Goal: Task Accomplishment & Management: Complete application form

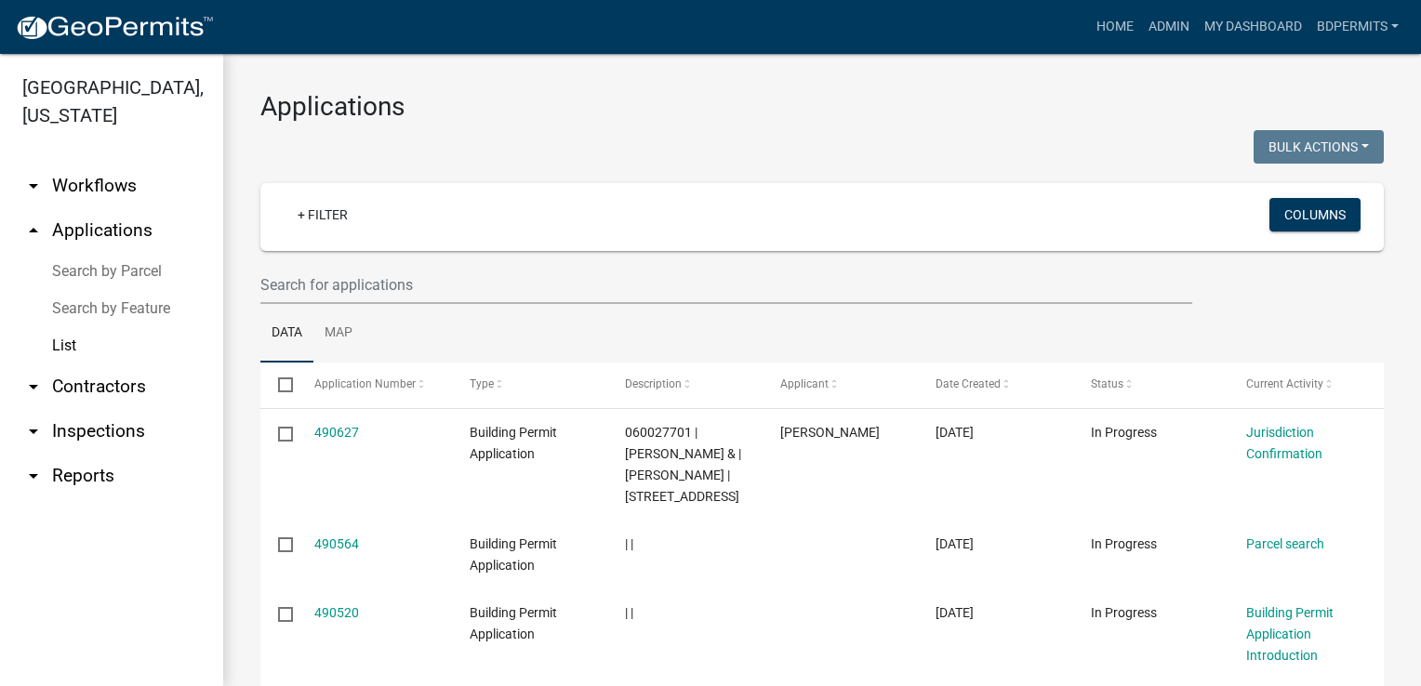
select select "3: 100"
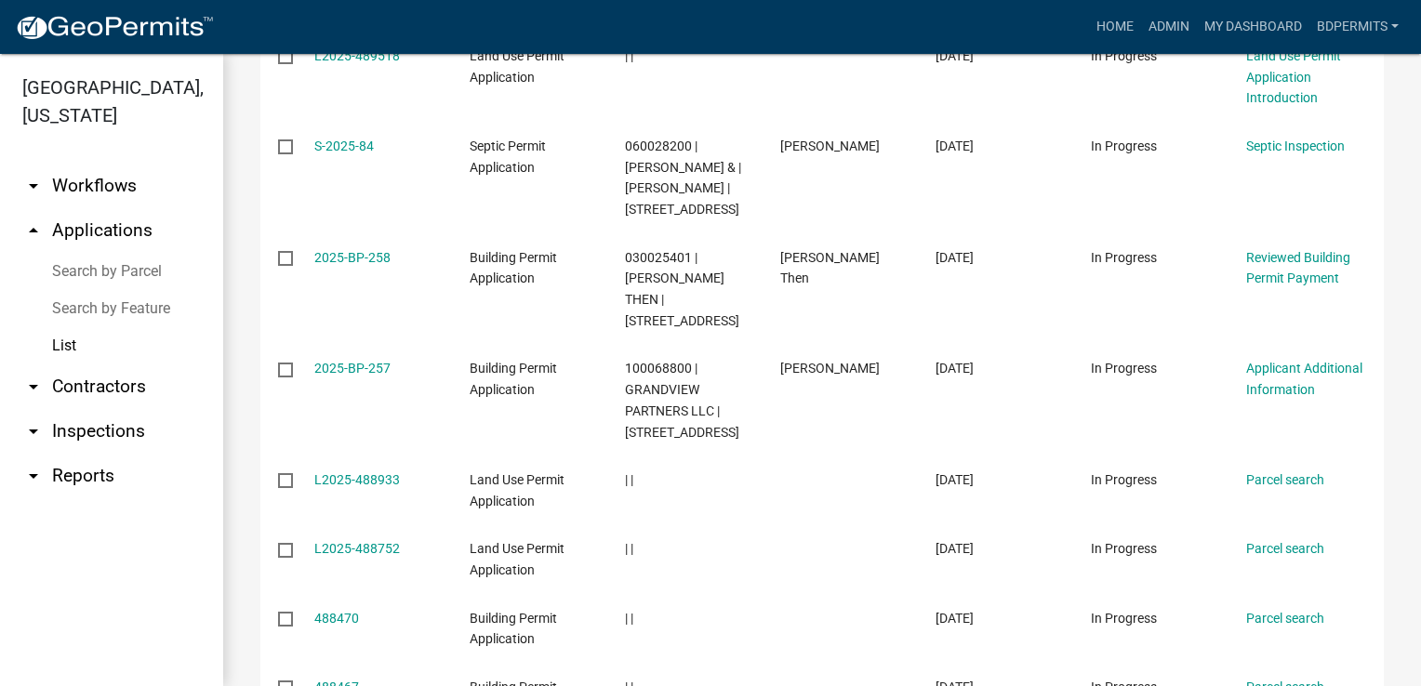
scroll to position [1674, 0]
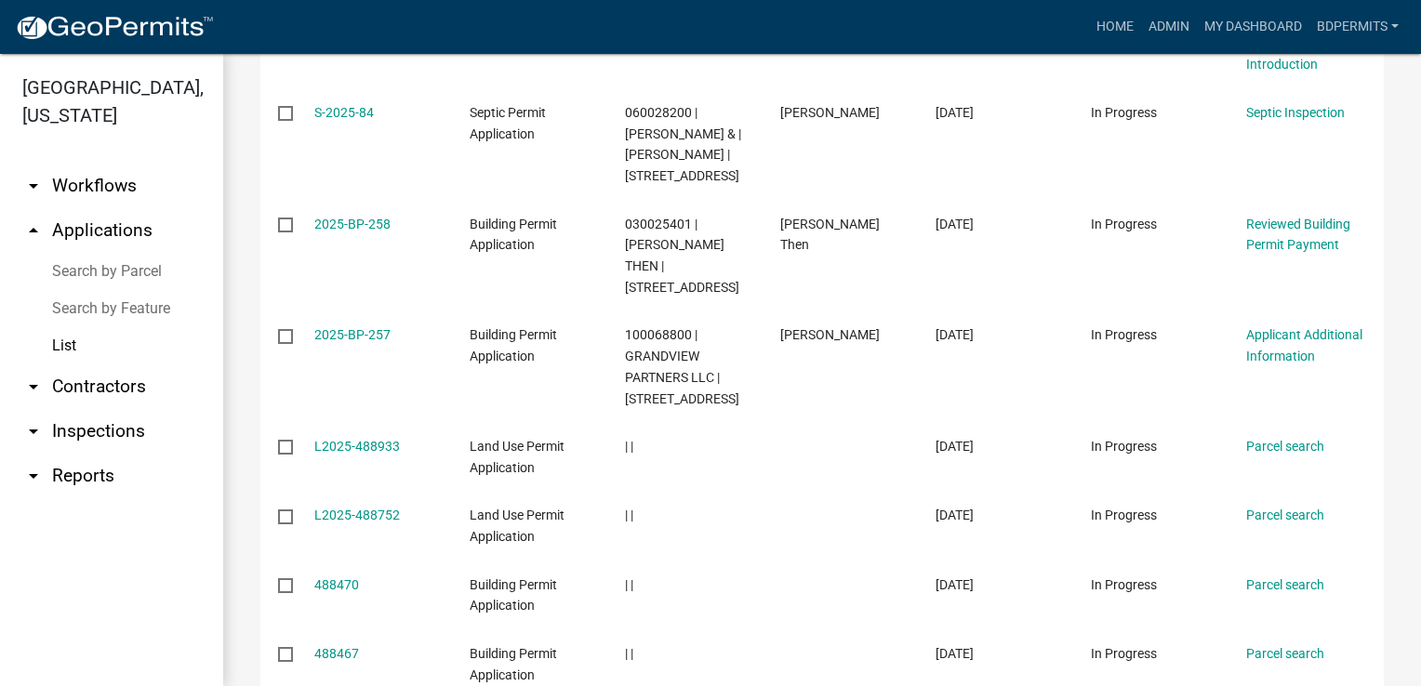
click at [379, 342] on link "2025-BP-257" at bounding box center [352, 334] width 76 height 15
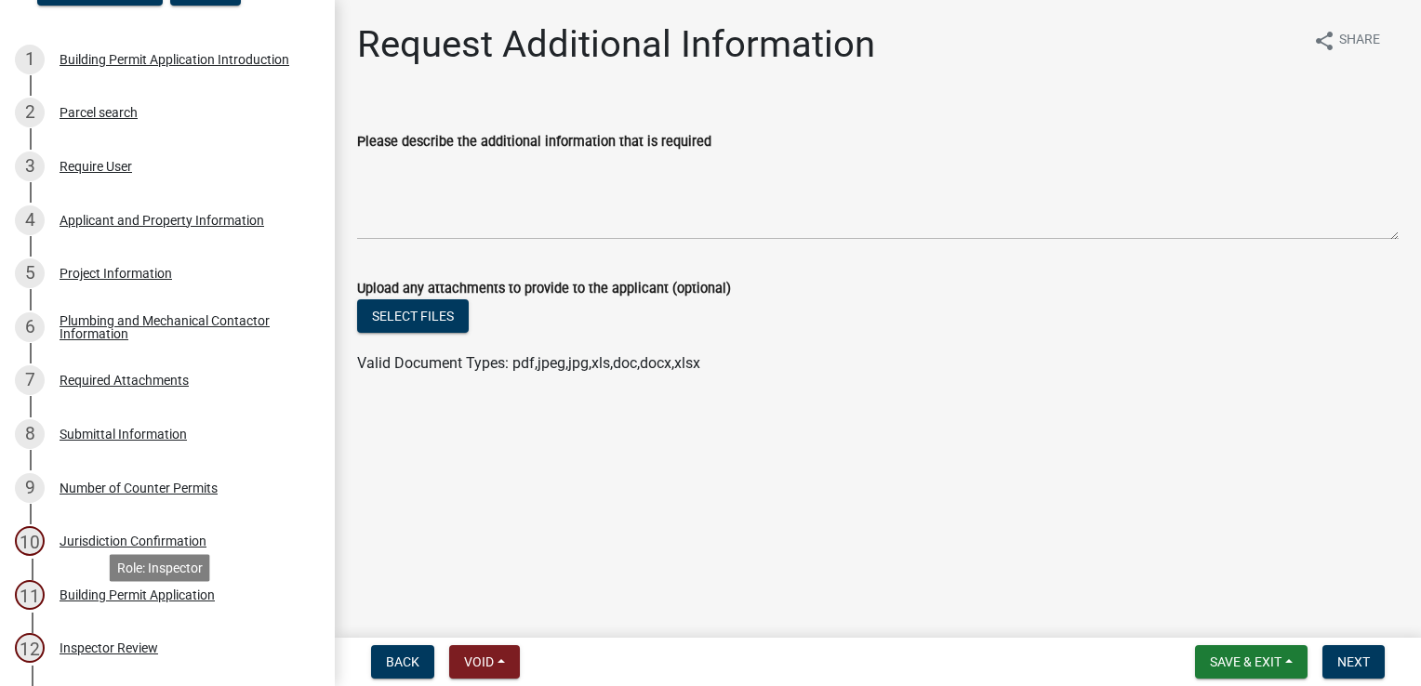
scroll to position [186, 0]
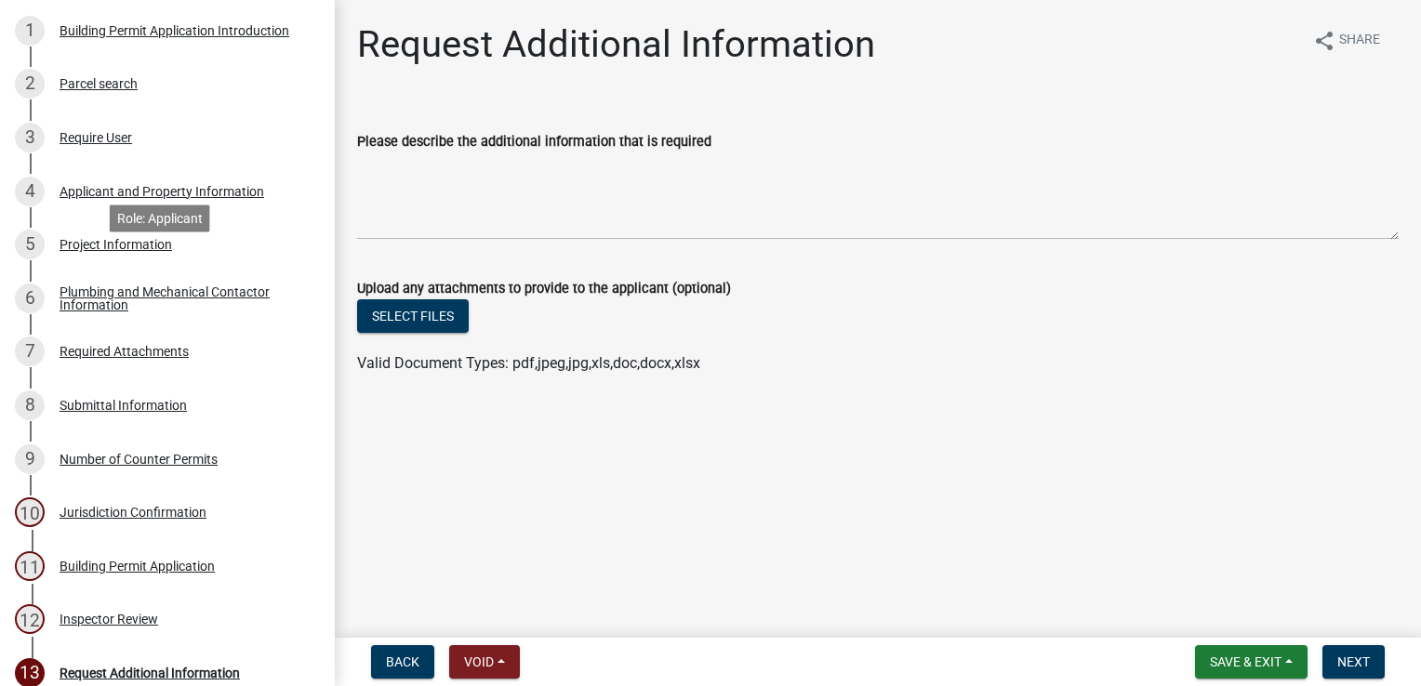
click at [86, 259] on div "5 Project Information" at bounding box center [160, 245] width 290 height 30
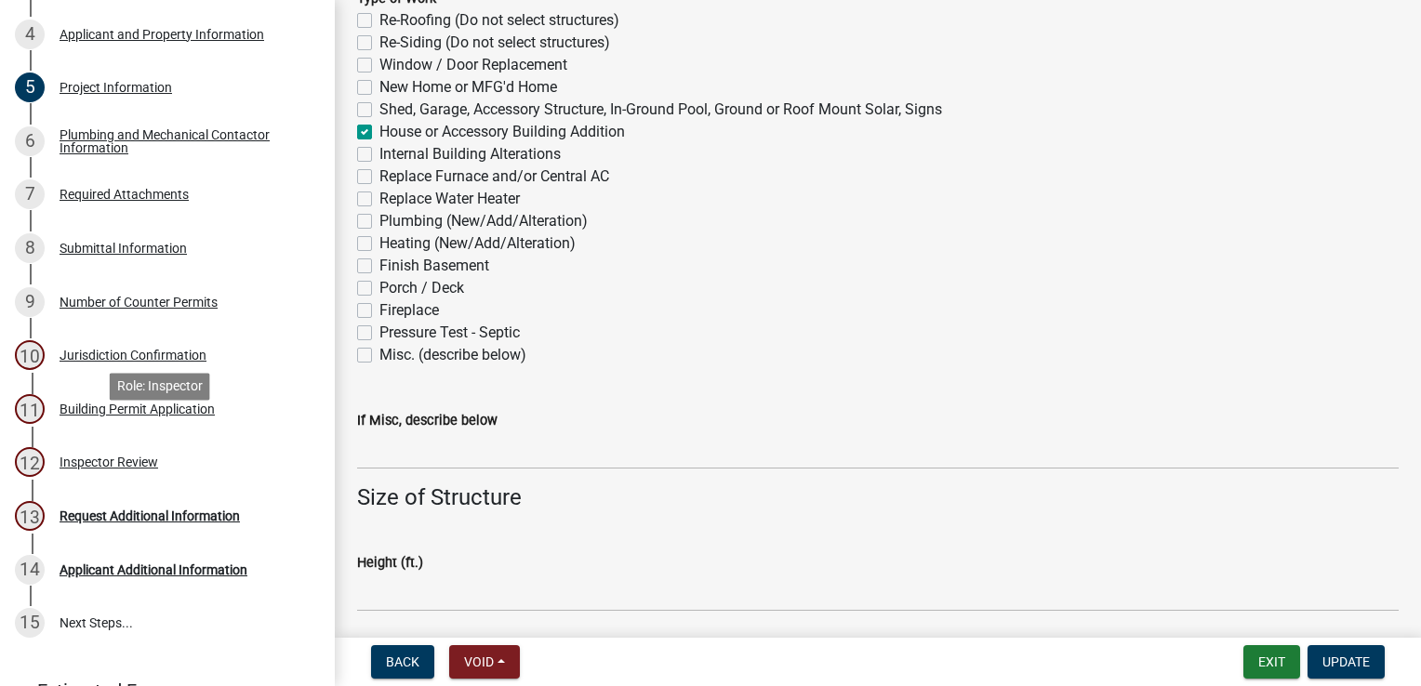
scroll to position [462, 0]
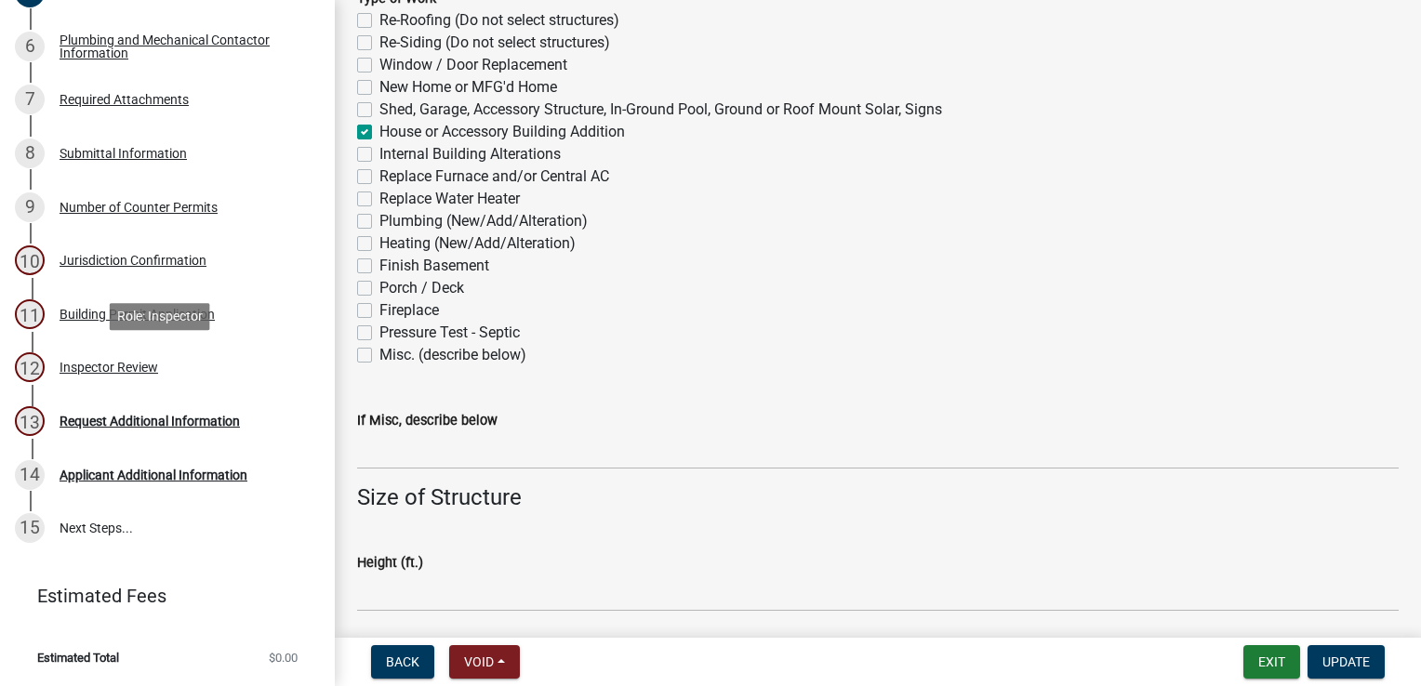
click at [101, 369] on div "Inspector Review" at bounding box center [109, 367] width 99 height 13
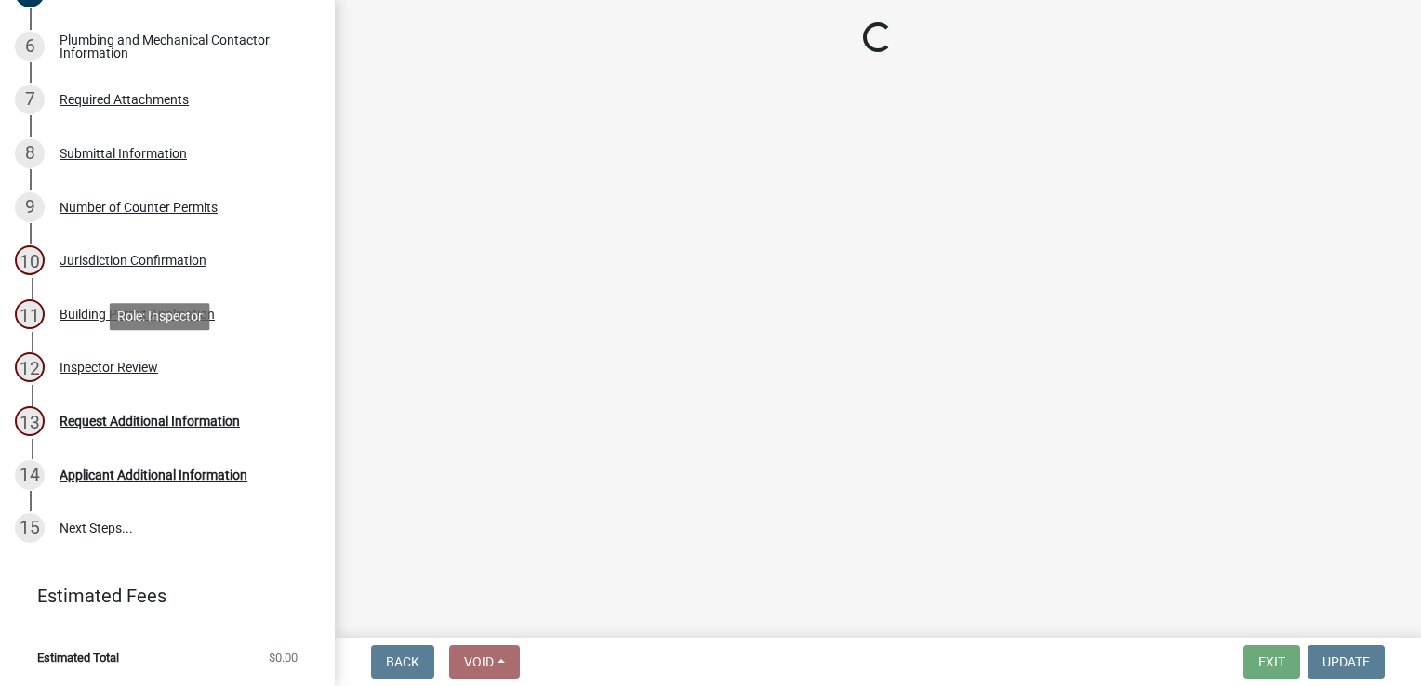
scroll to position [0, 0]
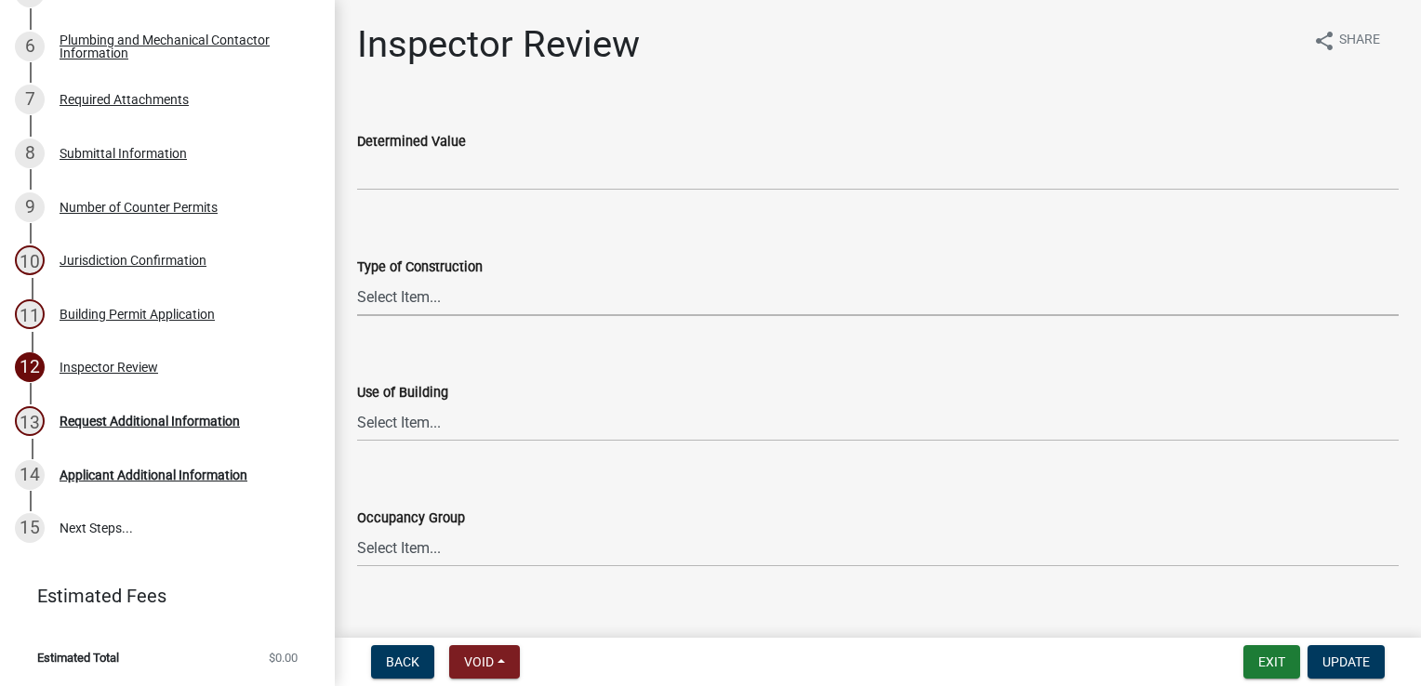
drag, startPoint x: 424, startPoint y: 293, endPoint x: 441, endPoint y: 297, distance: 17.1
click at [424, 293] on select "Select Item... I-A [PERSON_NAME]-A II-B III-A III-B IV V-A V-B" at bounding box center [877, 297] width 1041 height 38
click at [357, 278] on select "Select Item... I-A [PERSON_NAME]-A II-B III-A III-B IV V-A V-B" at bounding box center [877, 297] width 1041 height 38
select select "94a12757-2a59-4079-8756-dca9431867ef"
click at [409, 428] on select "Select Item... IBC IRC" at bounding box center [877, 423] width 1041 height 38
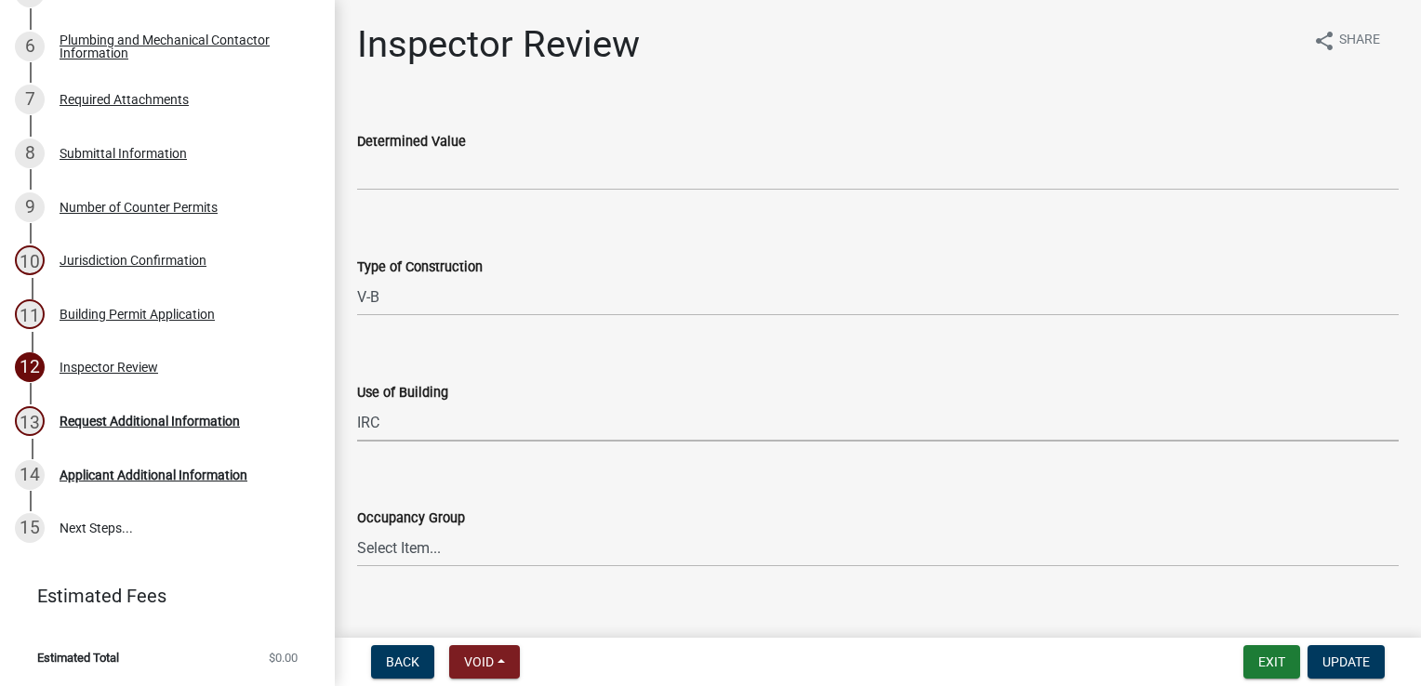
click at [357, 404] on select "Select Item... IBC IRC" at bounding box center [877, 423] width 1041 height 38
select select "6dc0760e-8c08-4580-9fe9-6a7ebc6918b6"
drag, startPoint x: 412, startPoint y: 550, endPoint x: 417, endPoint y: 535, distance: 16.8
click at [412, 550] on select "Select Item... IRC 1 IRC 2 IRC 3 IRC 4 A-1 A-2 A-3 A-4 B F-1 F-2 H-1 H-2 H-3 H-…" at bounding box center [877, 548] width 1041 height 38
click at [357, 529] on select "Select Item... IRC 1 IRC 2 IRC 3 IRC 4 A-1 A-2 A-3 A-4 B F-1 F-2 H-1 H-2 H-3 H-…" at bounding box center [877, 548] width 1041 height 38
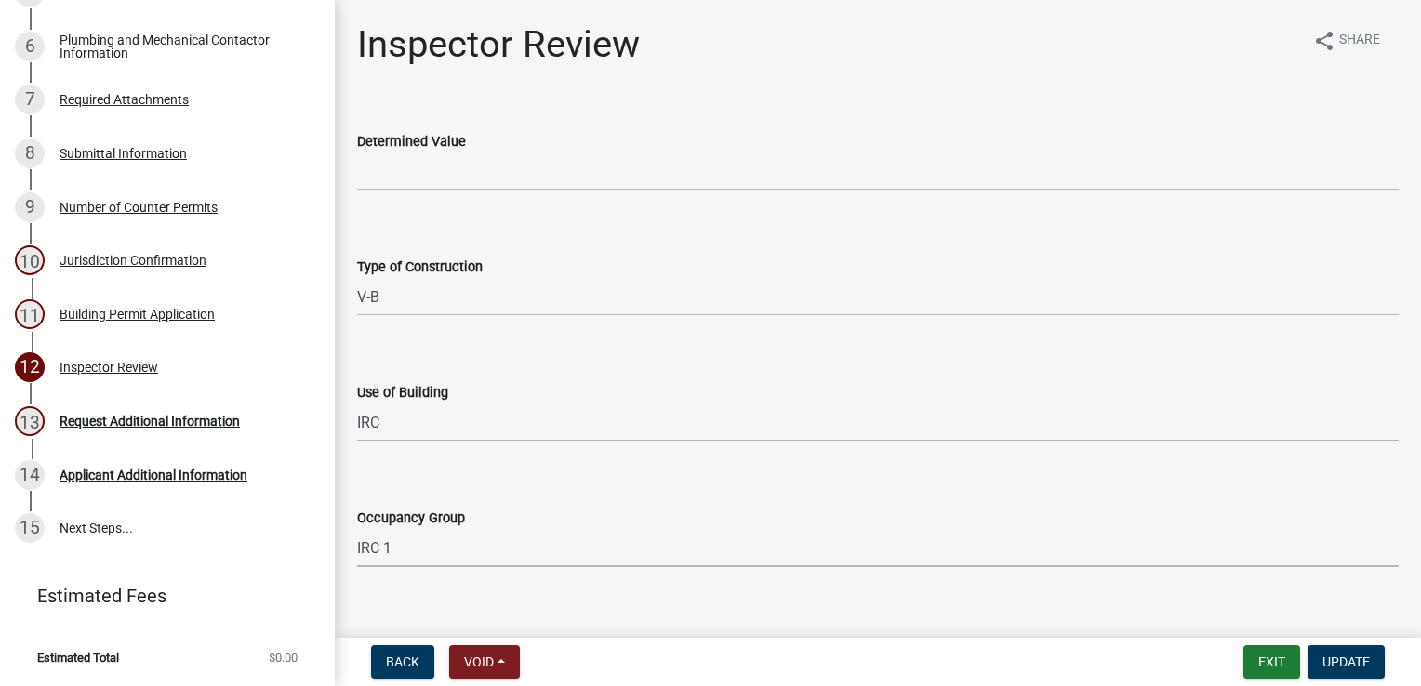
select select "523529d2-5cc6-44b9-b072-47143663a054"
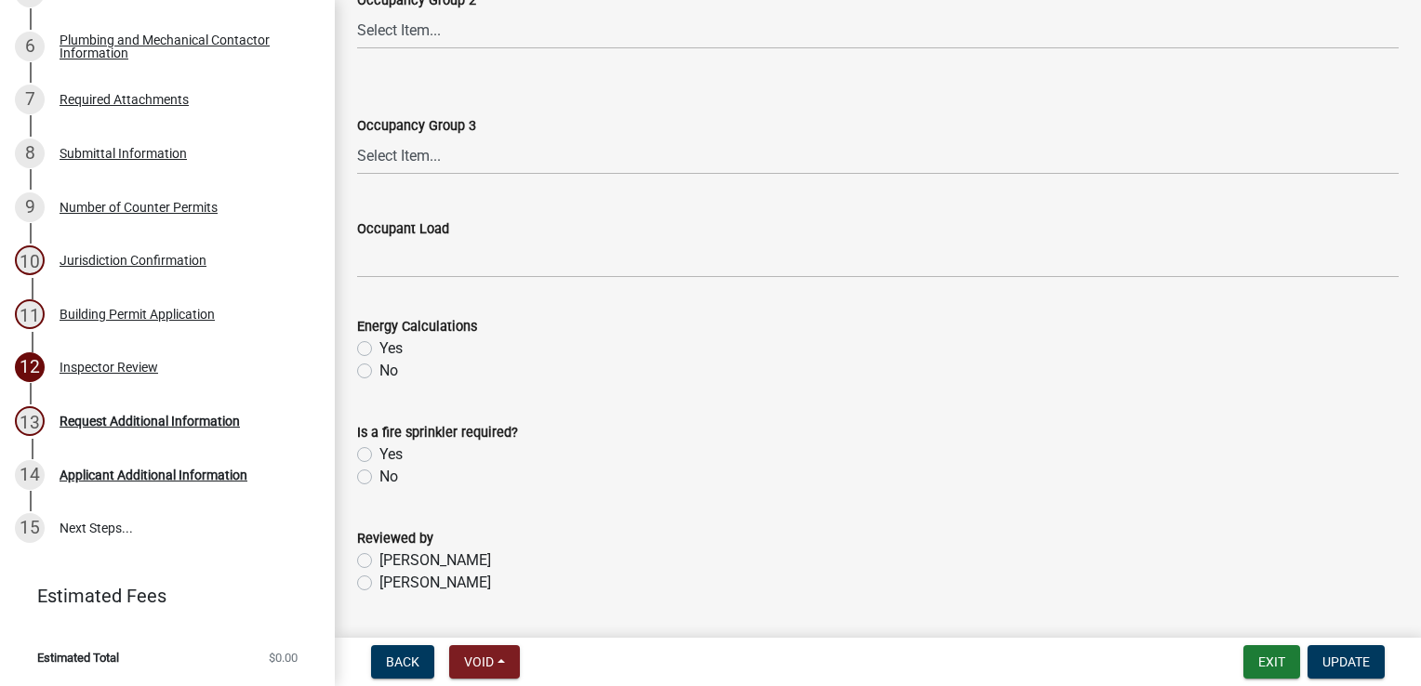
scroll to position [930, 0]
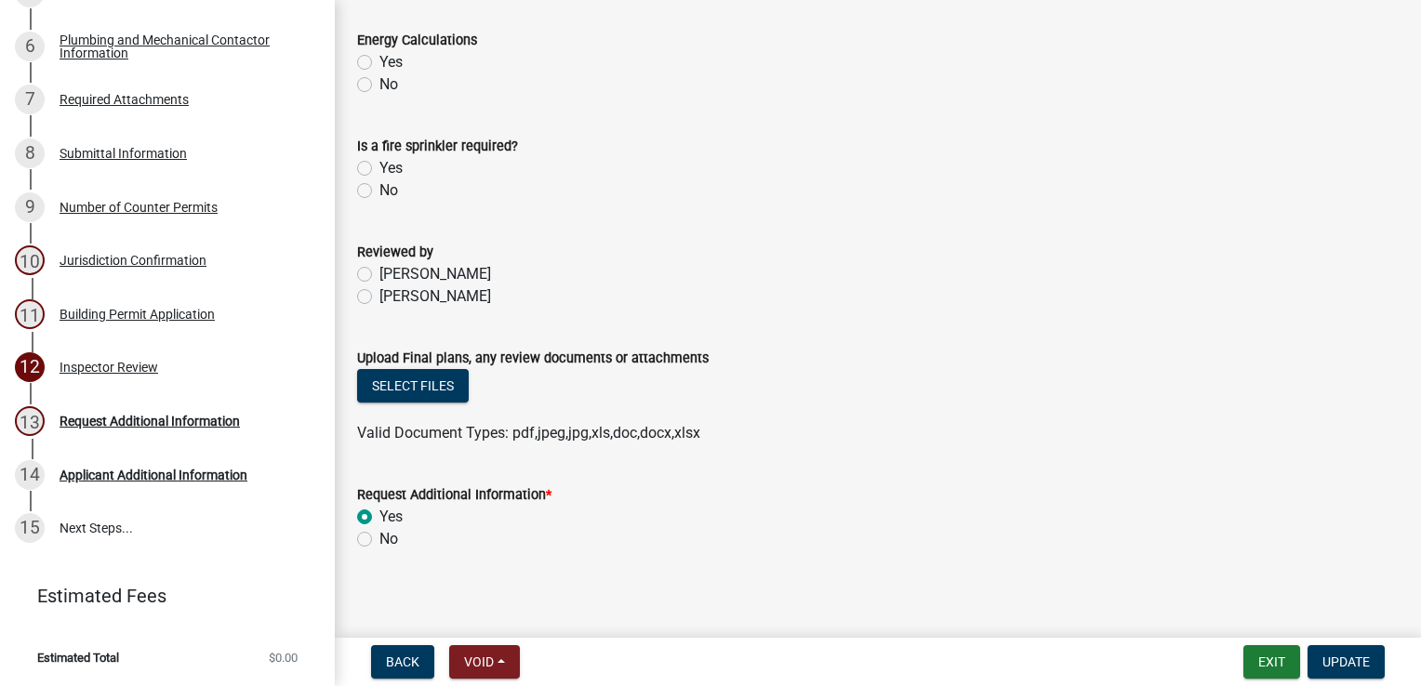
click at [379, 299] on label "[PERSON_NAME]" at bounding box center [435, 296] width 112 height 22
click at [379, 298] on input "[PERSON_NAME]" at bounding box center [385, 291] width 12 height 12
radio input "true"
click at [409, 386] on button "Select files" at bounding box center [413, 385] width 112 height 33
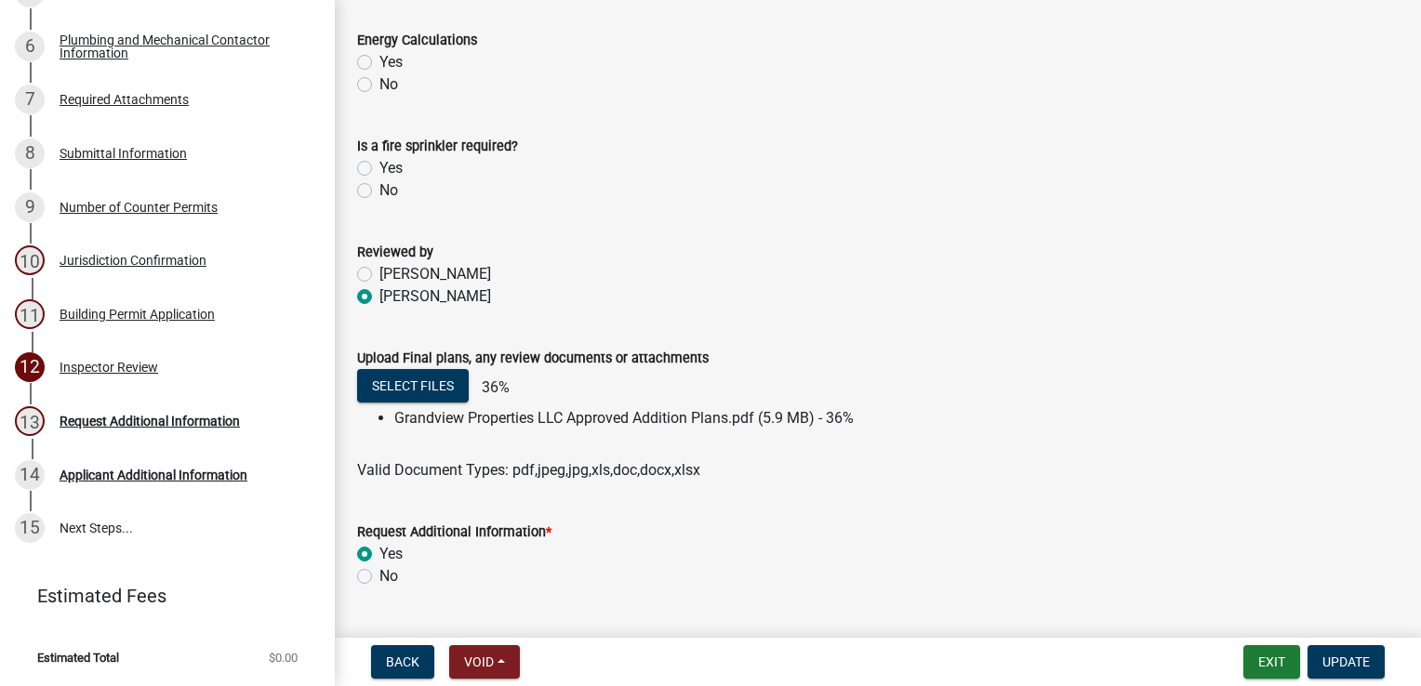
click at [379, 577] on label "No" at bounding box center [388, 576] width 19 height 22
click at [379, 577] on input "No" at bounding box center [385, 571] width 12 height 12
radio input "true"
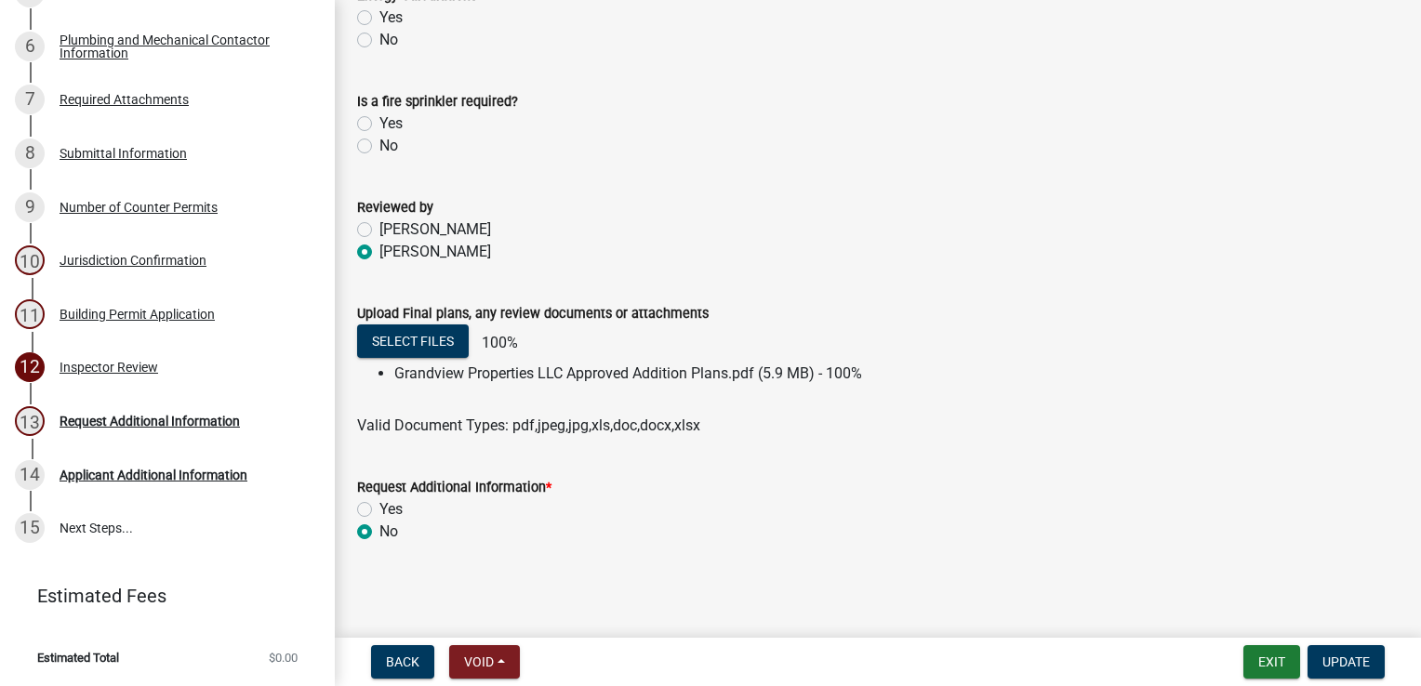
scroll to position [975, 0]
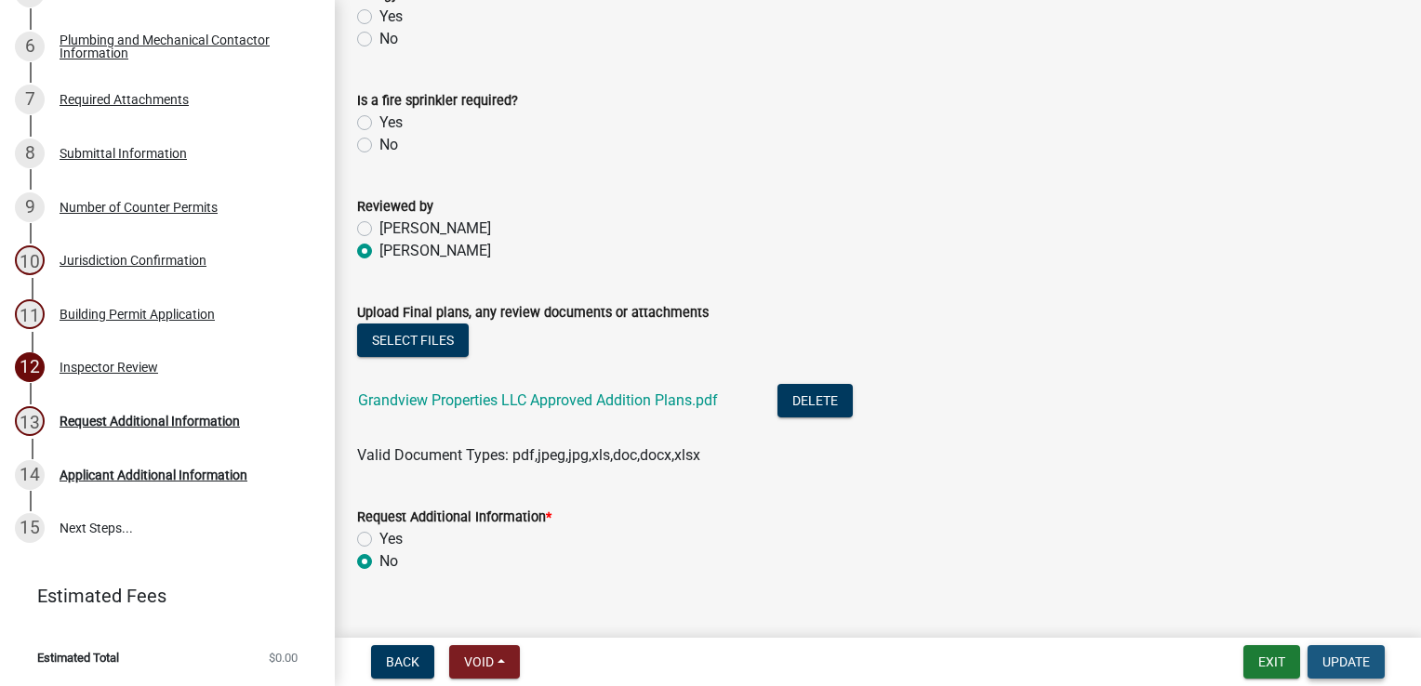
click at [1343, 655] on span "Update" at bounding box center [1345, 662] width 47 height 15
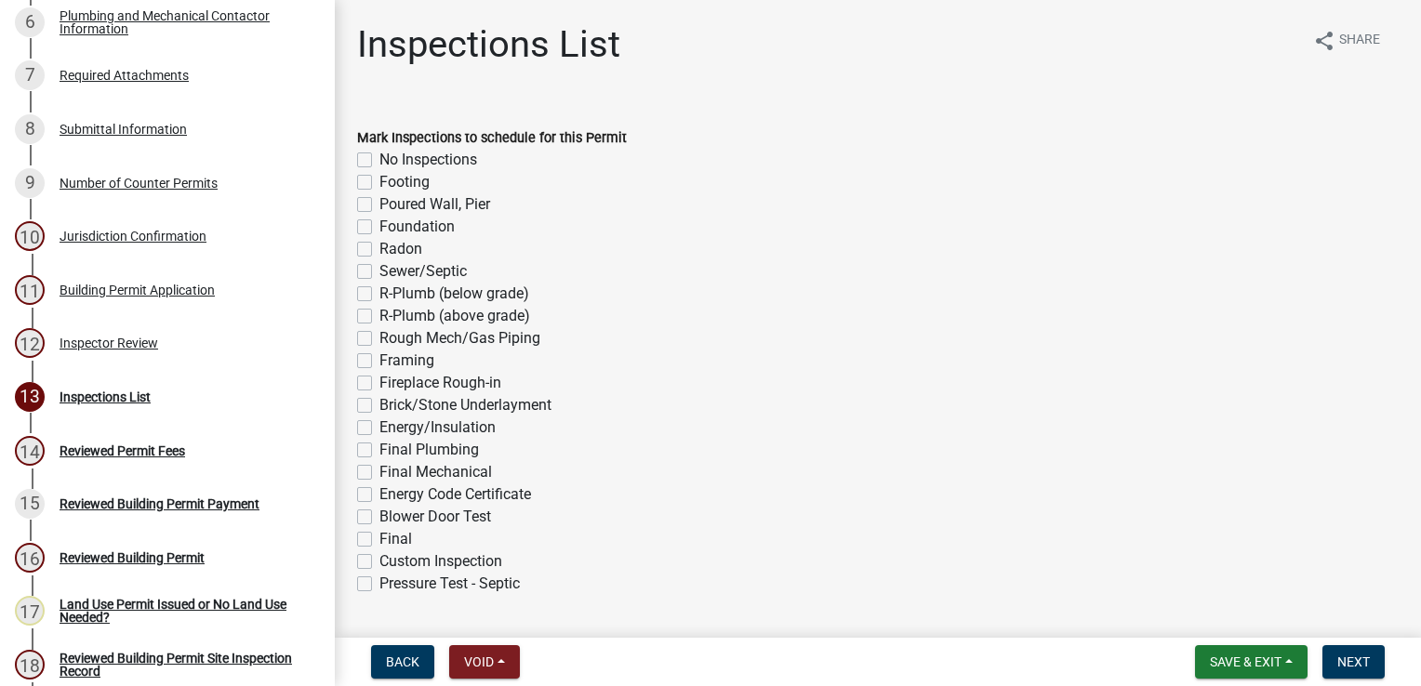
scroll to position [677, 0]
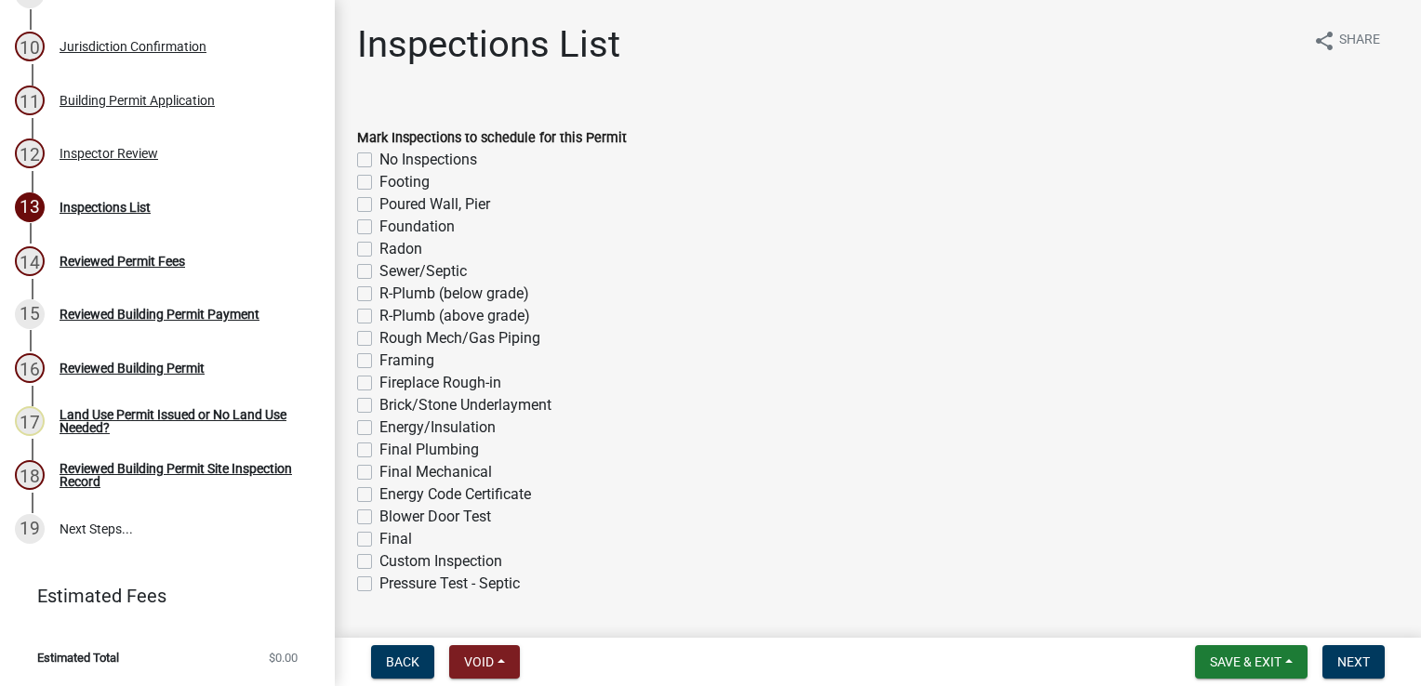
click at [379, 181] on label "Footing" at bounding box center [404, 182] width 50 height 22
click at [379, 181] on input "Footing" at bounding box center [385, 177] width 12 height 12
checkbox input "true"
checkbox input "false"
checkbox input "true"
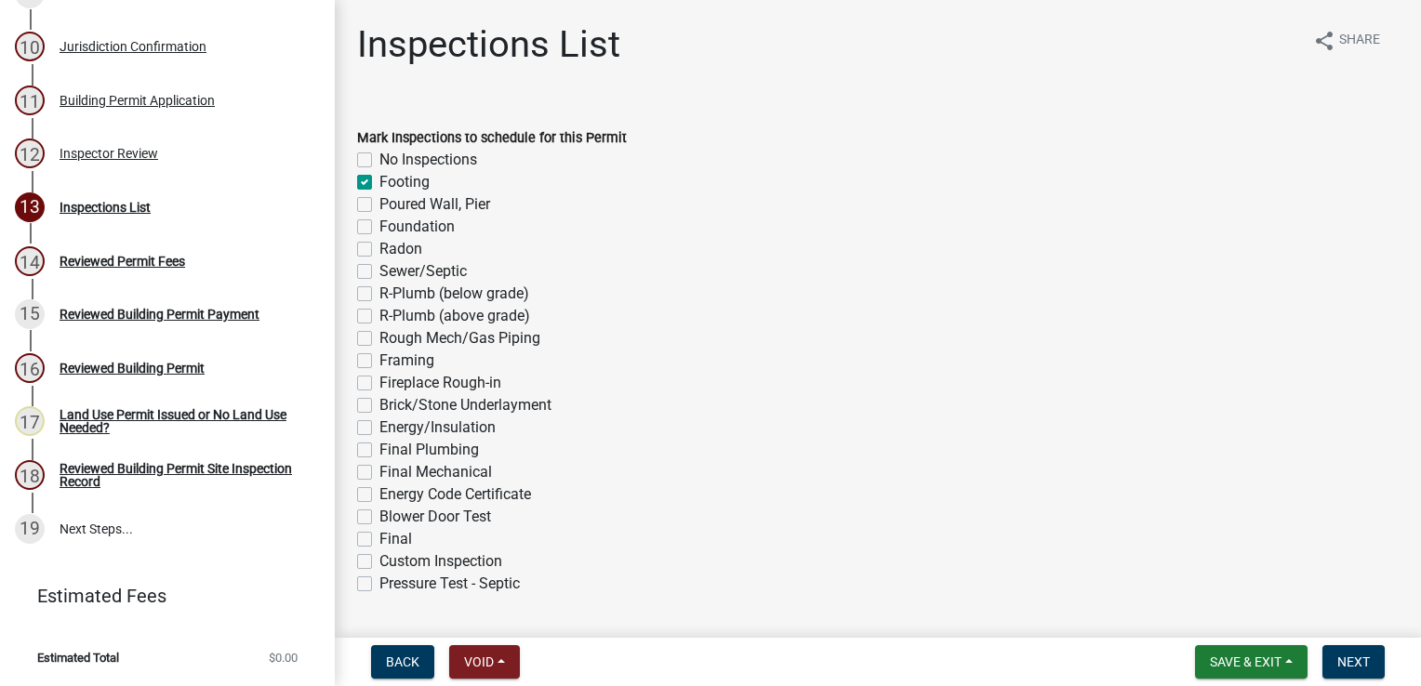
checkbox input "false"
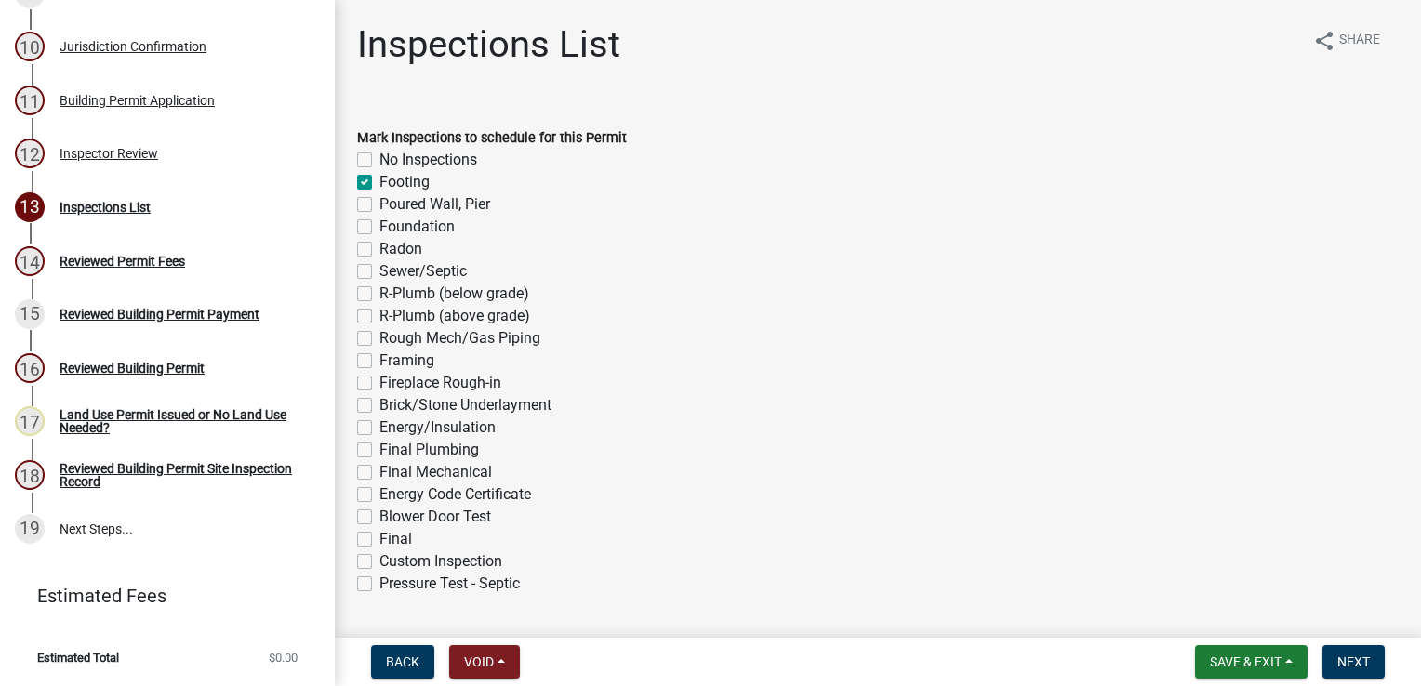
checkbox input "false"
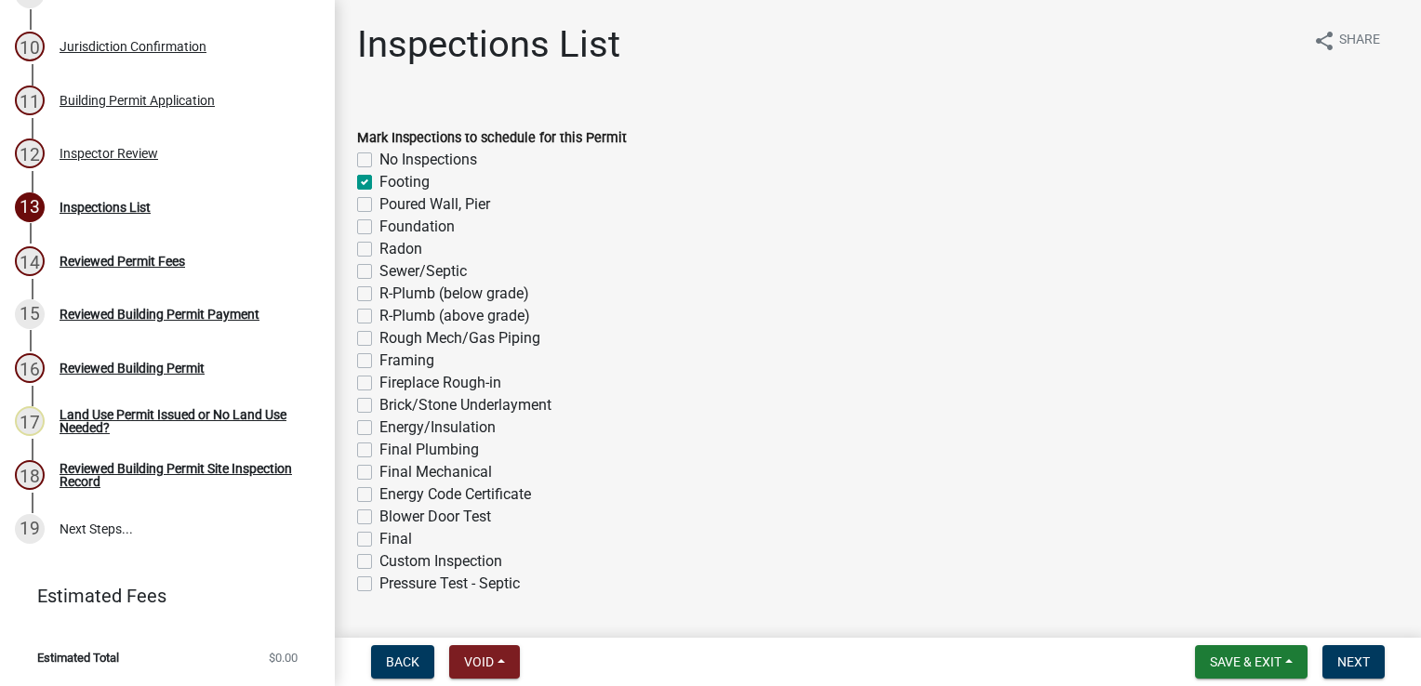
checkbox input "false"
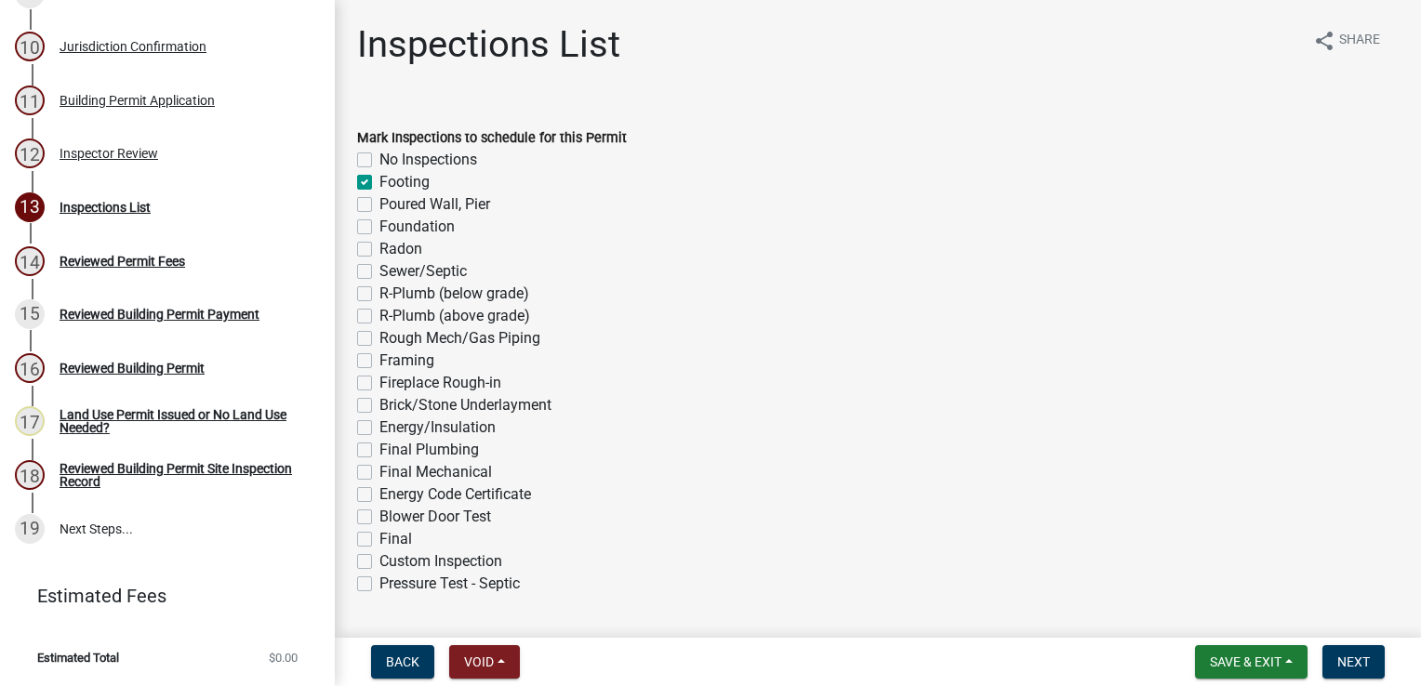
checkbox input "false"
click at [379, 204] on label "Poured Wall, Pier" at bounding box center [434, 204] width 111 height 22
click at [379, 204] on input "Poured Wall, Pier" at bounding box center [385, 199] width 12 height 12
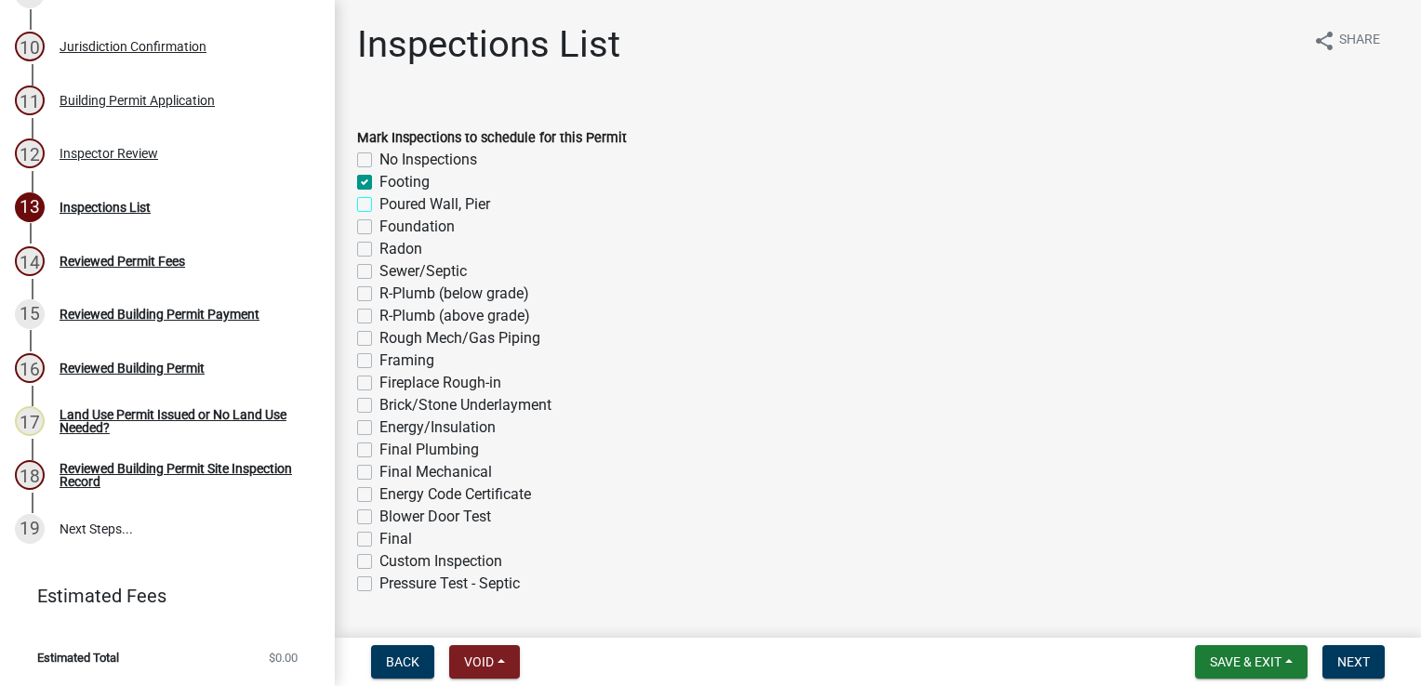
checkbox input "true"
checkbox input "false"
checkbox input "true"
checkbox input "false"
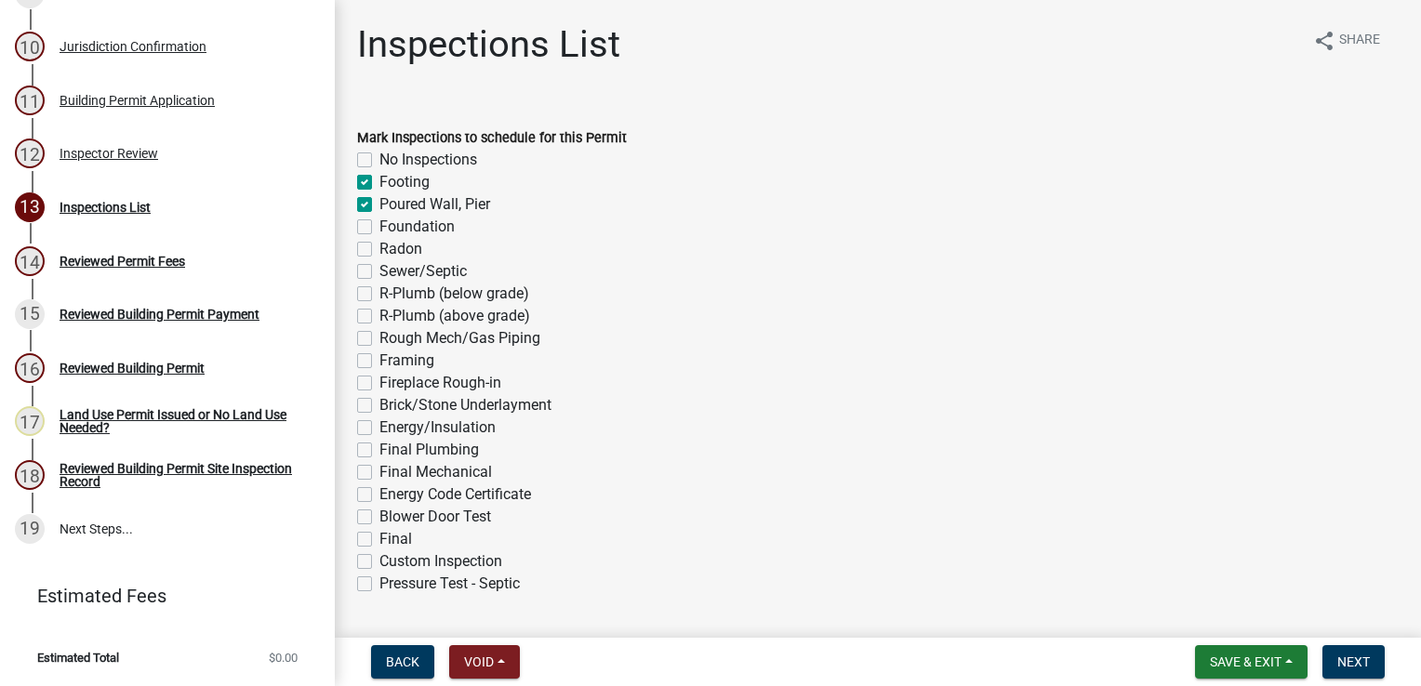
checkbox input "false"
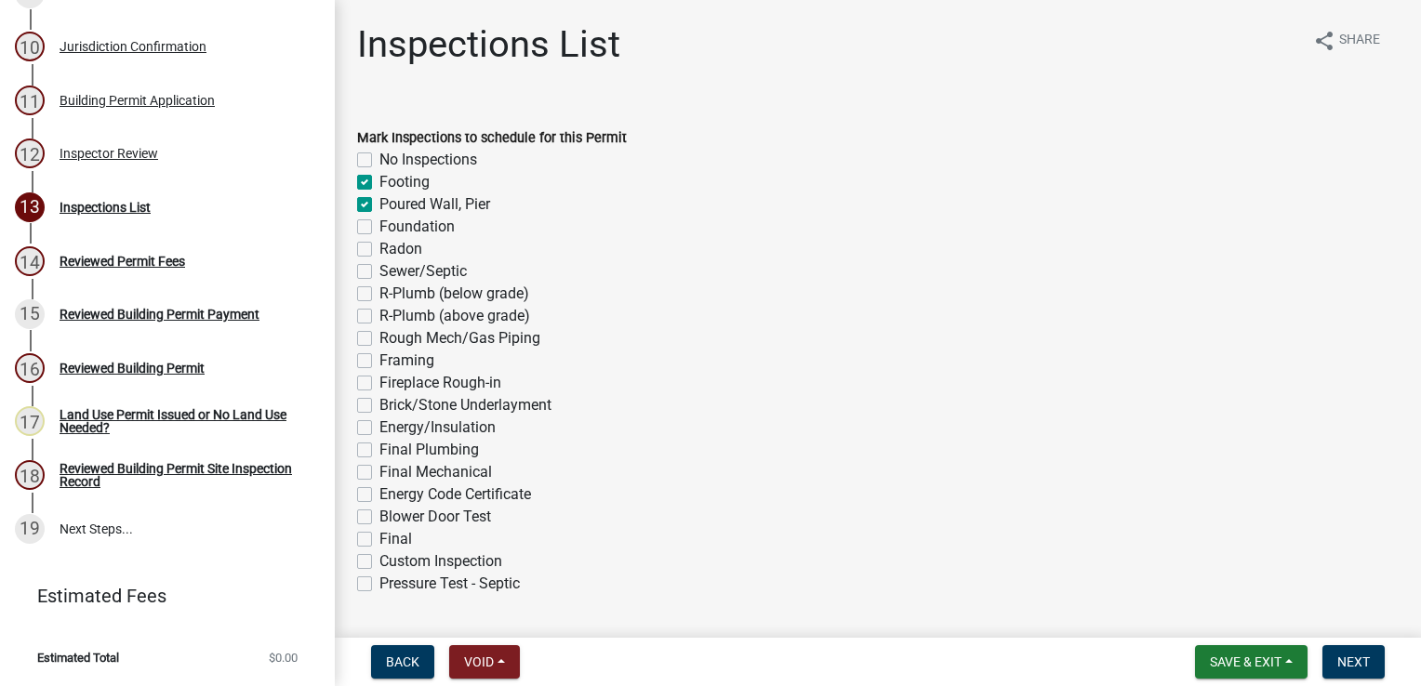
checkbox input "false"
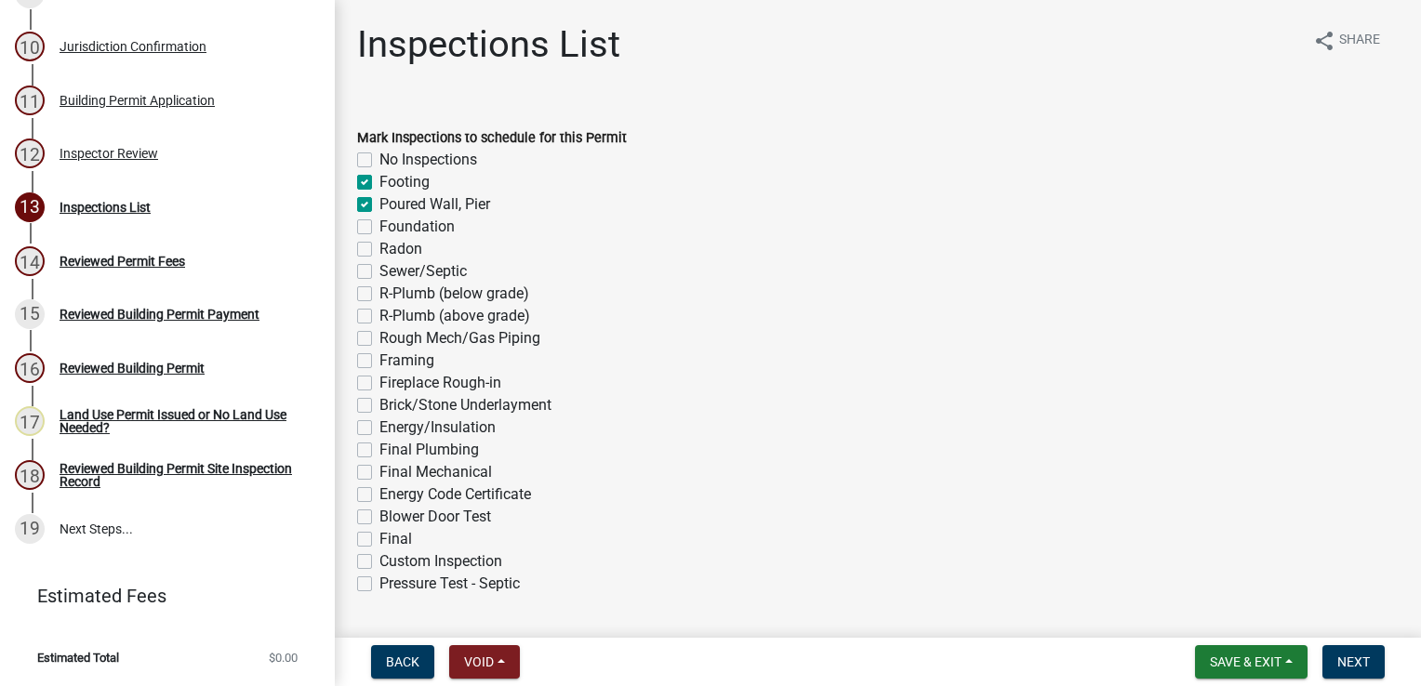
checkbox input "false"
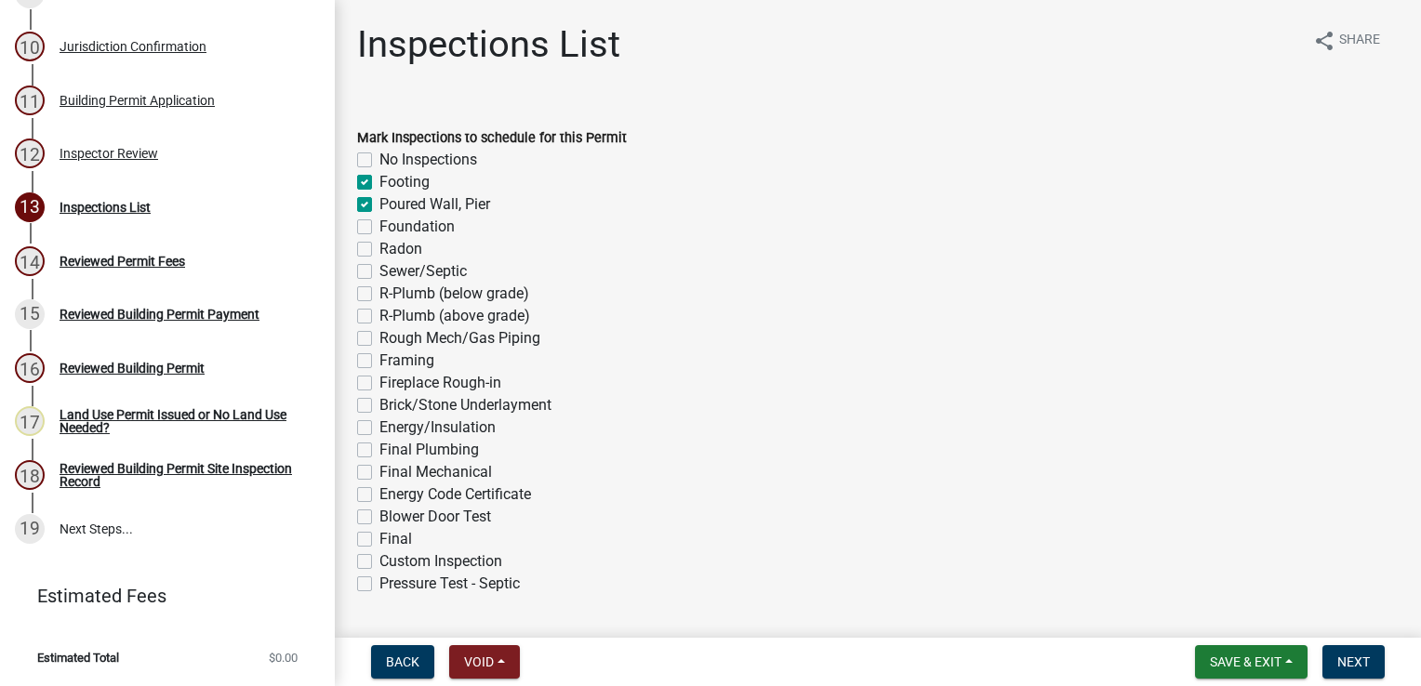
checkbox input "false"
click at [379, 228] on label "Foundation" at bounding box center [416, 227] width 75 height 22
click at [379, 228] on input "Foundation" at bounding box center [385, 222] width 12 height 12
checkbox input "true"
checkbox input "false"
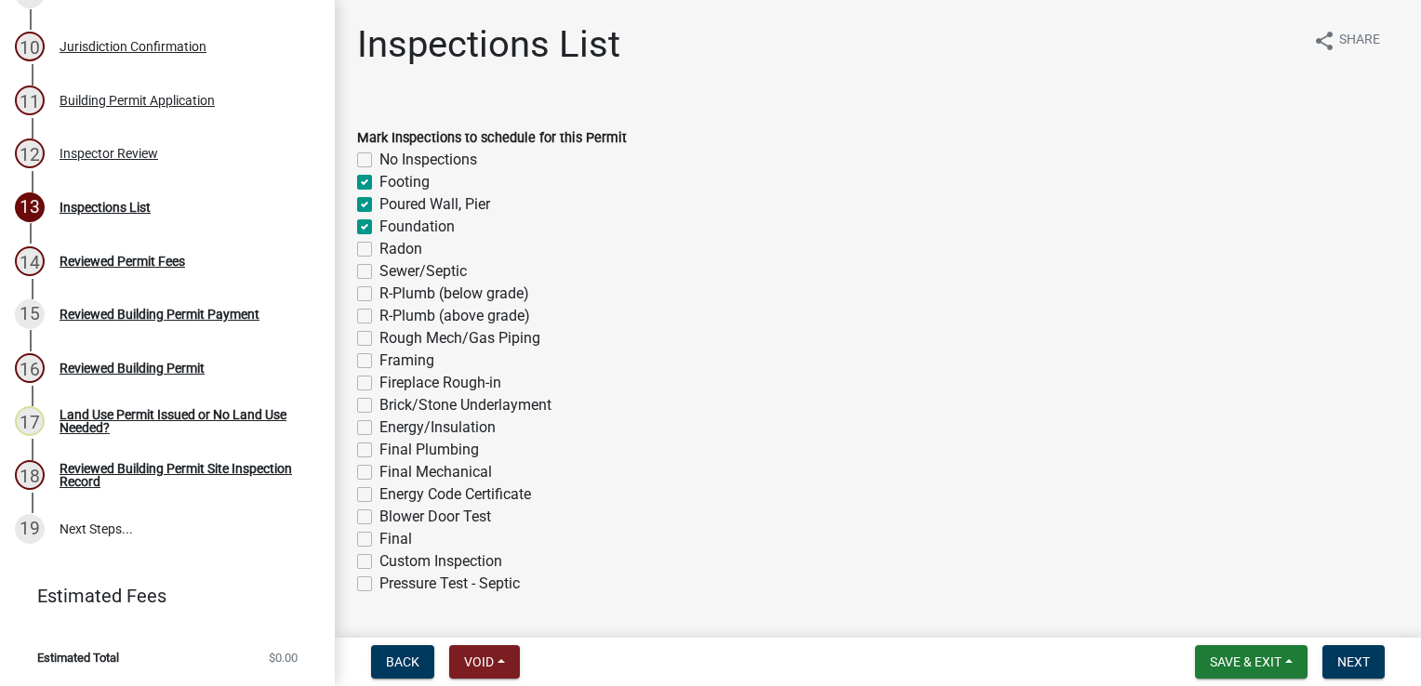
checkbox input "true"
checkbox input "false"
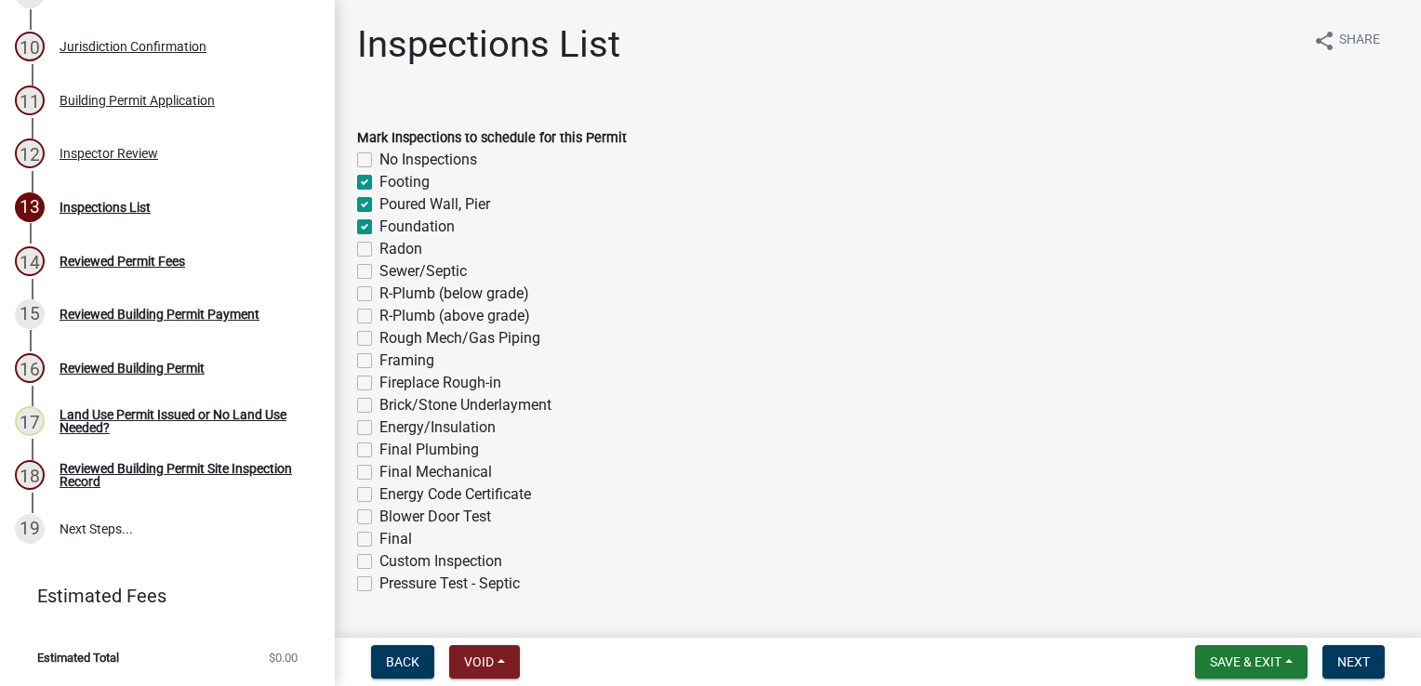
checkbox input "false"
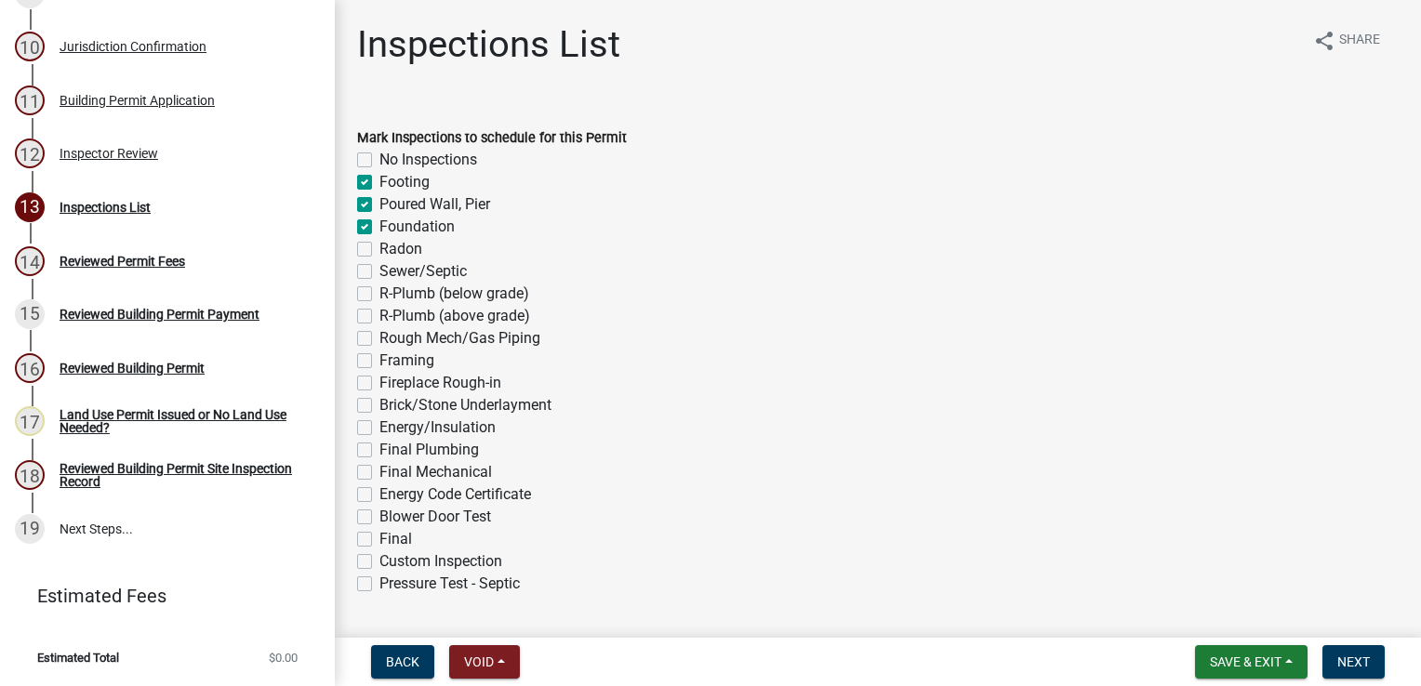
checkbox input "false"
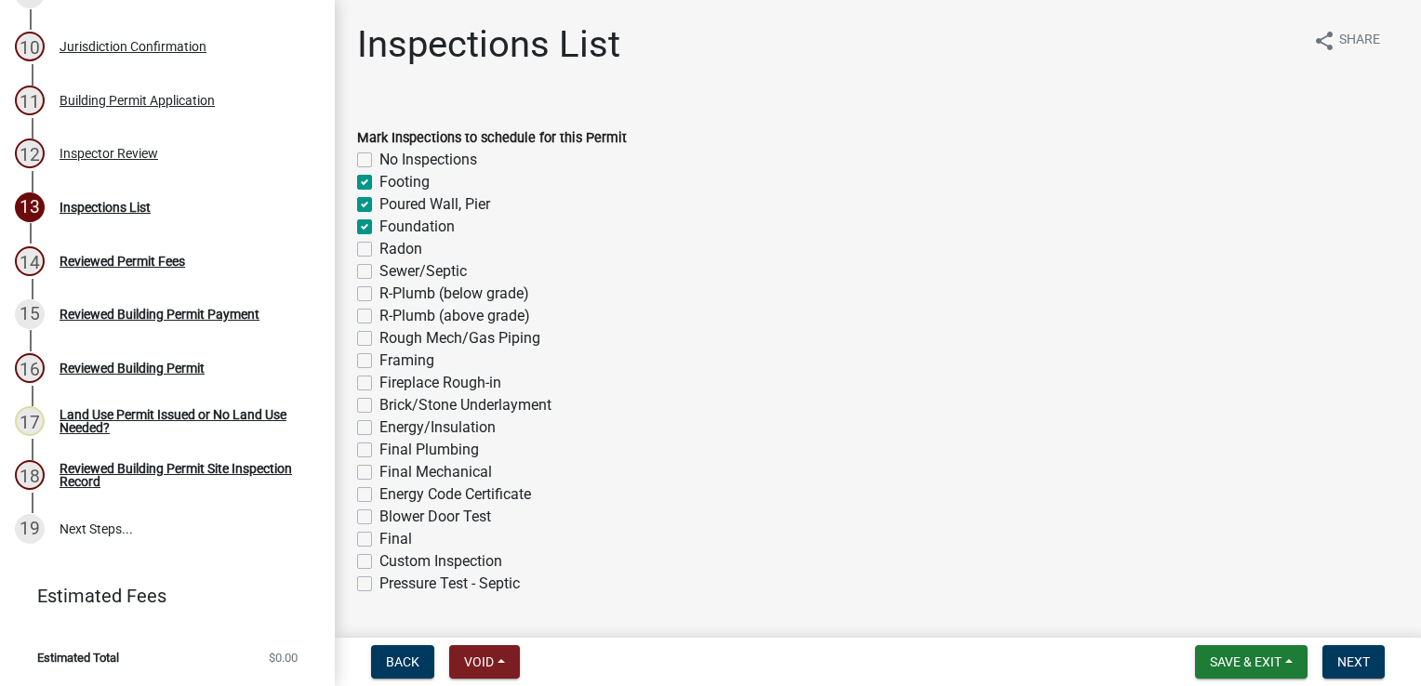
checkbox input "false"
click at [379, 250] on label "Radon" at bounding box center [400, 249] width 43 height 22
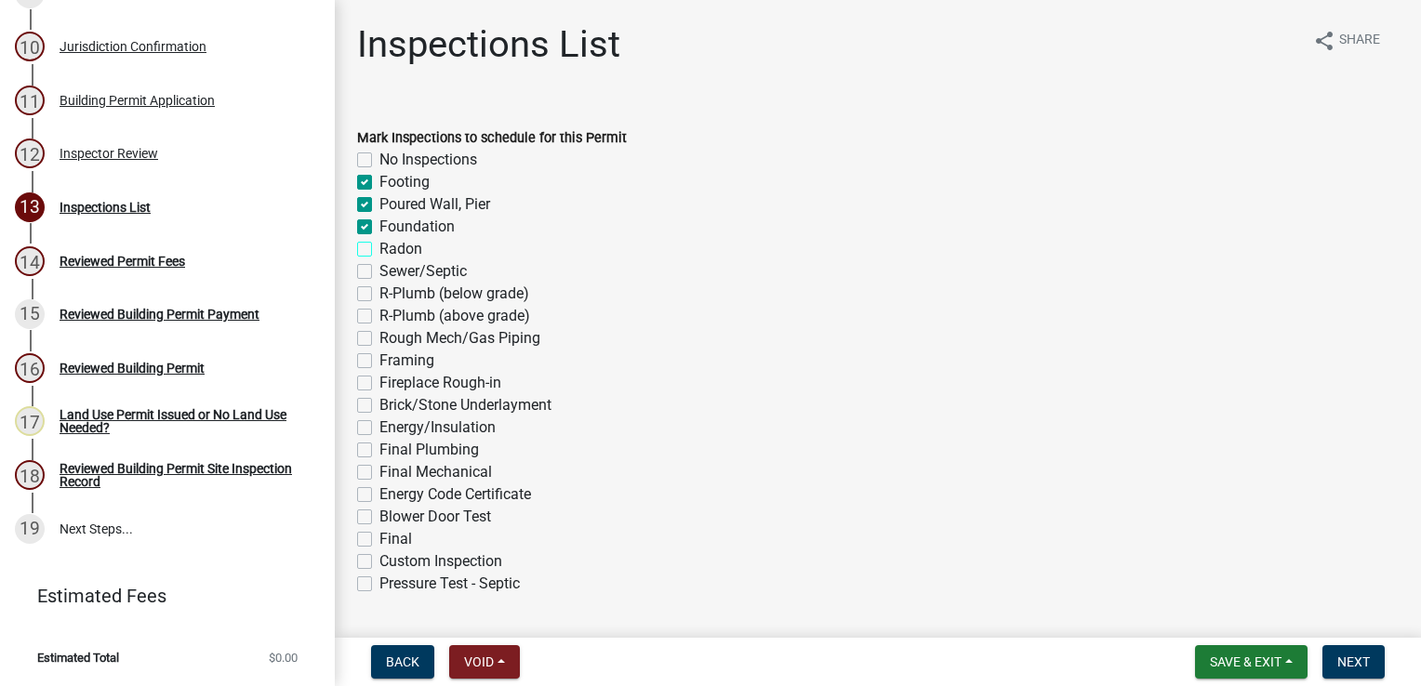
click at [379, 250] on input "Radon" at bounding box center [385, 244] width 12 height 12
checkbox input "true"
checkbox input "false"
checkbox input "true"
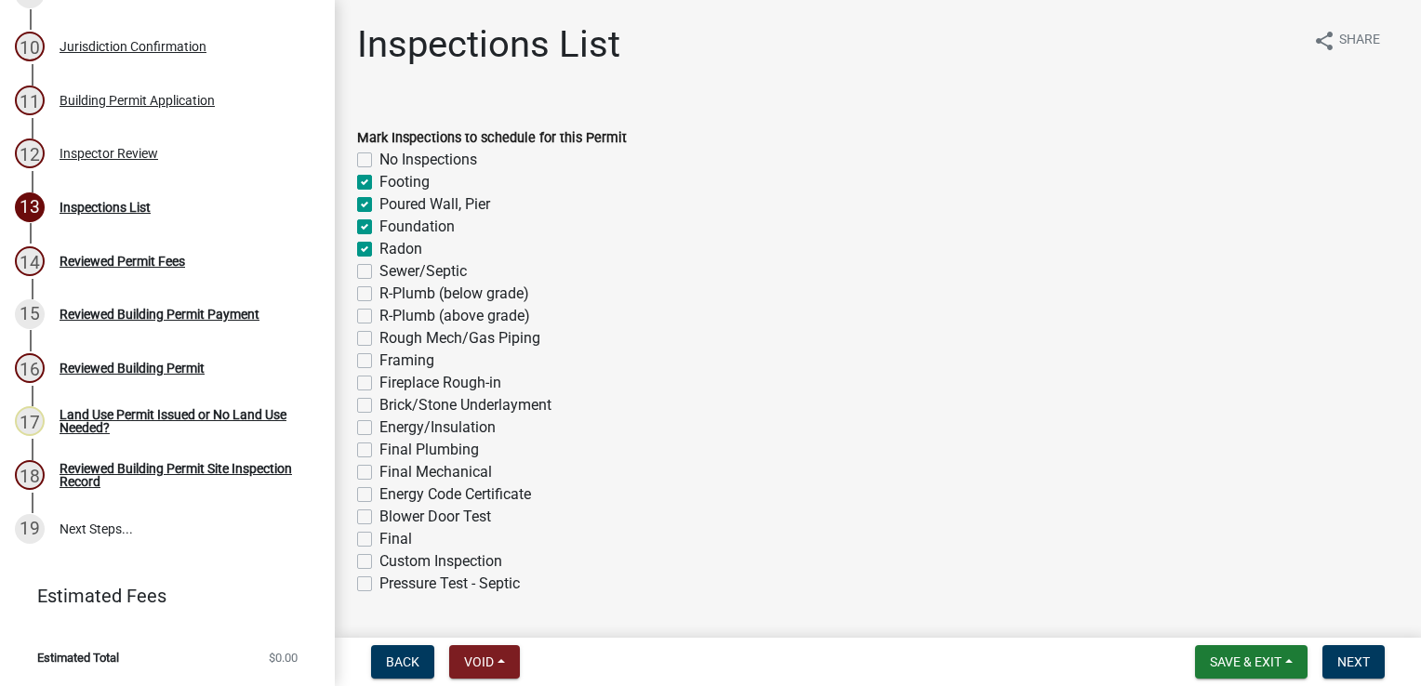
checkbox input "true"
checkbox input "false"
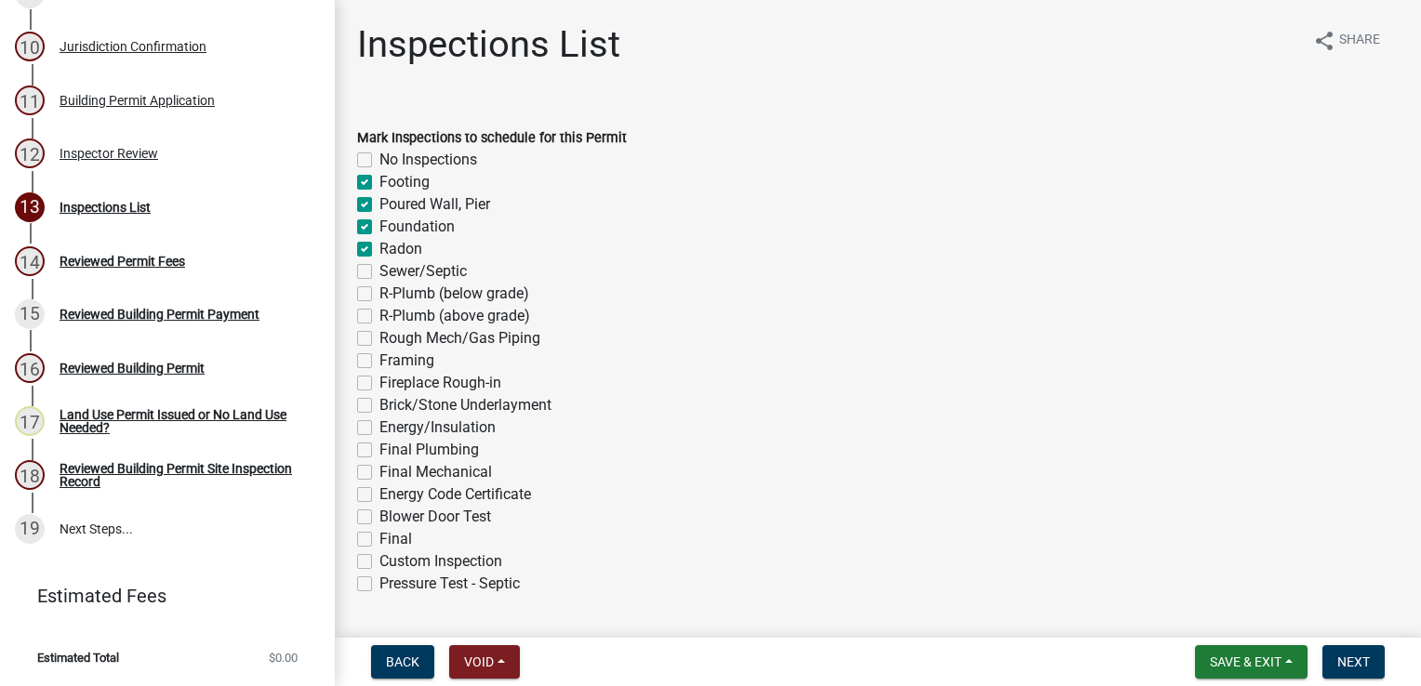
checkbox input "false"
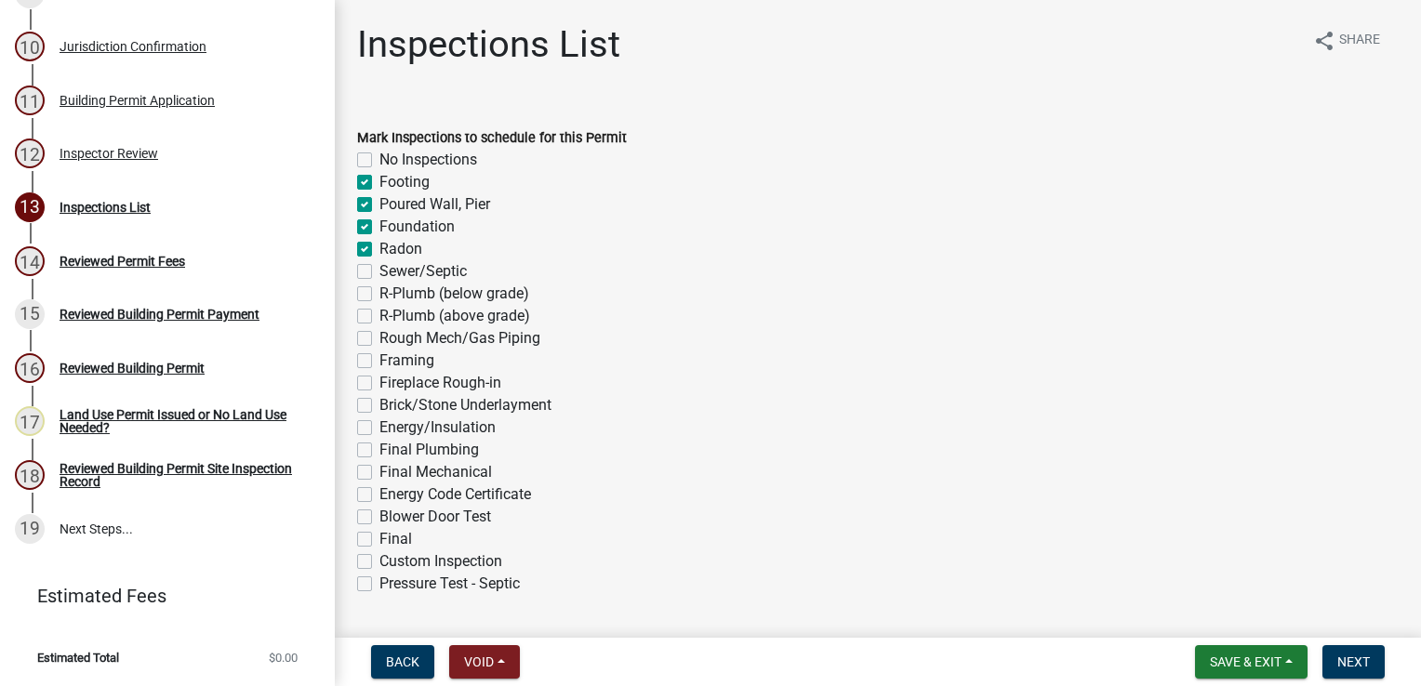
checkbox input "false"
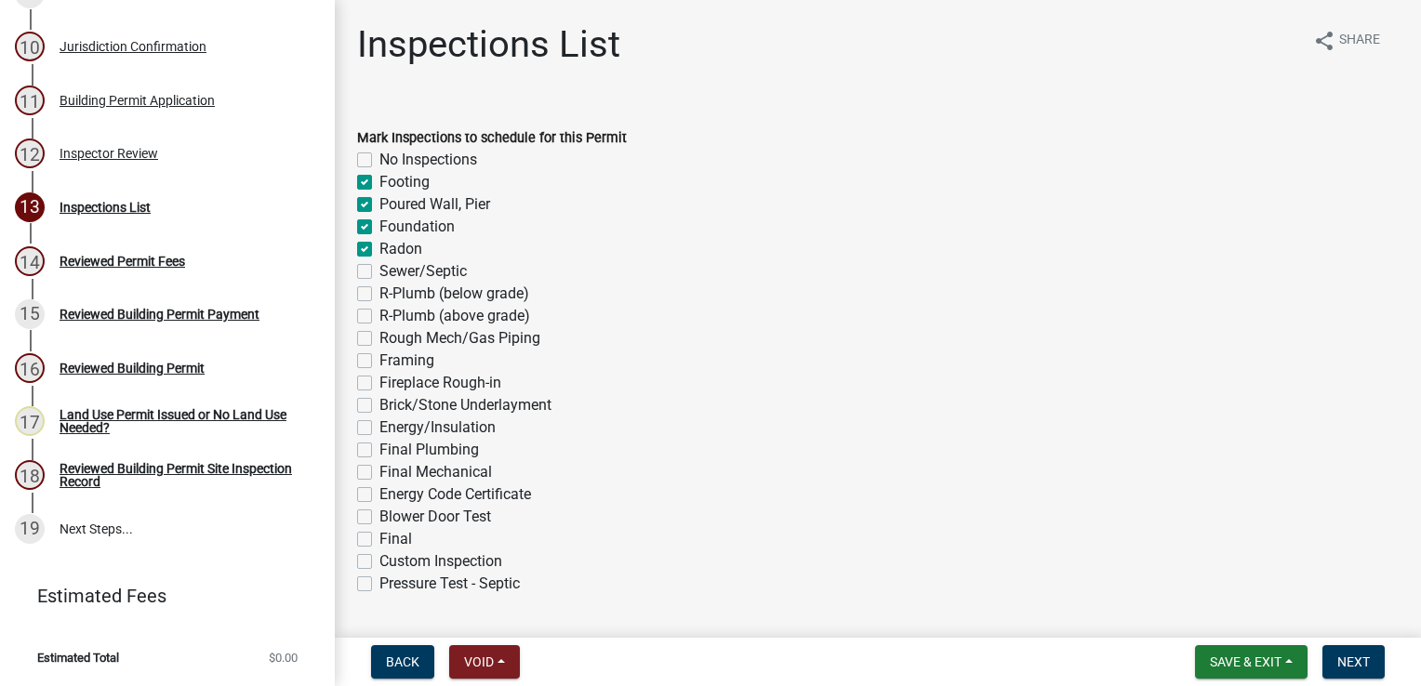
checkbox input "false"
click at [379, 314] on label "R-Plumb (above grade)" at bounding box center [454, 316] width 151 height 22
click at [379, 314] on input "R-Plumb (above grade)" at bounding box center [385, 311] width 12 height 12
checkbox input "true"
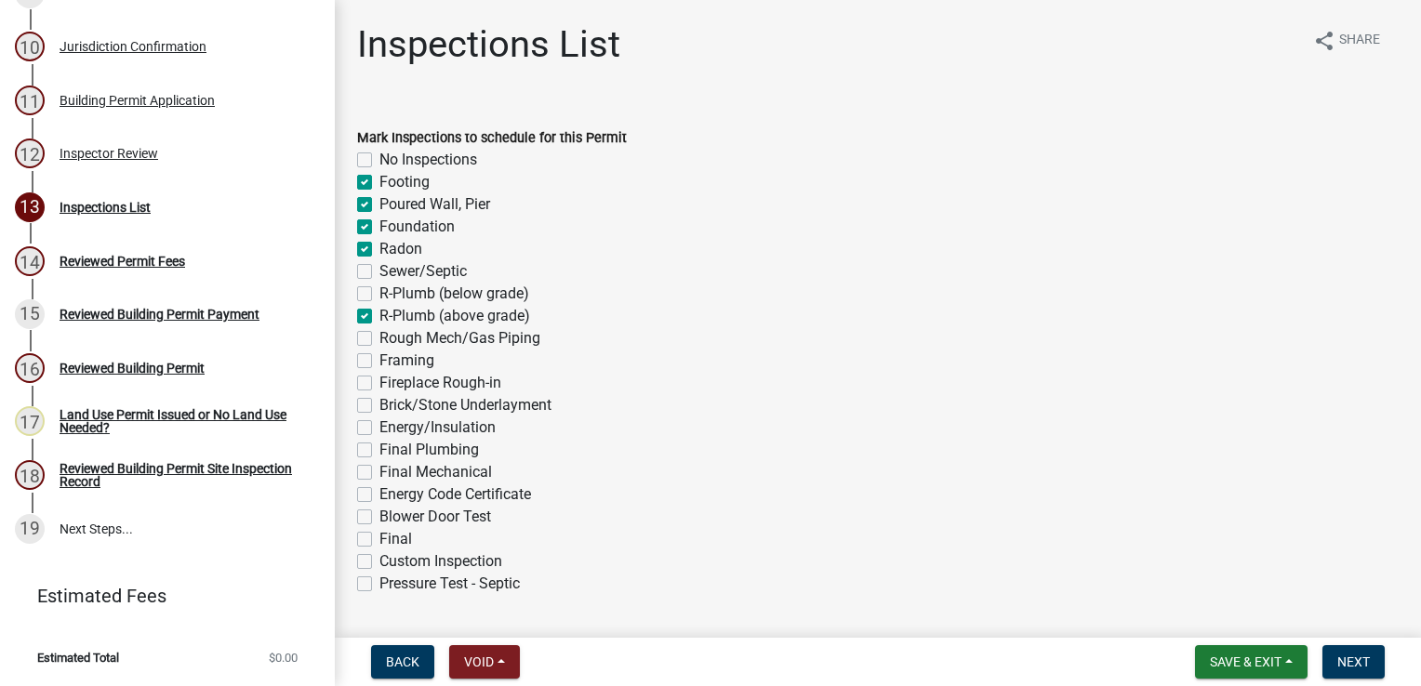
checkbox input "false"
checkbox input "true"
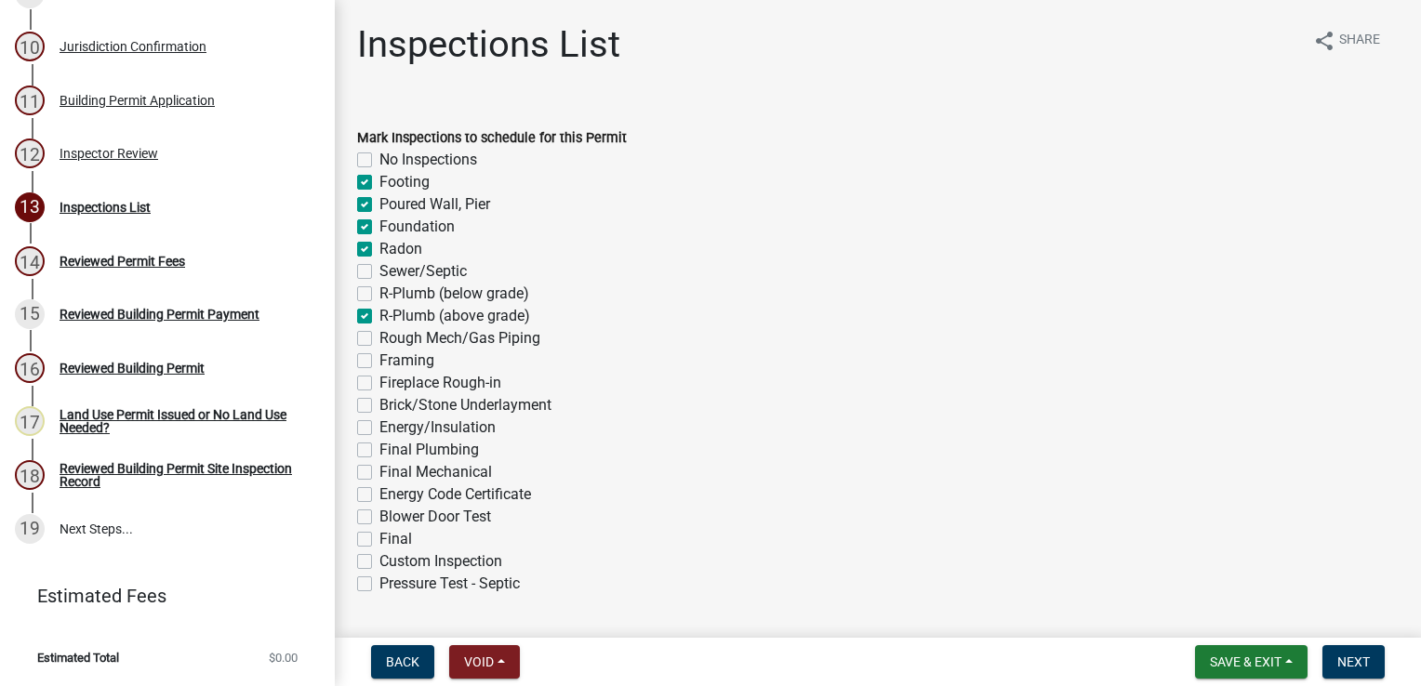
checkbox input "false"
checkbox input "true"
checkbox input "false"
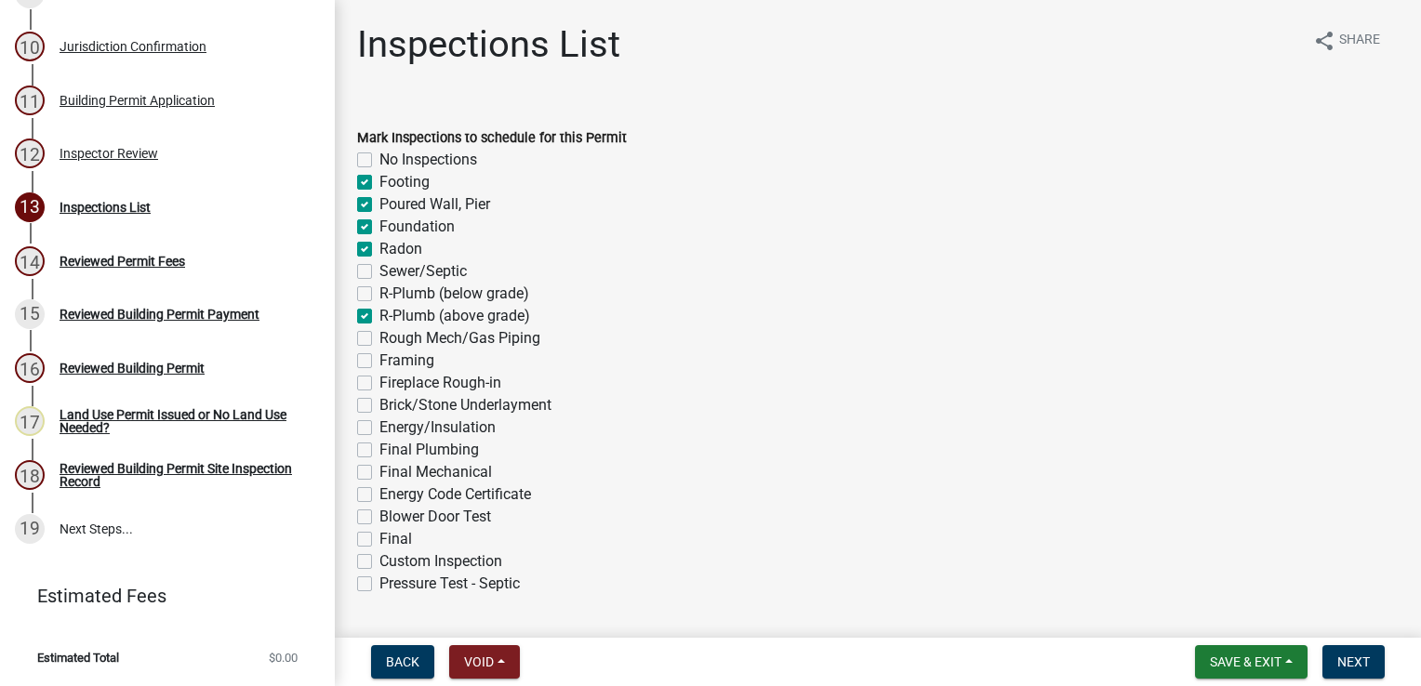
checkbox input "false"
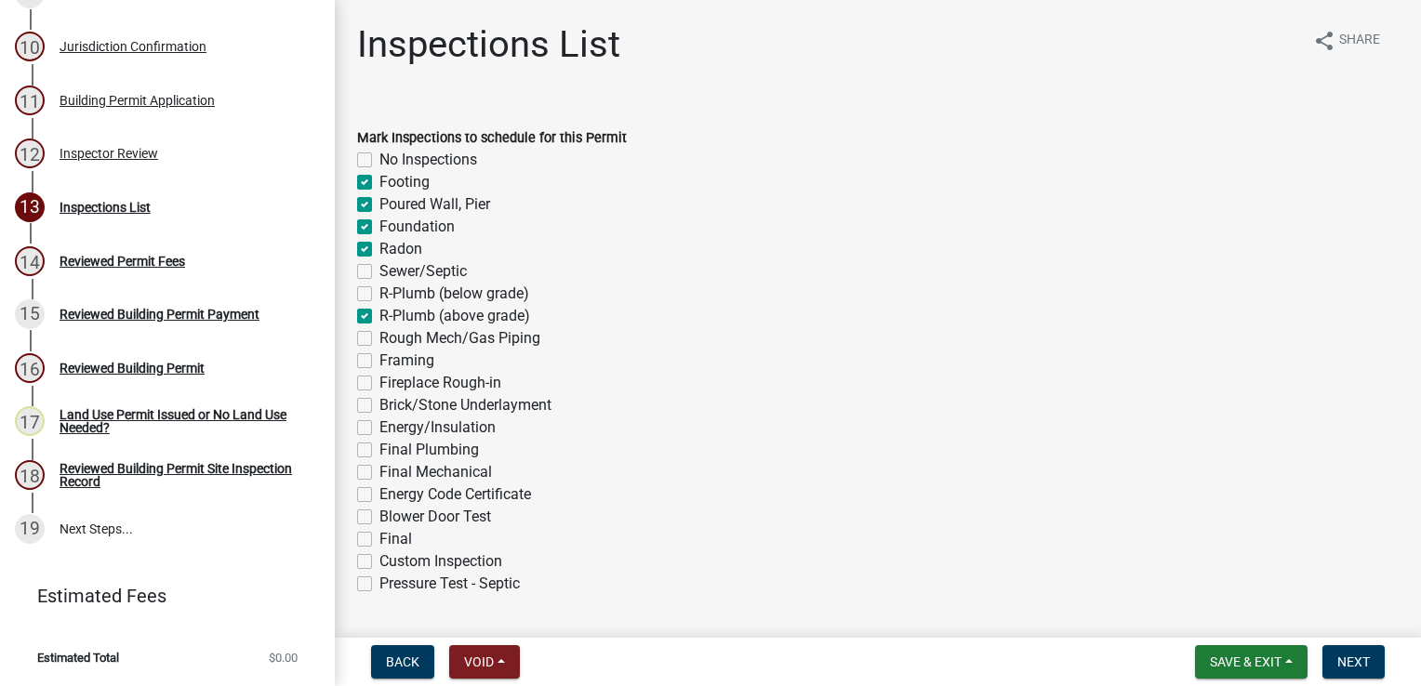
checkbox input "false"
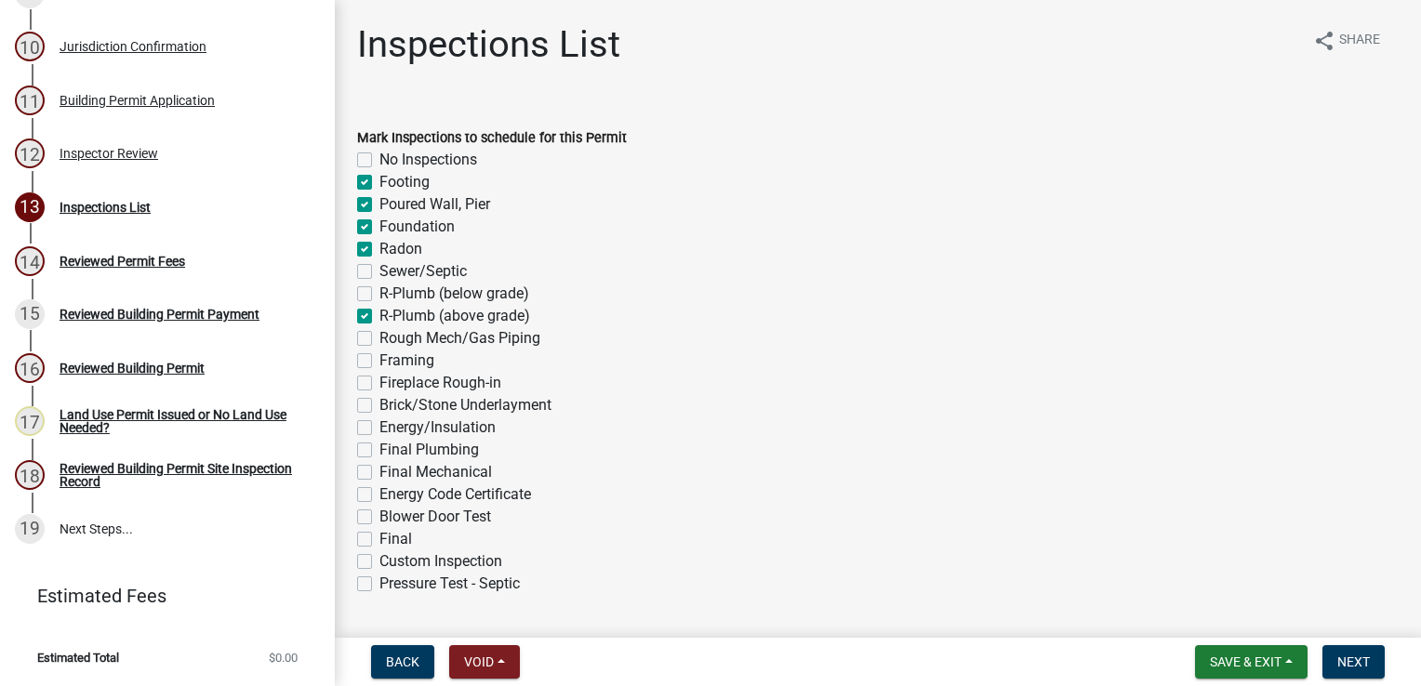
click at [379, 341] on label "Rough Mech/Gas Piping" at bounding box center [459, 338] width 161 height 22
click at [379, 339] on input "Rough Mech/Gas Piping" at bounding box center [385, 333] width 12 height 12
checkbox input "true"
checkbox input "false"
checkbox input "true"
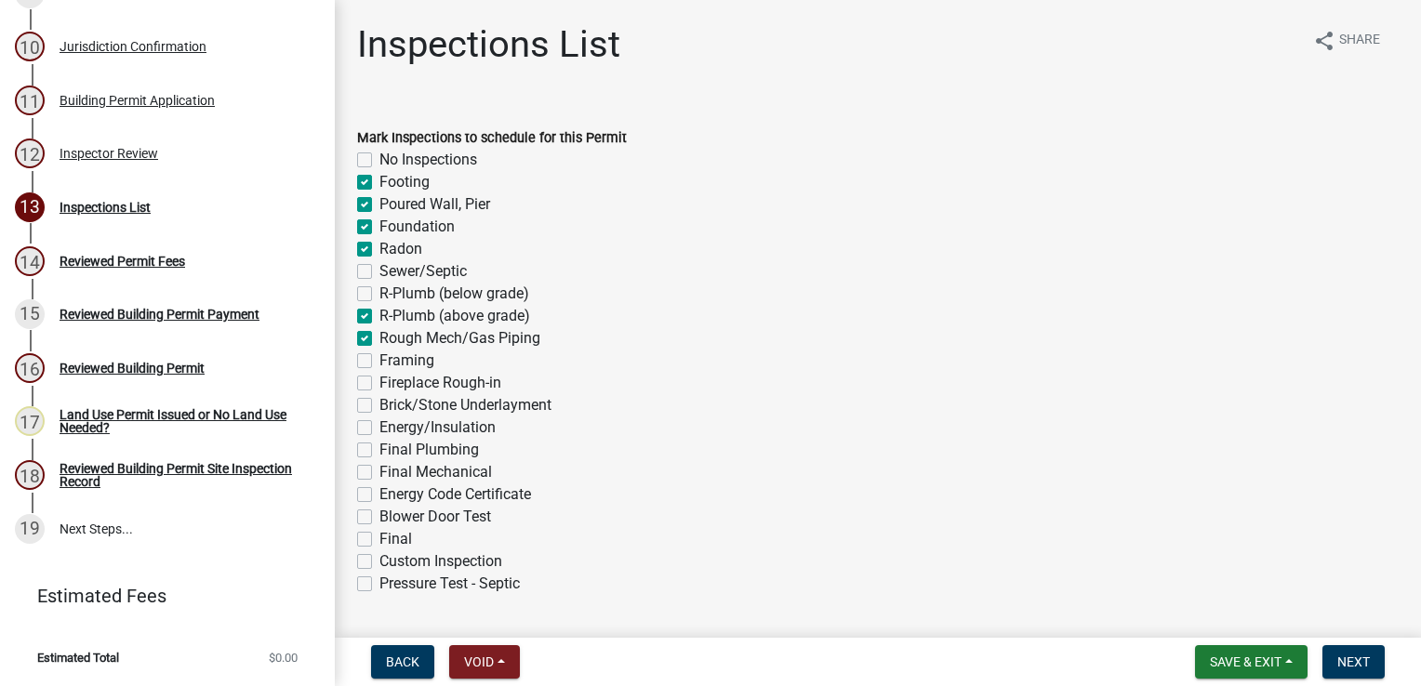
checkbox input "true"
checkbox input "false"
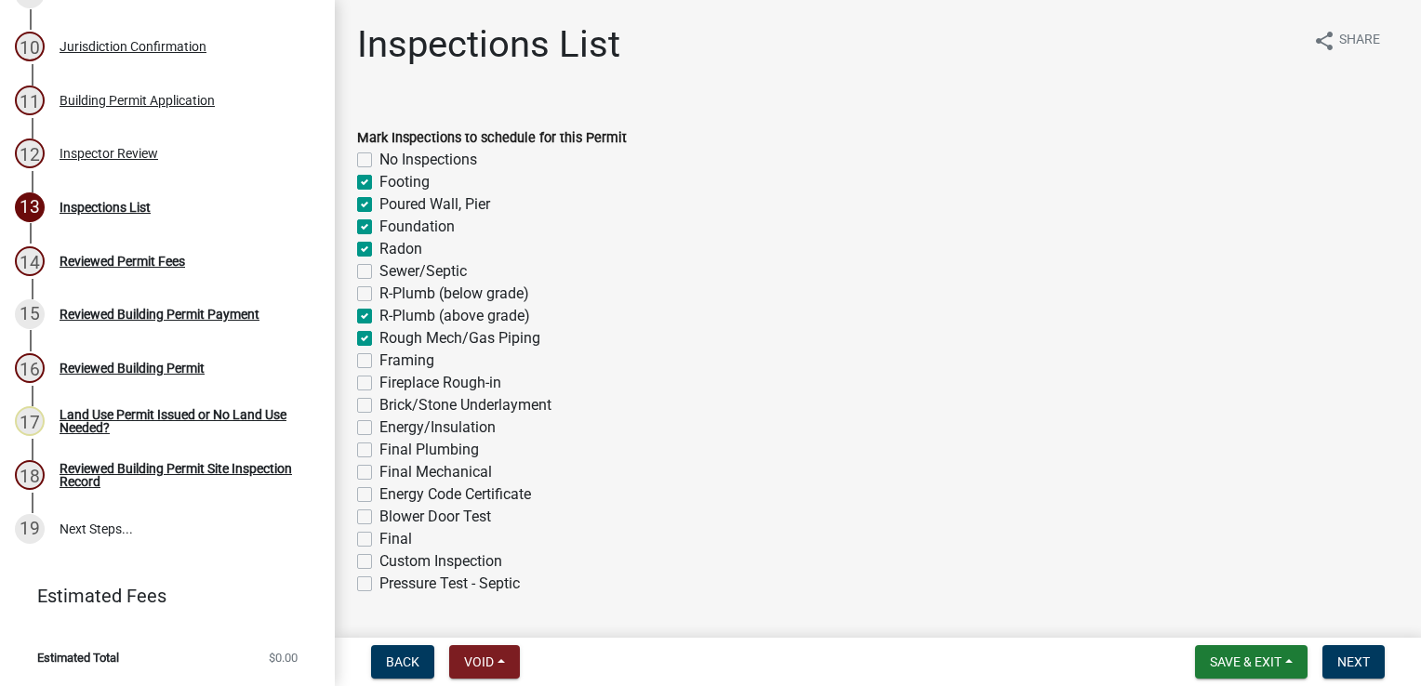
checkbox input "true"
checkbox input "false"
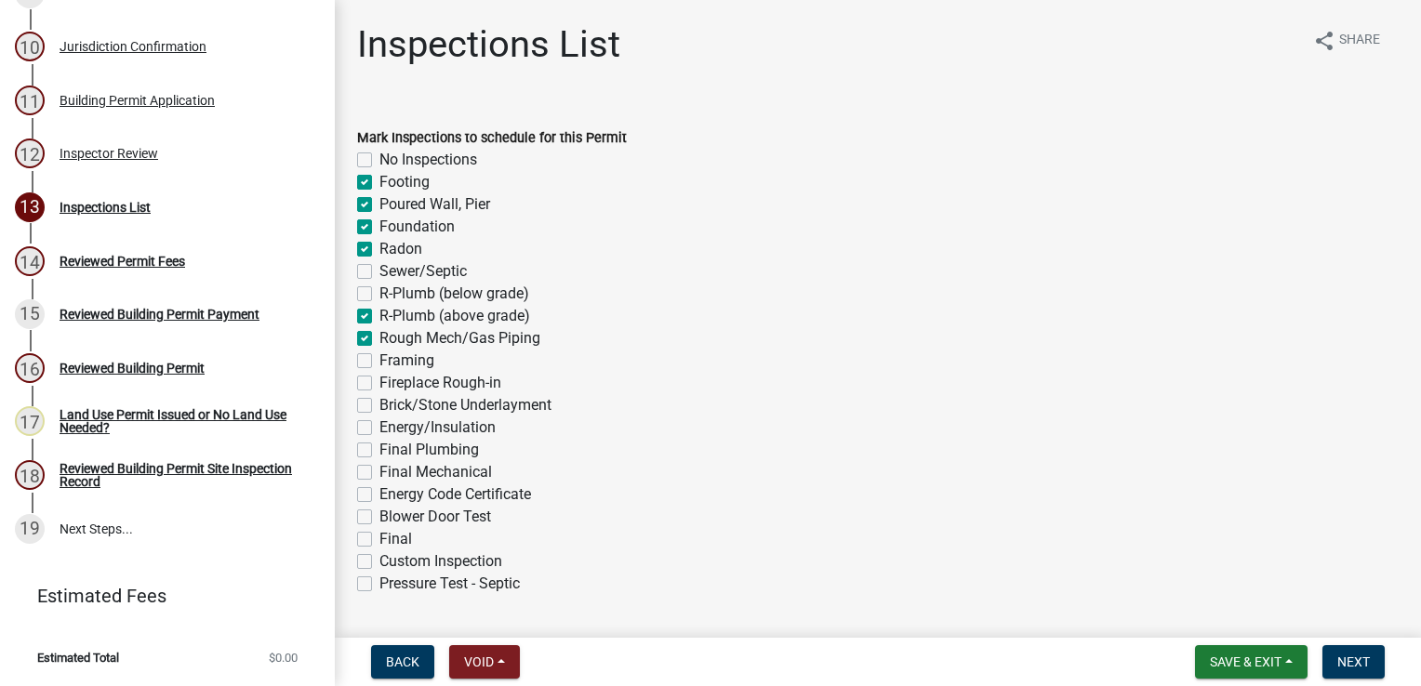
checkbox input "false"
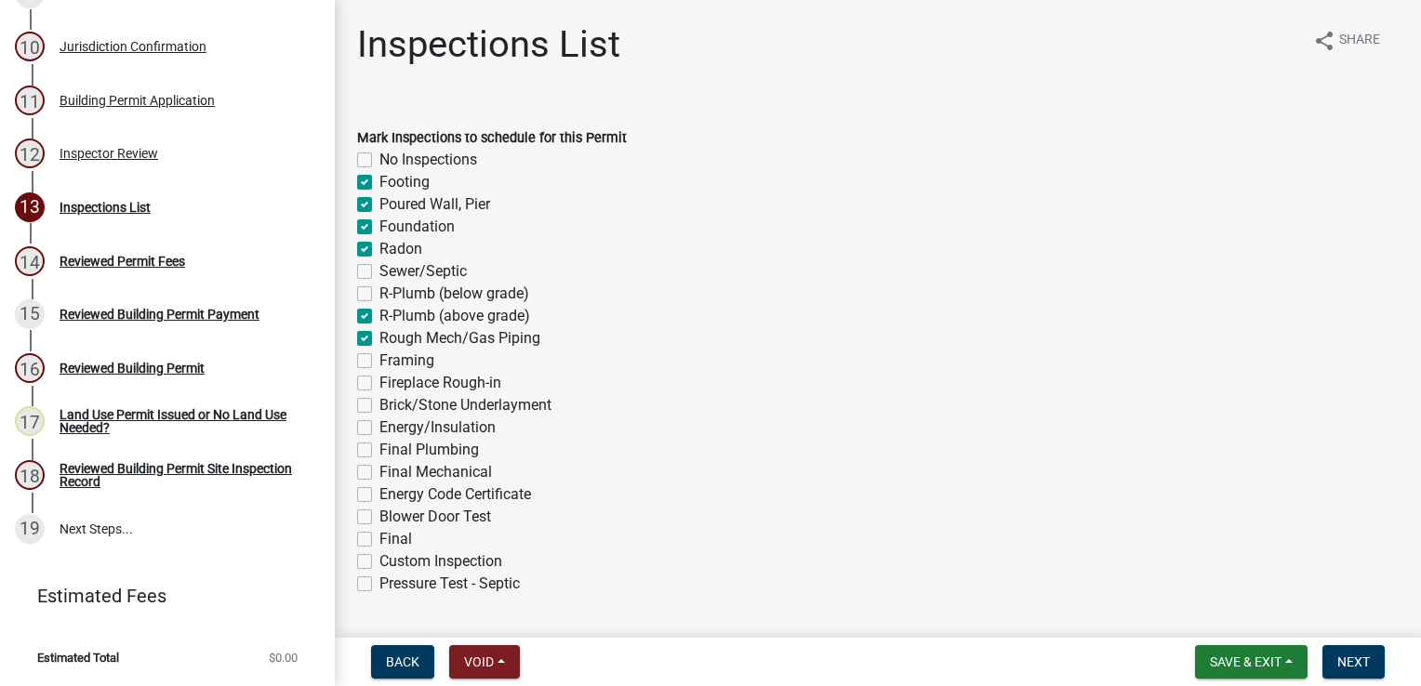
checkbox input "false"
click at [379, 359] on label "Framing" at bounding box center [406, 361] width 55 height 22
click at [379, 359] on input "Framing" at bounding box center [385, 356] width 12 height 12
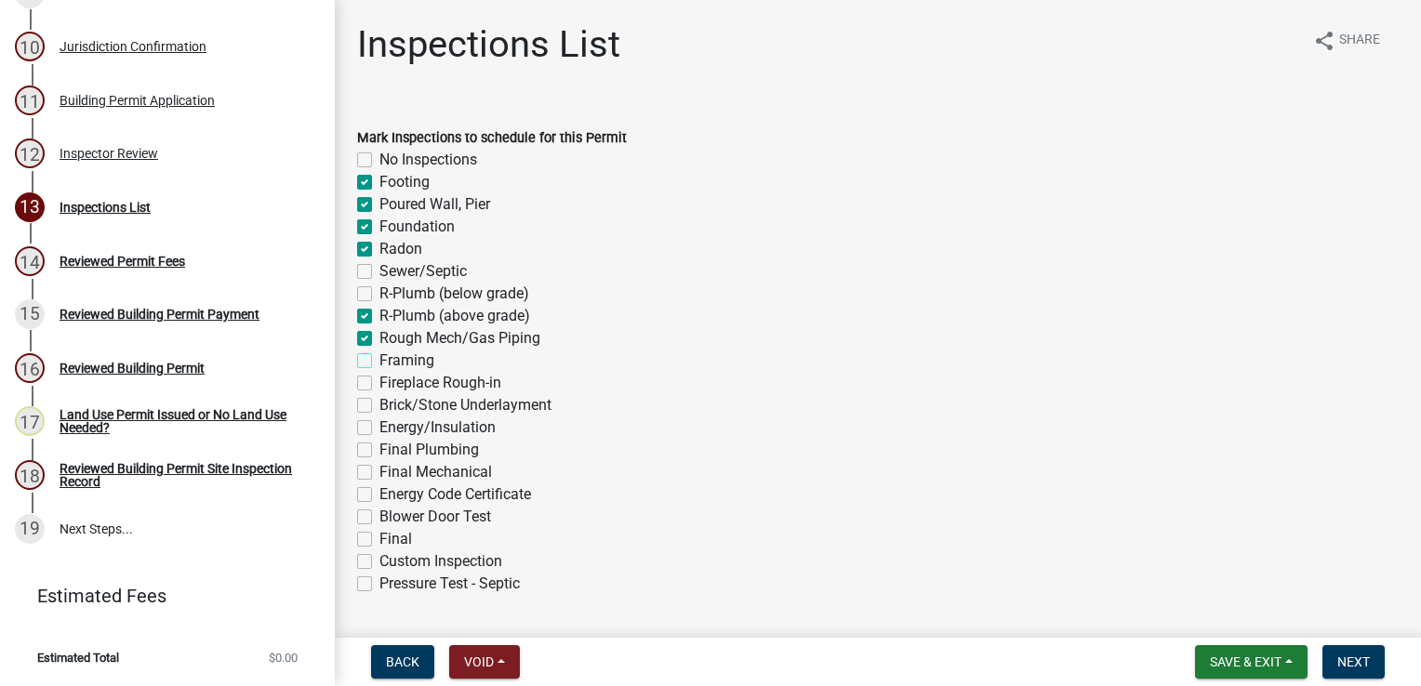
checkbox input "true"
checkbox input "false"
checkbox input "true"
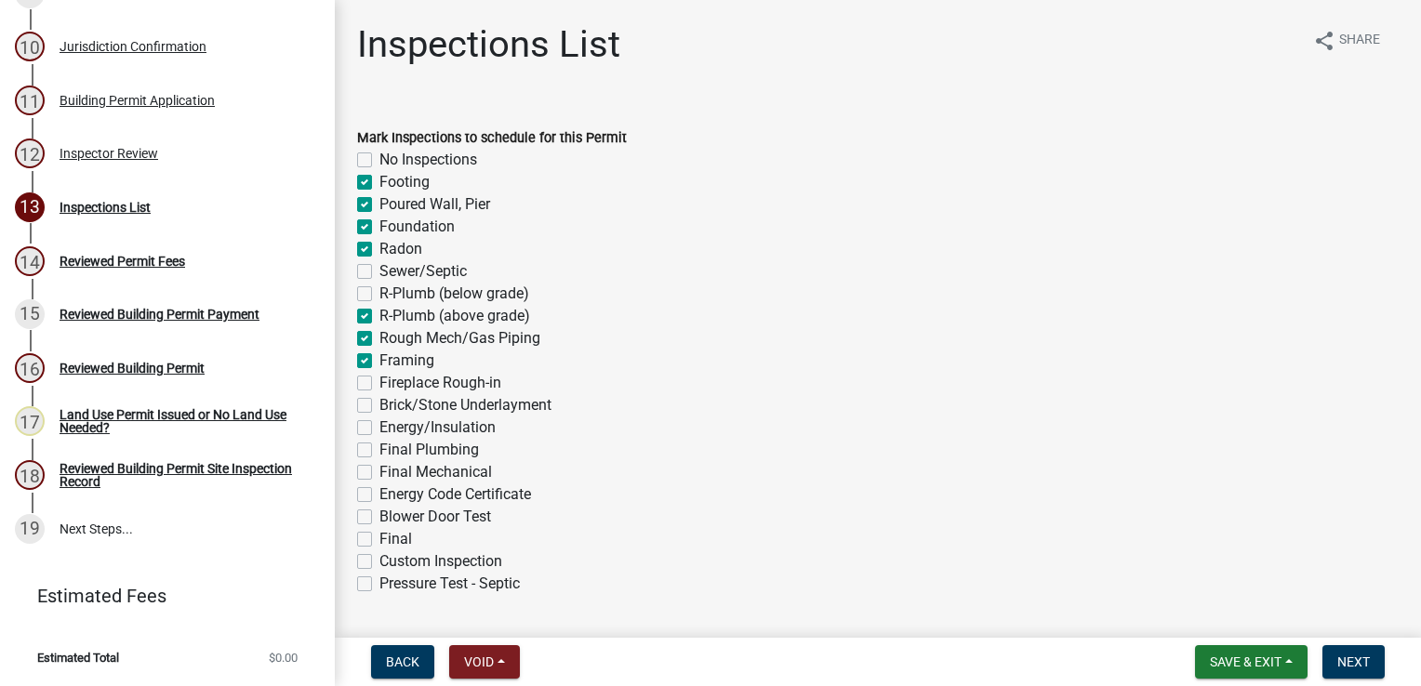
checkbox input "true"
checkbox input "false"
checkbox input "true"
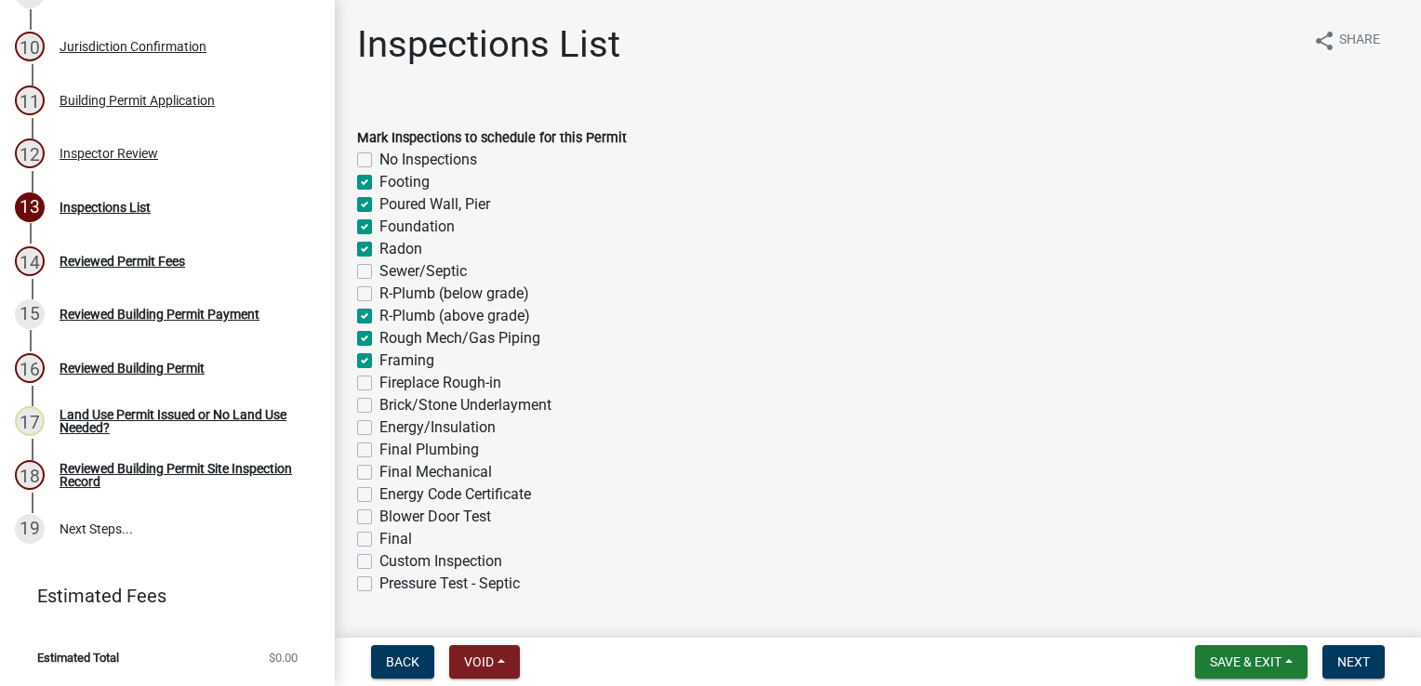
checkbox input "true"
checkbox input "false"
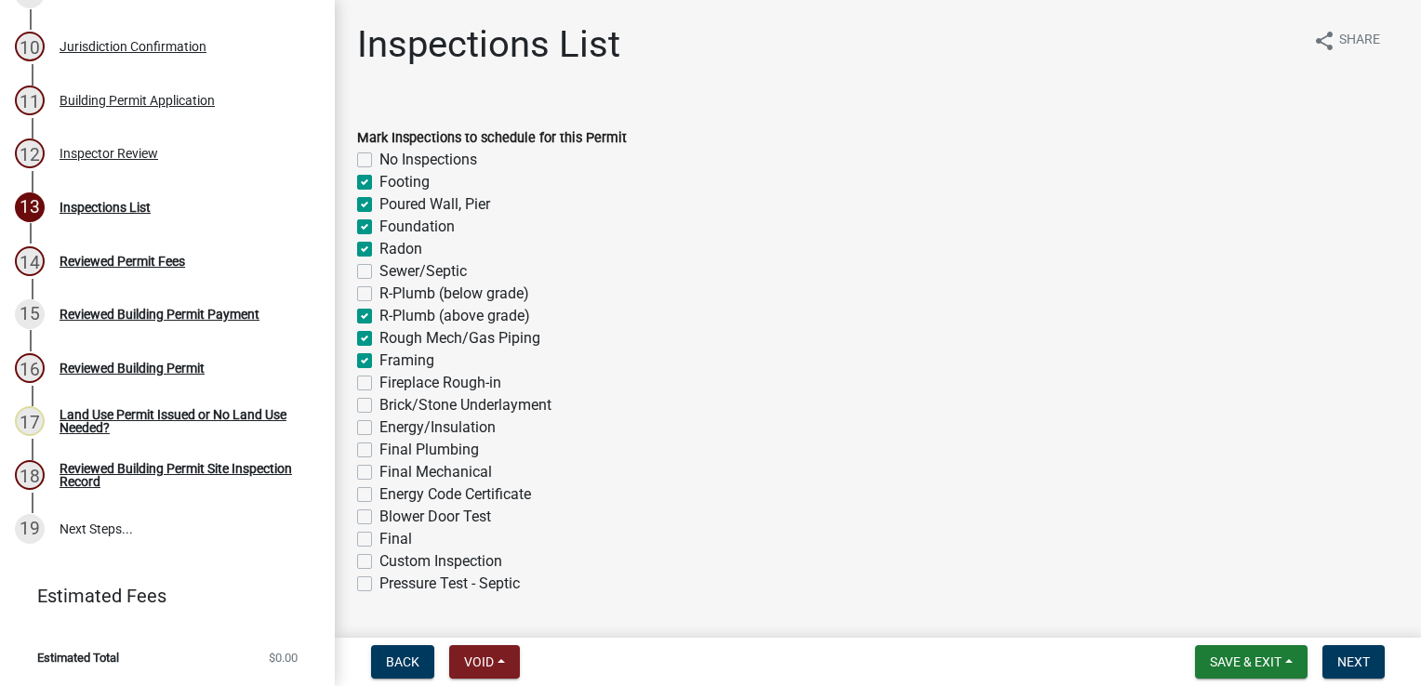
checkbox input "false"
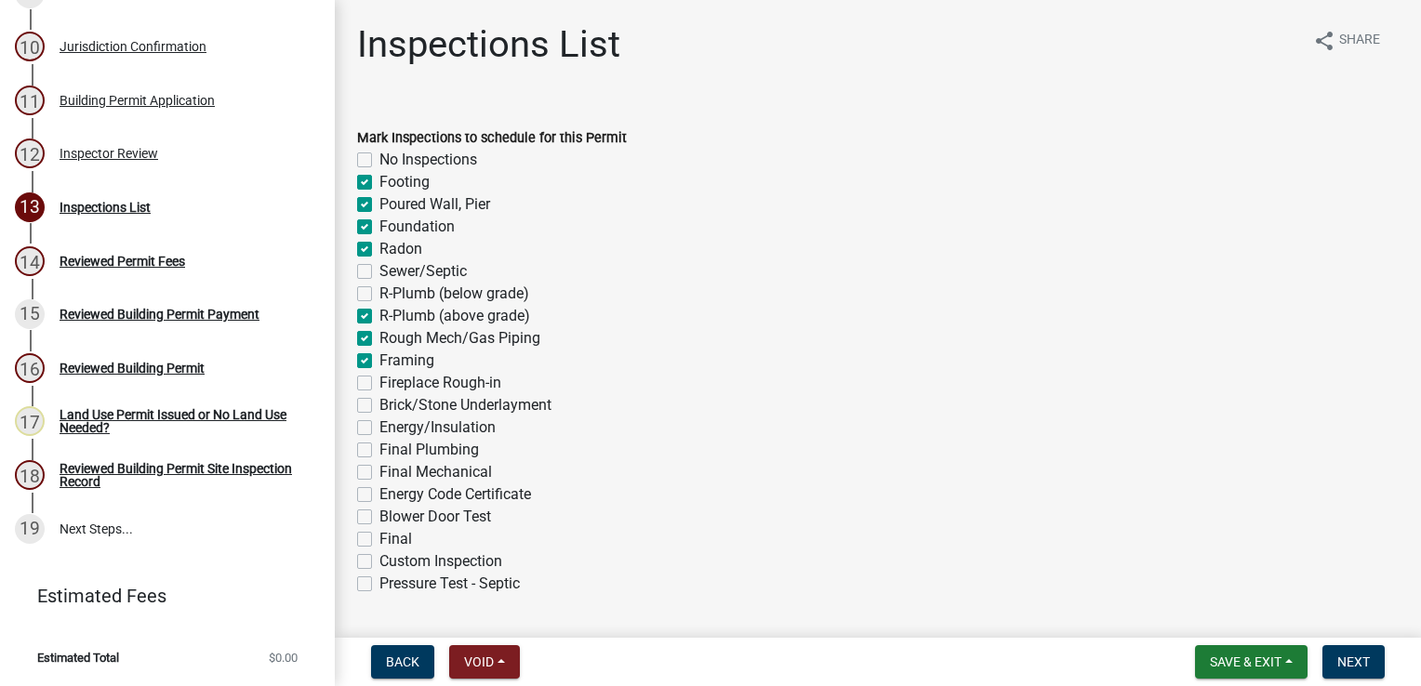
checkbox input "false"
click at [379, 430] on label "Energy/Insulation" at bounding box center [437, 428] width 116 height 22
click at [379, 429] on input "Energy/Insulation" at bounding box center [385, 423] width 12 height 12
checkbox input "true"
checkbox input "false"
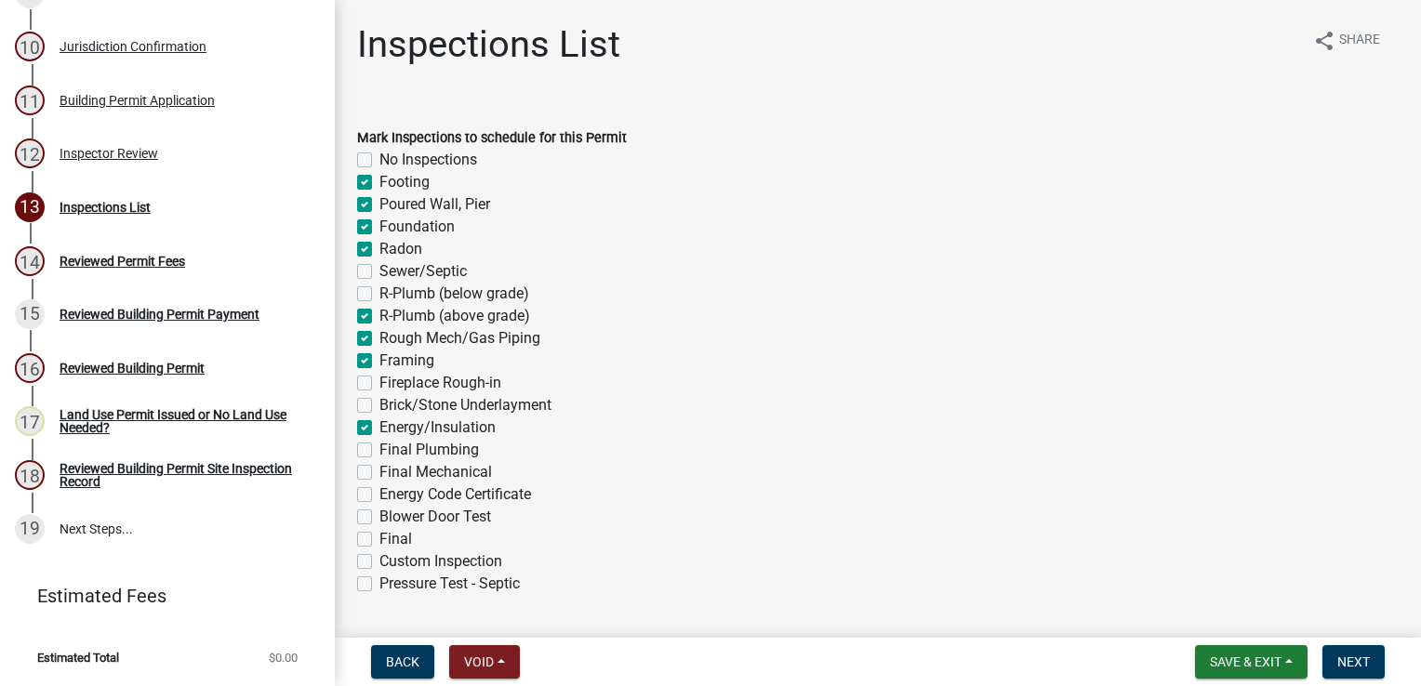
checkbox input "true"
checkbox input "false"
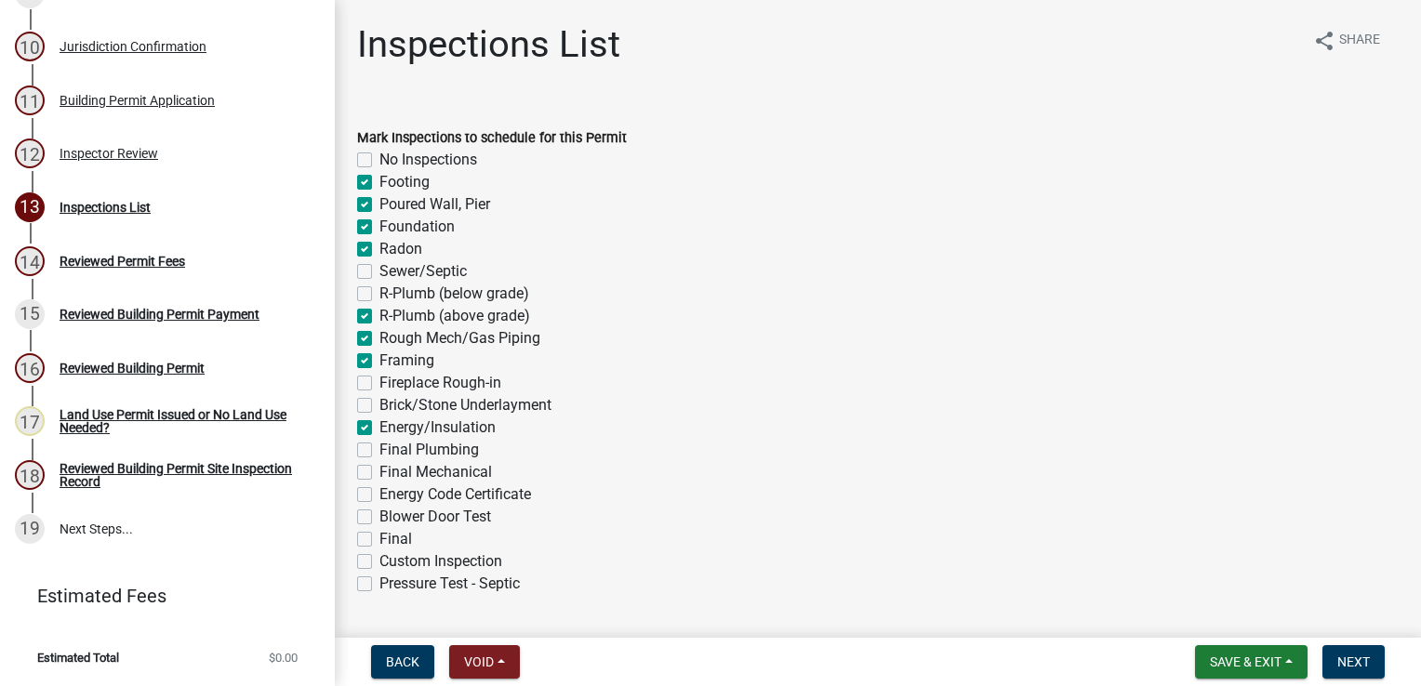
checkbox input "false"
checkbox input "true"
checkbox input "false"
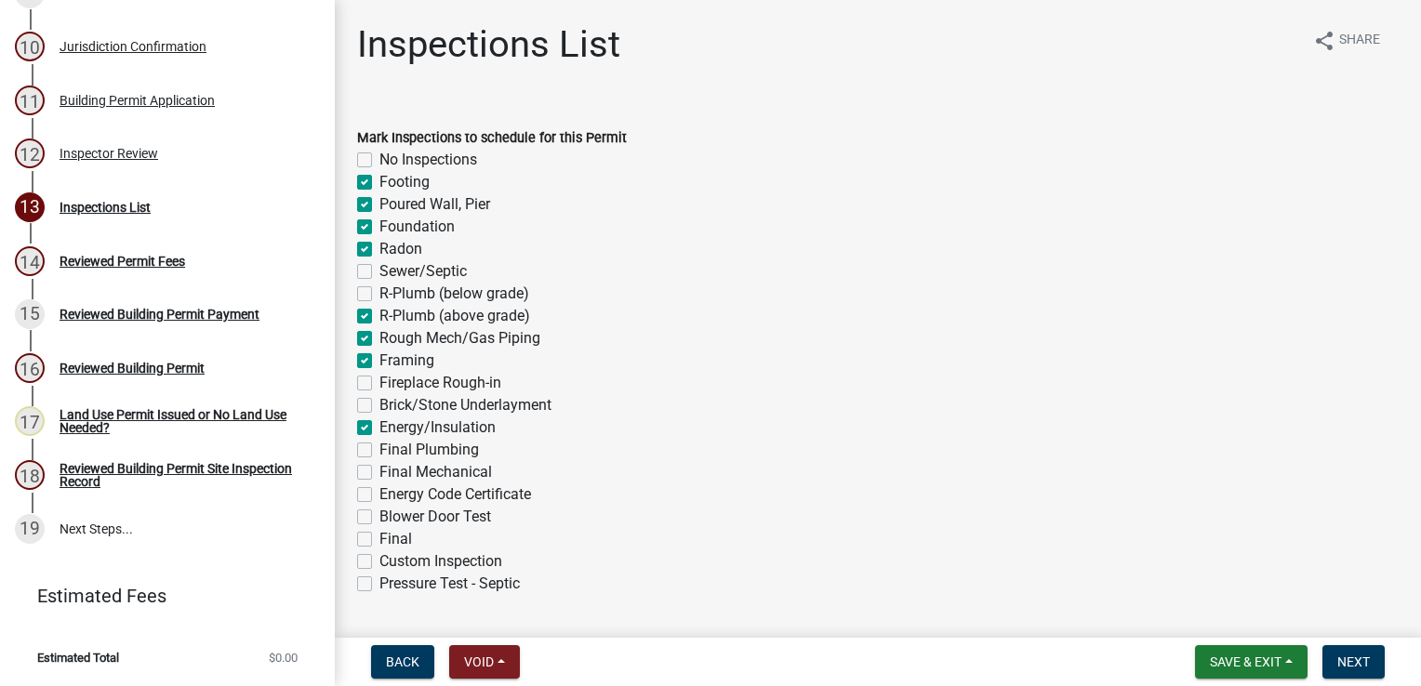
checkbox input "false"
checkbox input "true"
checkbox input "false"
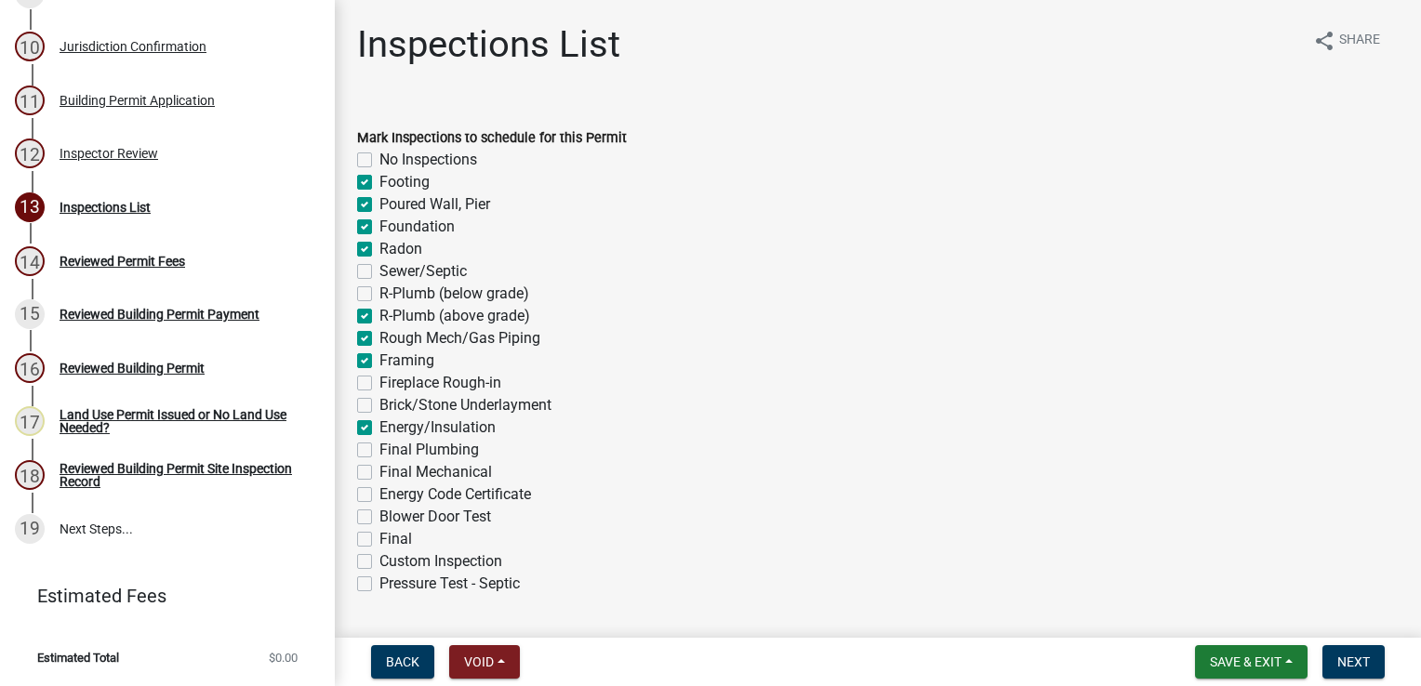
checkbox input "false"
click at [379, 452] on label "Final Plumbing" at bounding box center [428, 450] width 99 height 22
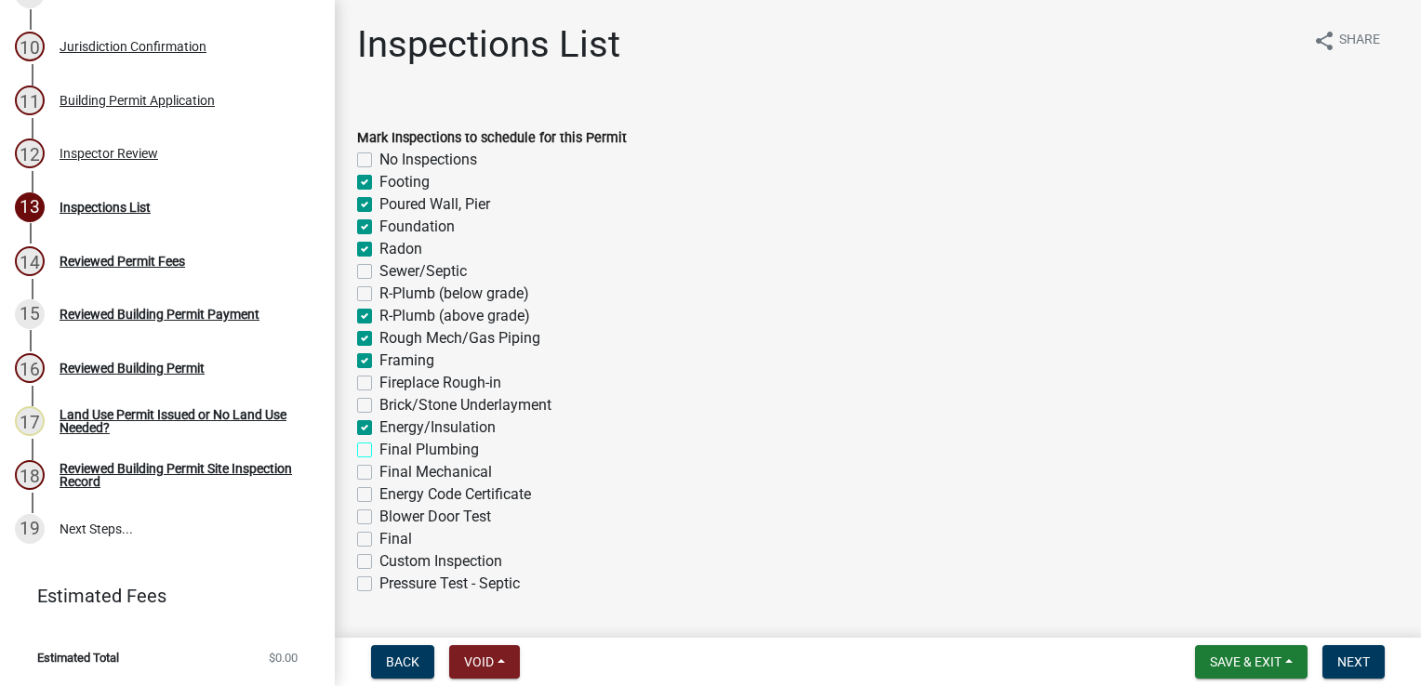
click at [379, 451] on input "Final Plumbing" at bounding box center [385, 445] width 12 height 12
checkbox input "true"
checkbox input "false"
checkbox input "true"
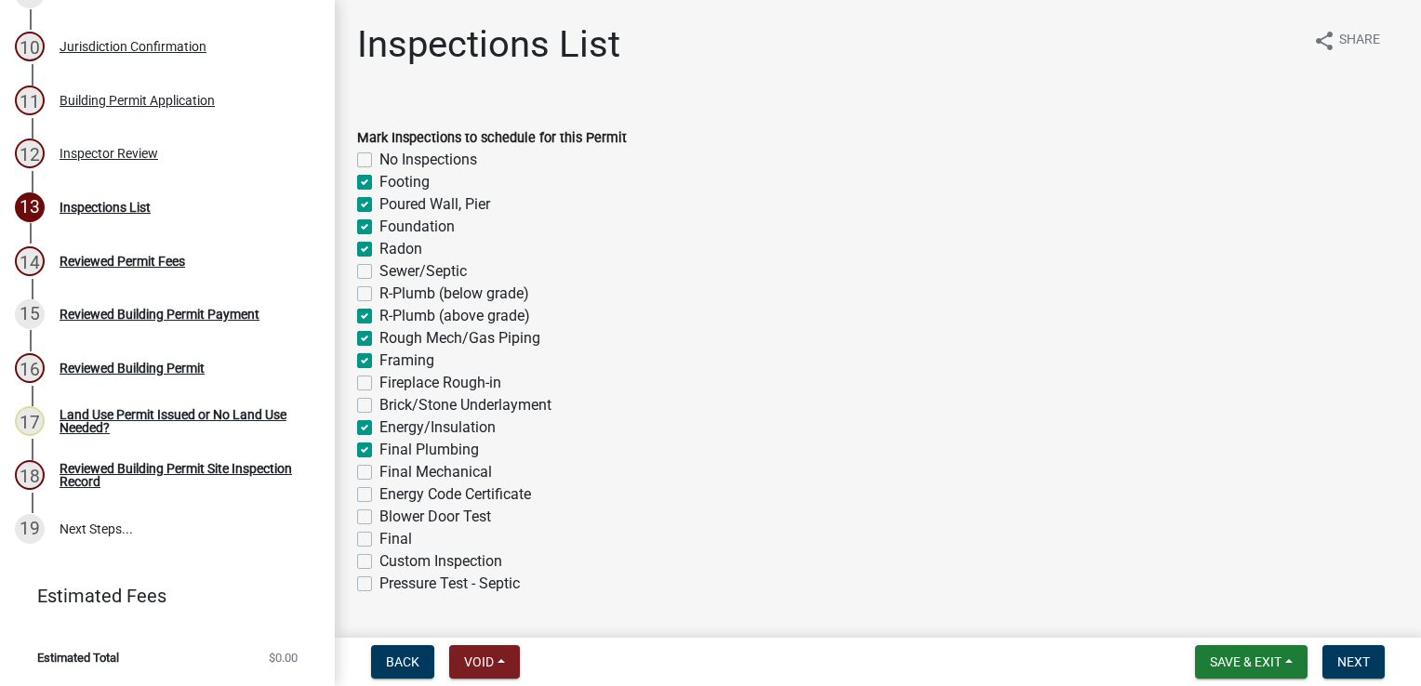
checkbox input "true"
checkbox input "false"
checkbox input "true"
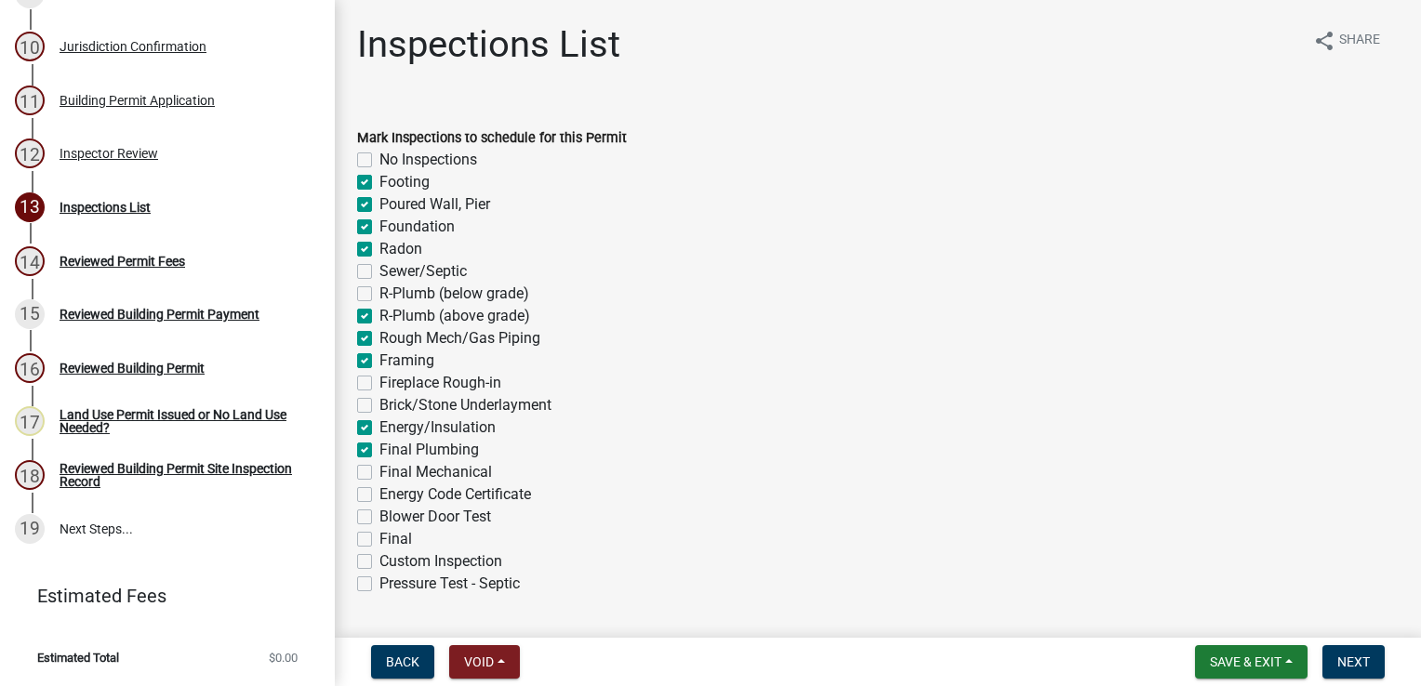
checkbox input "true"
checkbox input "false"
checkbox input "true"
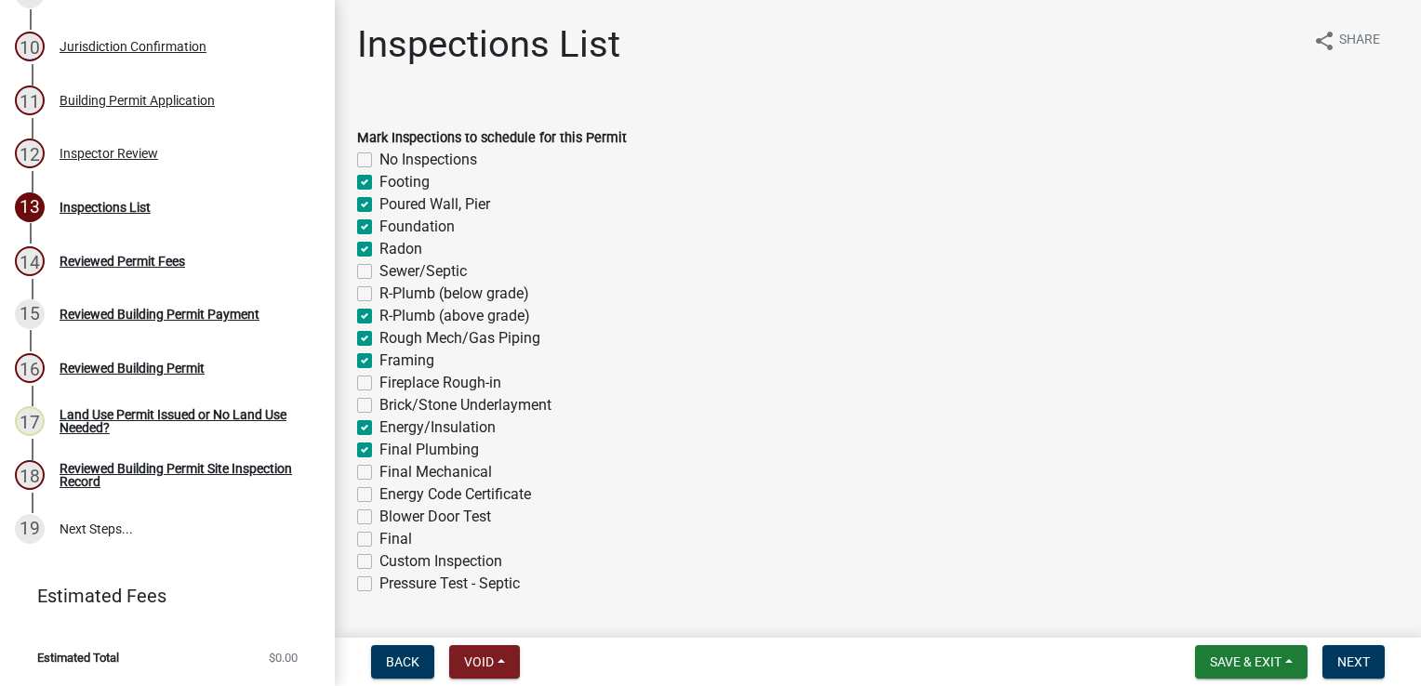
checkbox input "true"
checkbox input "false"
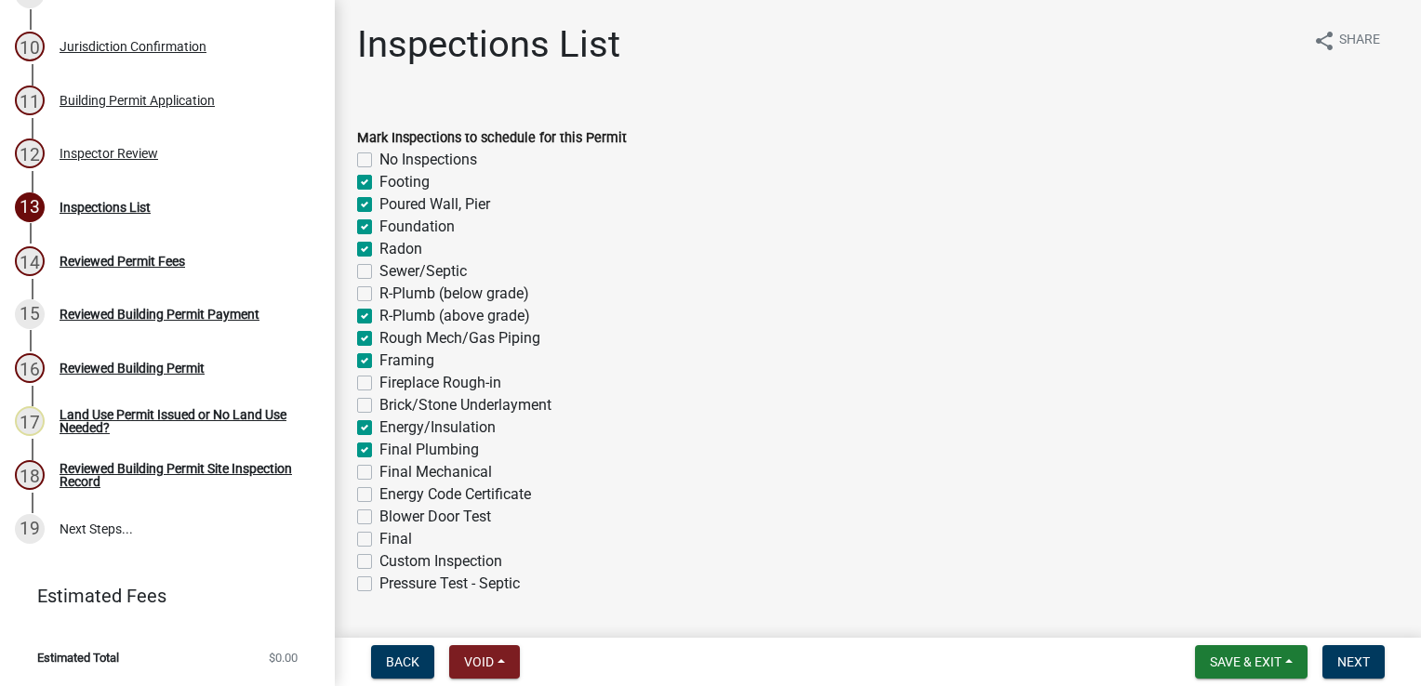
checkbox input "false"
click at [379, 474] on label "Final Mechanical" at bounding box center [435, 472] width 113 height 22
click at [379, 473] on input "Final Mechanical" at bounding box center [385, 467] width 12 height 12
checkbox input "true"
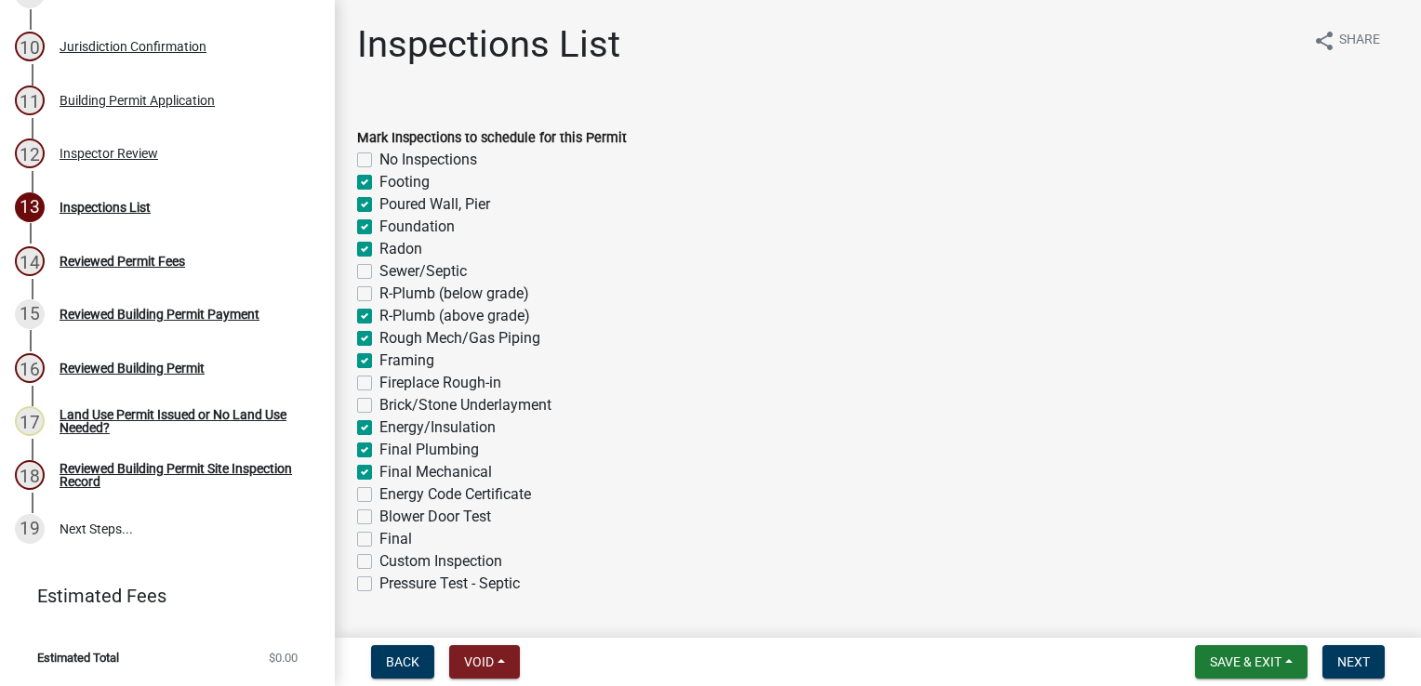
checkbox input "false"
checkbox input "true"
click at [379, 535] on label "Final" at bounding box center [395, 539] width 33 height 22
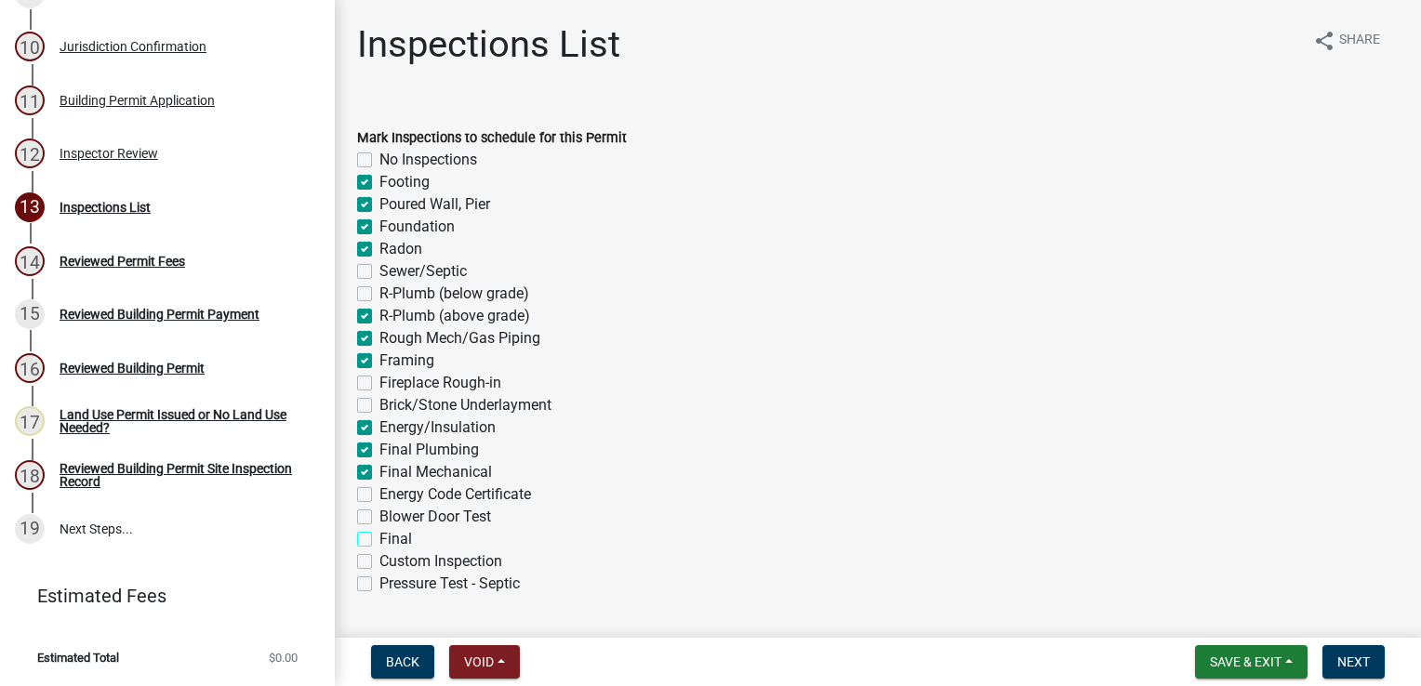
click at [379, 535] on input "Final" at bounding box center [385, 534] width 12 height 12
click at [379, 559] on label "Custom Inspection" at bounding box center [440, 561] width 123 height 22
click at [379, 559] on input "Custom Inspection" at bounding box center [385, 556] width 12 height 12
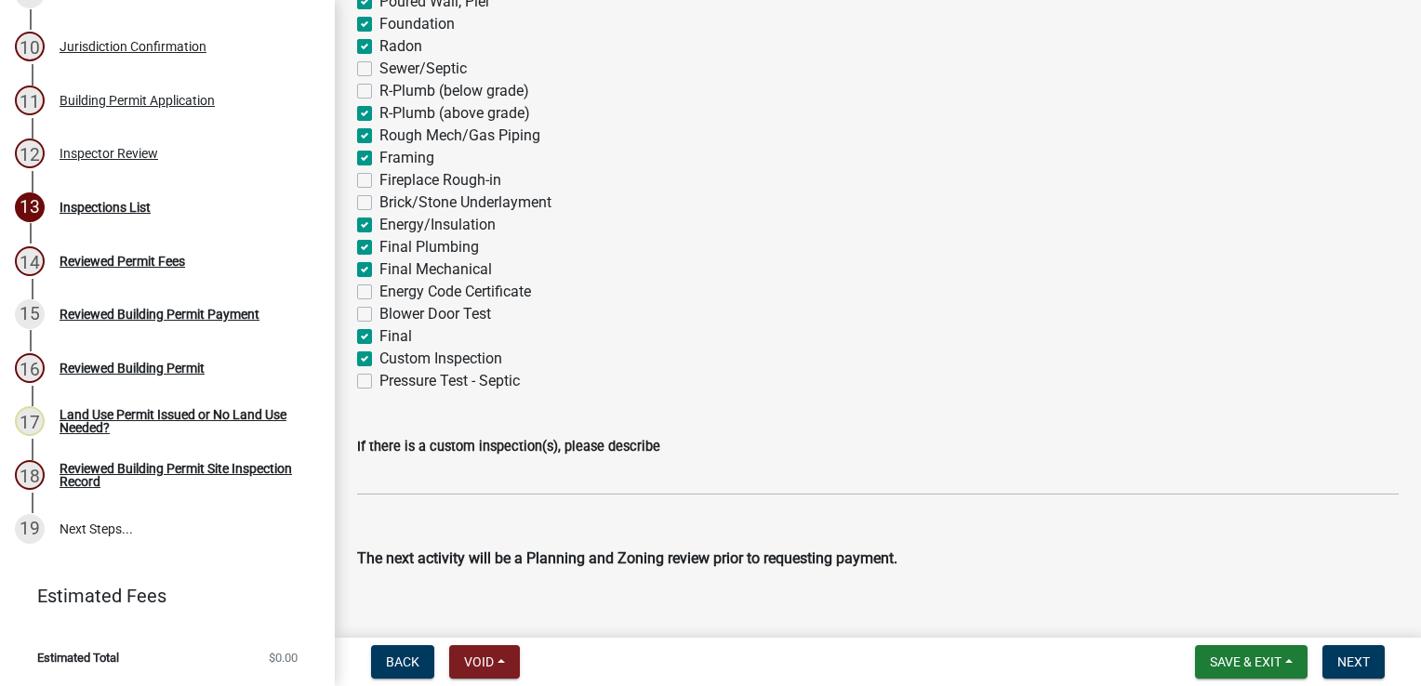
scroll to position [229, 0]
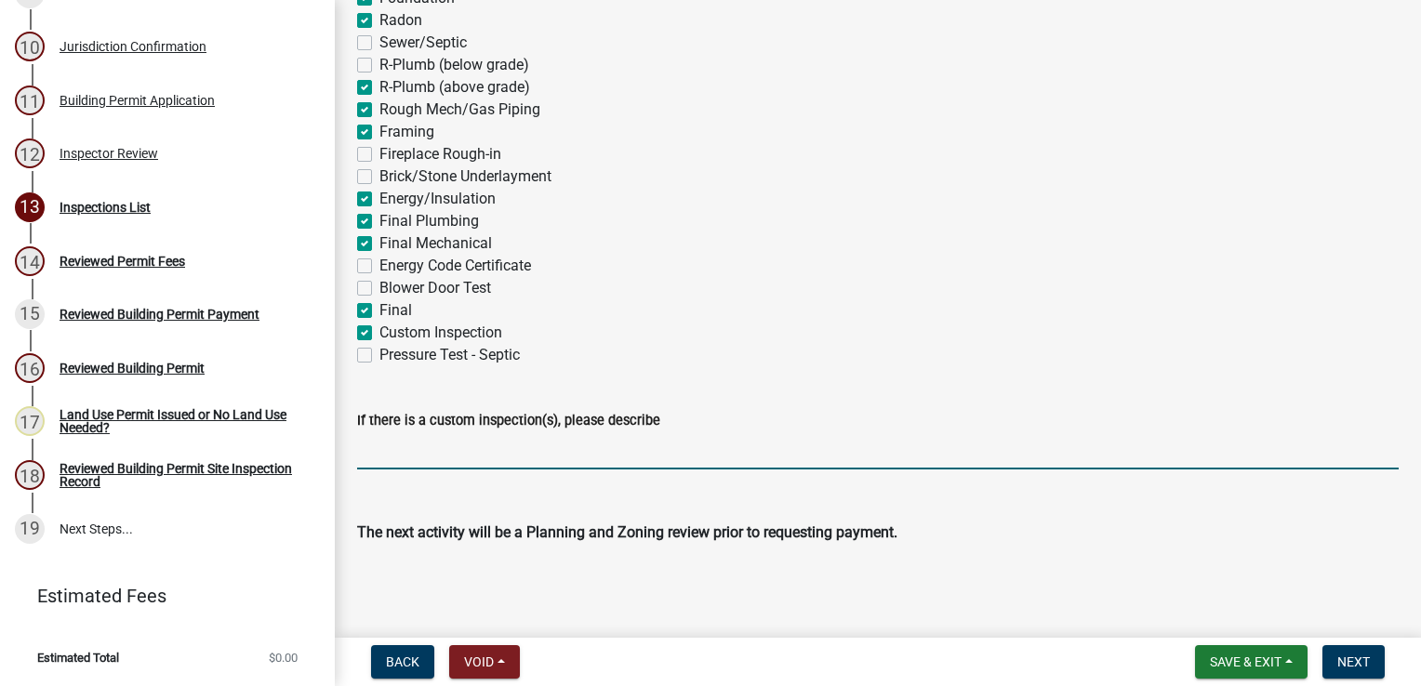
click at [413, 447] on input "If there is a custom inspection(s), please describe" at bounding box center [877, 450] width 1041 height 38
click at [1357, 671] on button "Next" at bounding box center [1353, 661] width 62 height 33
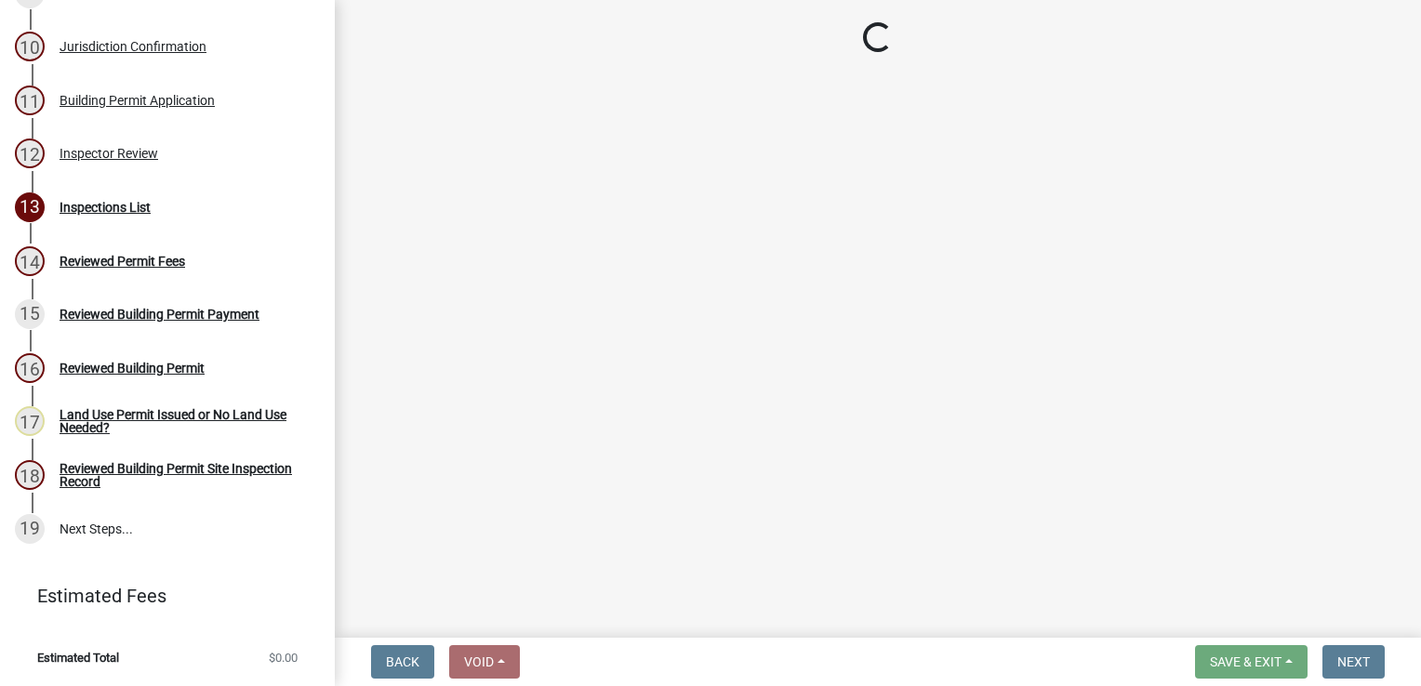
scroll to position [1319, 0]
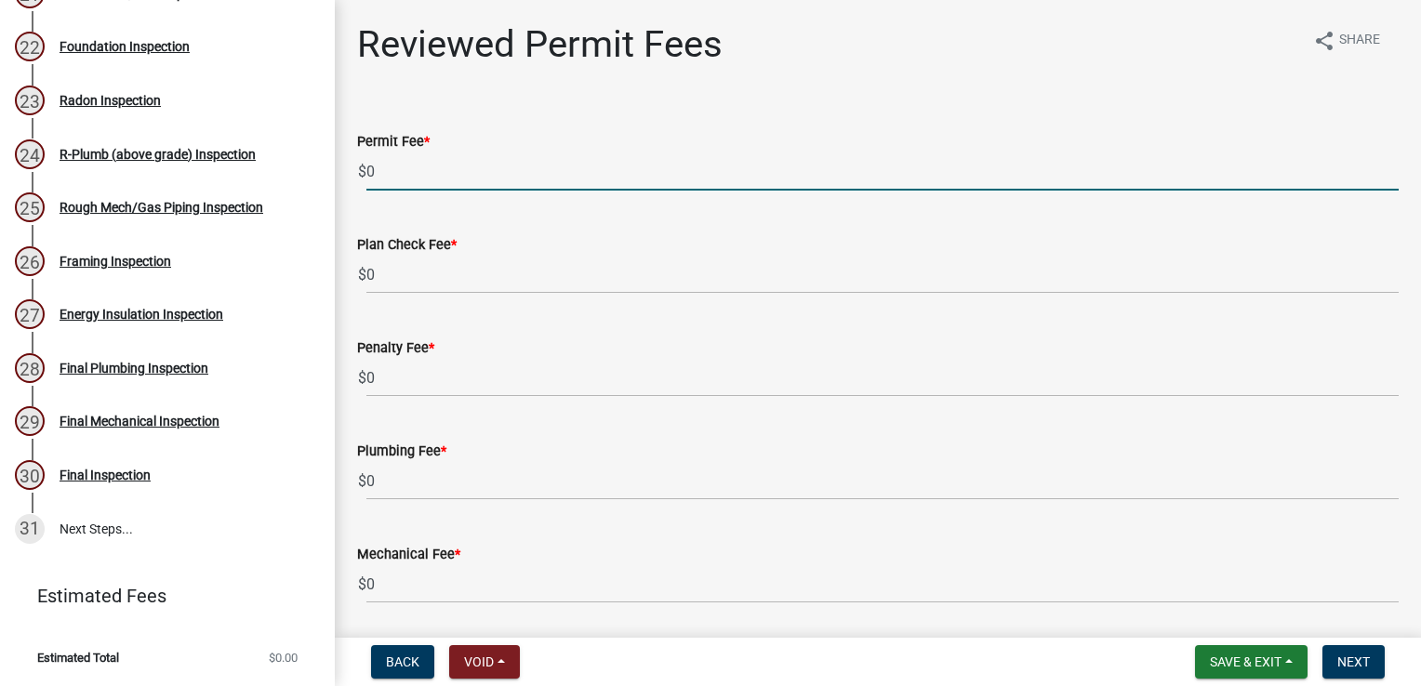
click at [390, 162] on input "0" at bounding box center [882, 171] width 1032 height 38
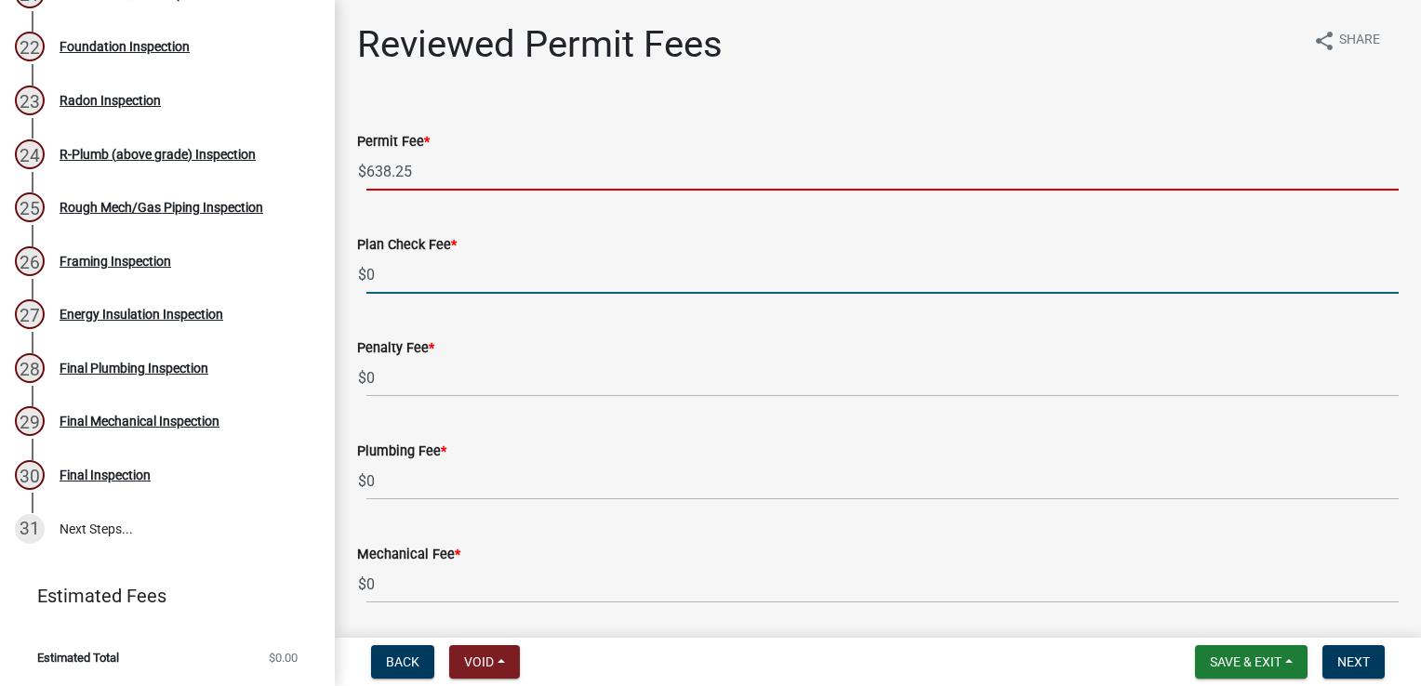
click at [413, 278] on input "0" at bounding box center [882, 275] width 1032 height 38
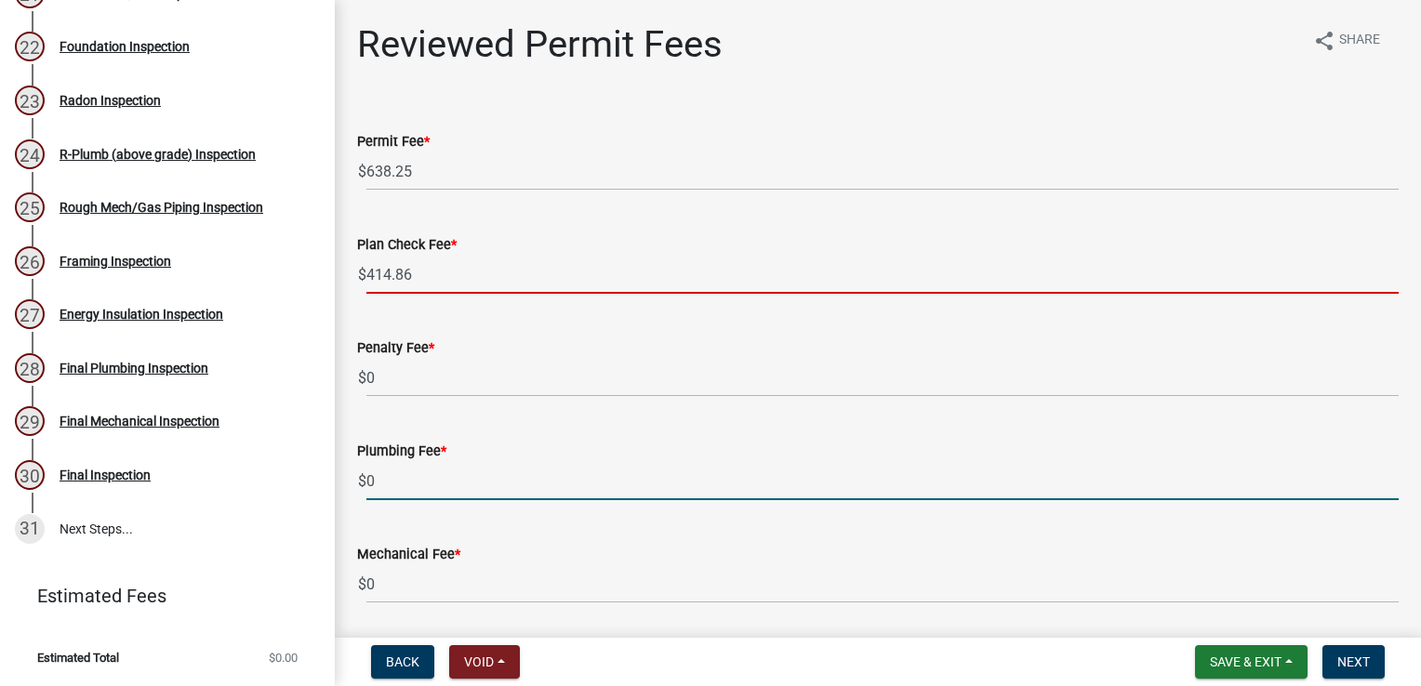
click at [430, 467] on input "0" at bounding box center [882, 481] width 1032 height 38
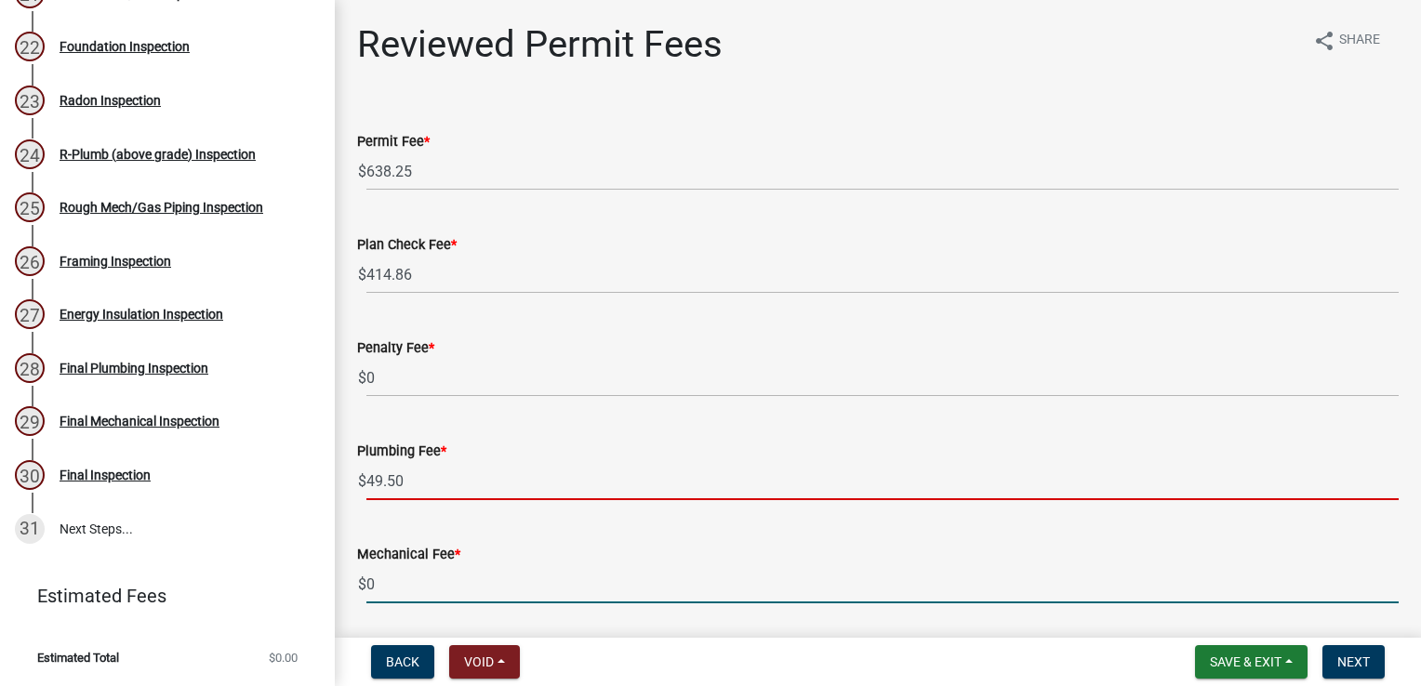
click at [457, 582] on input "0" at bounding box center [882, 584] width 1032 height 38
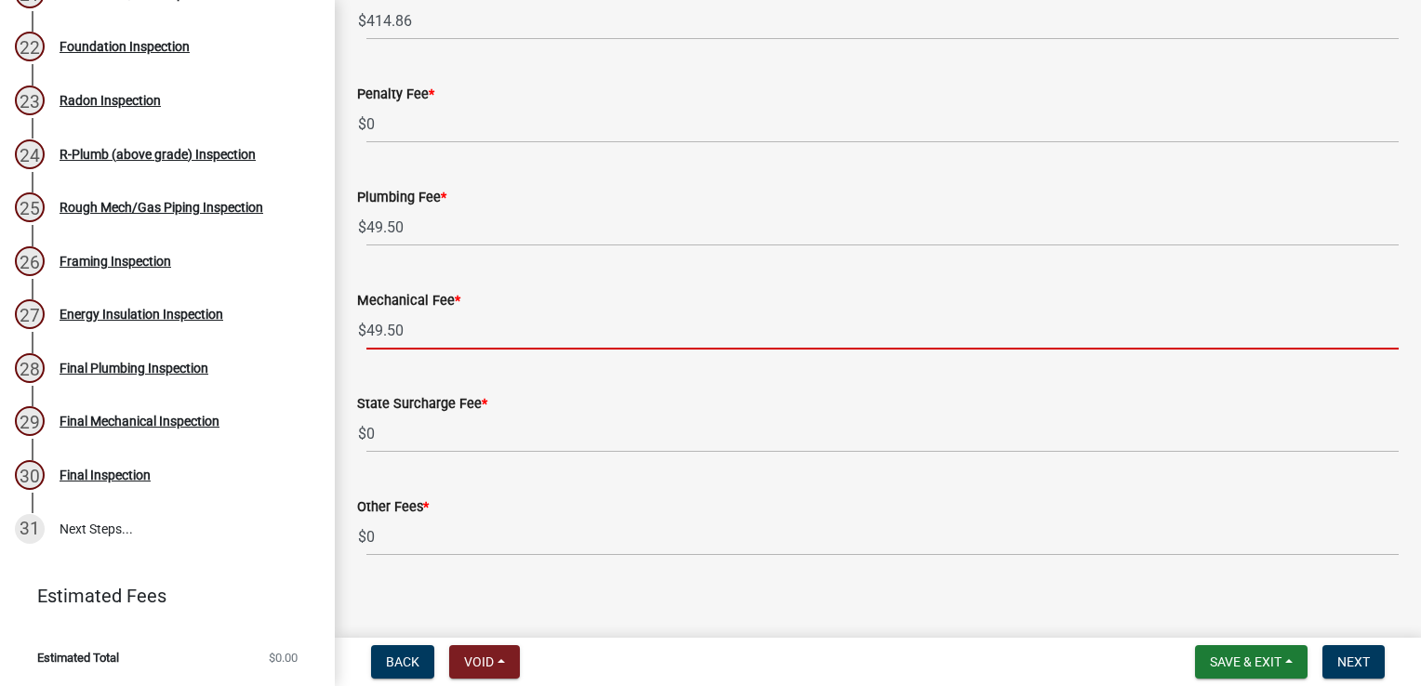
scroll to position [268, 0]
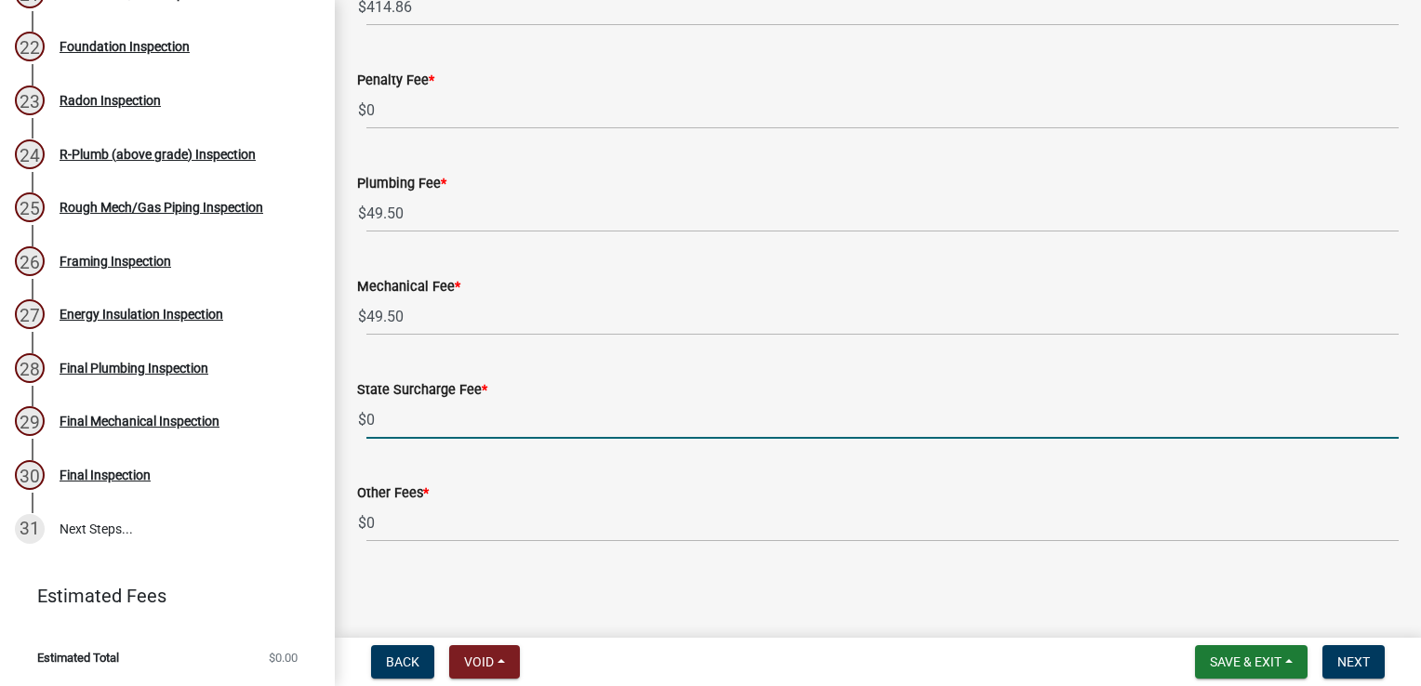
click at [441, 420] on input "0" at bounding box center [882, 420] width 1032 height 38
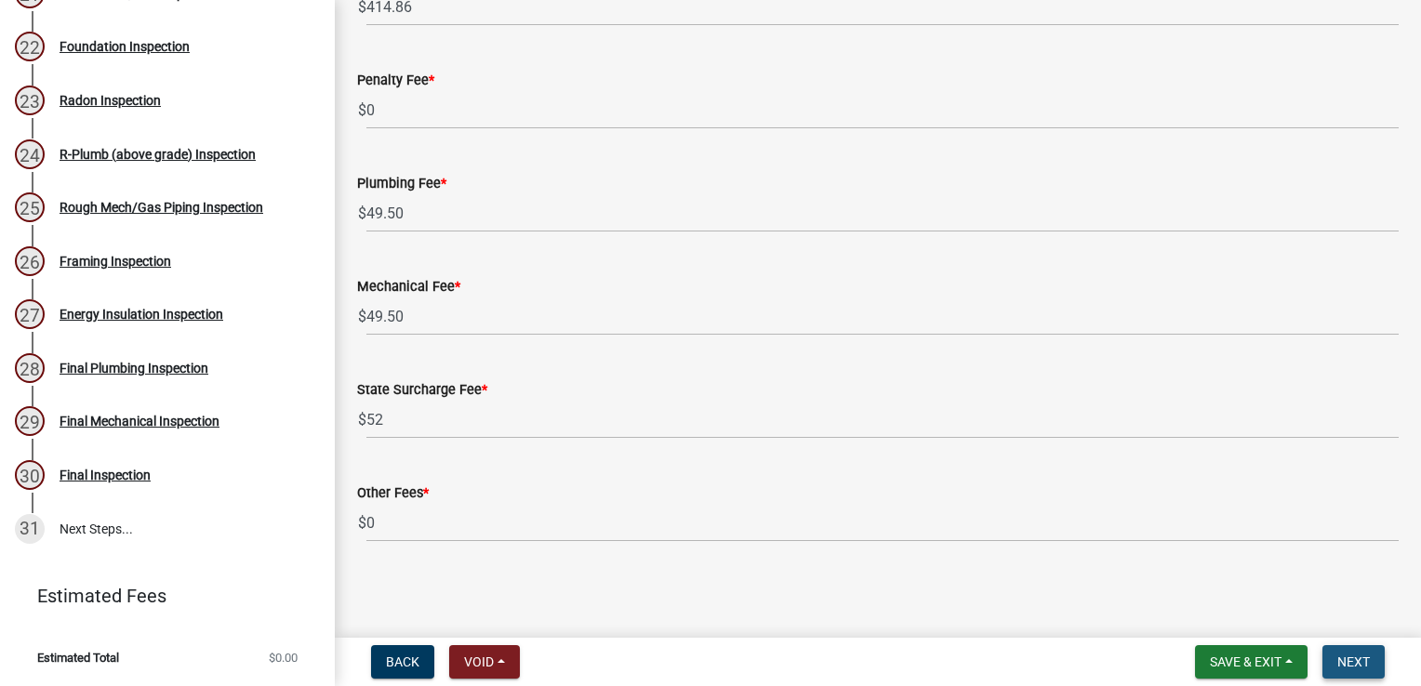
click at [1366, 657] on span "Next" at bounding box center [1353, 662] width 33 height 15
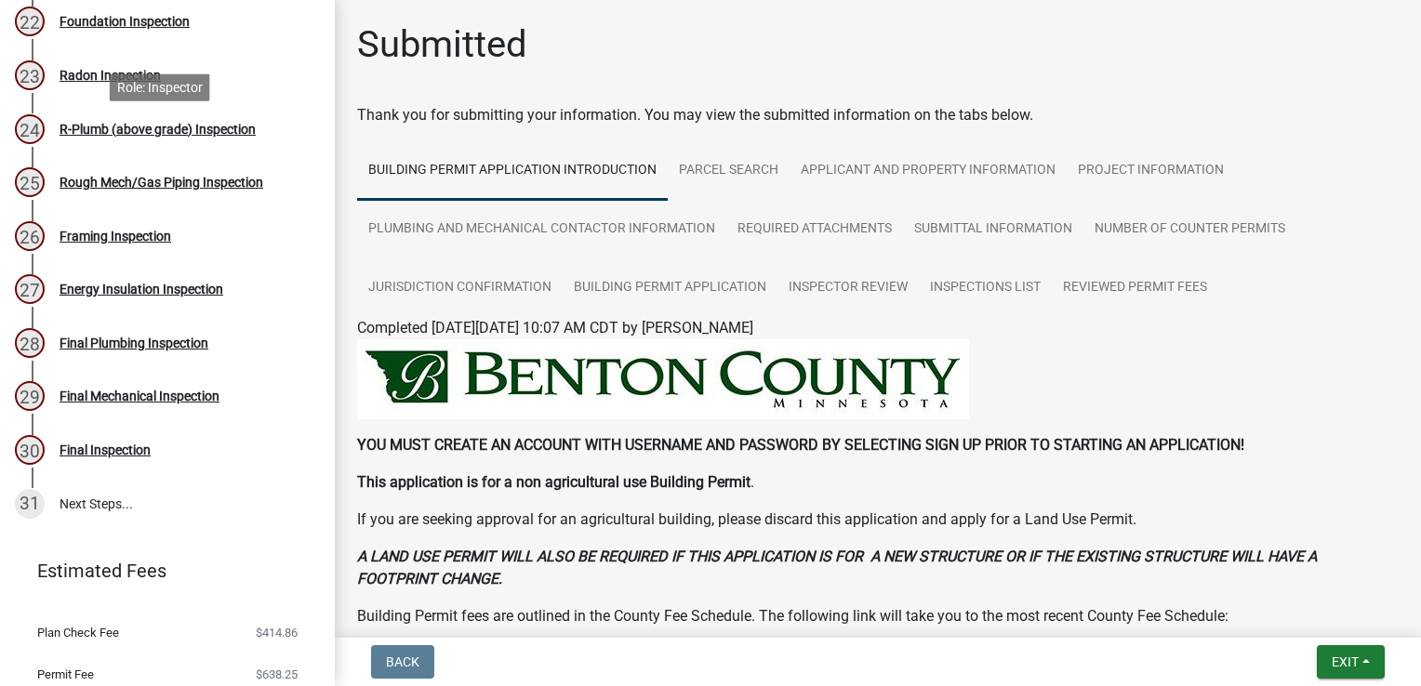
scroll to position [1529, 0]
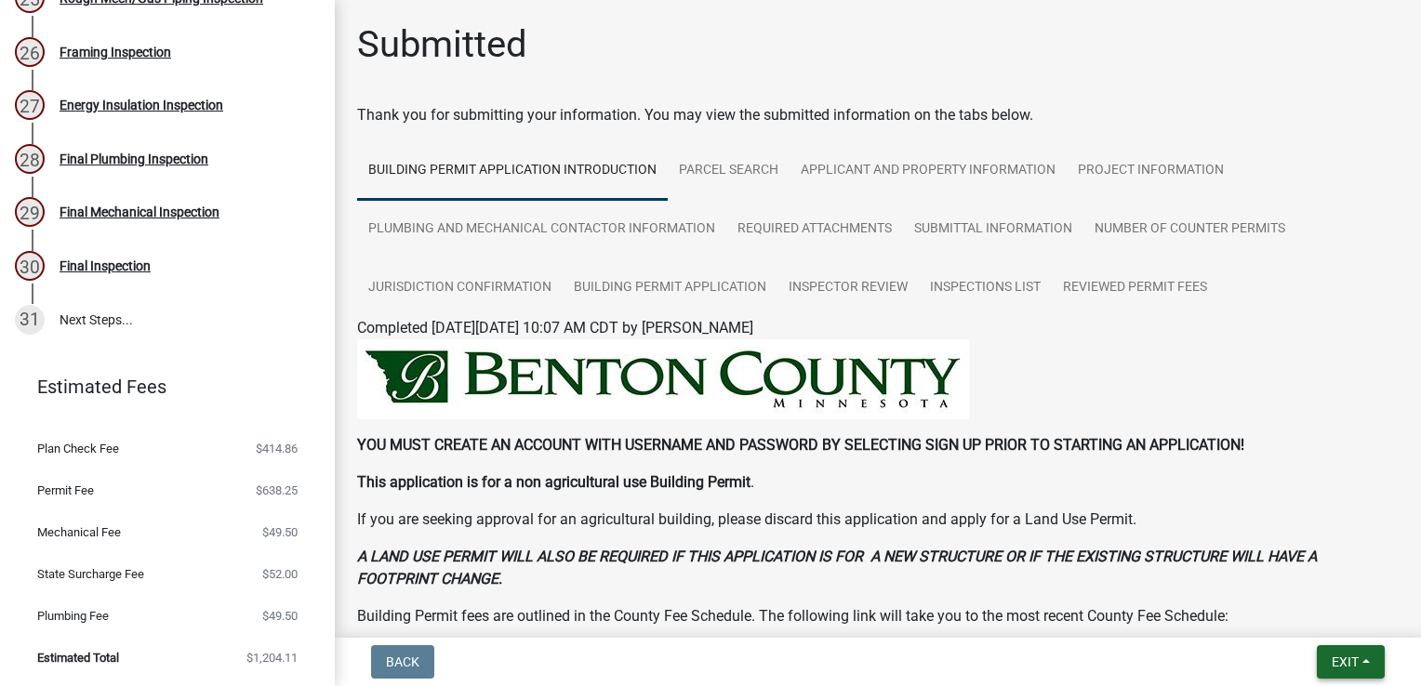
click at [1339, 653] on button "Exit" at bounding box center [1351, 661] width 68 height 33
click at [1317, 614] on button "Save & Exit" at bounding box center [1311, 613] width 149 height 45
